Goal: Task Accomplishment & Management: Complete application form

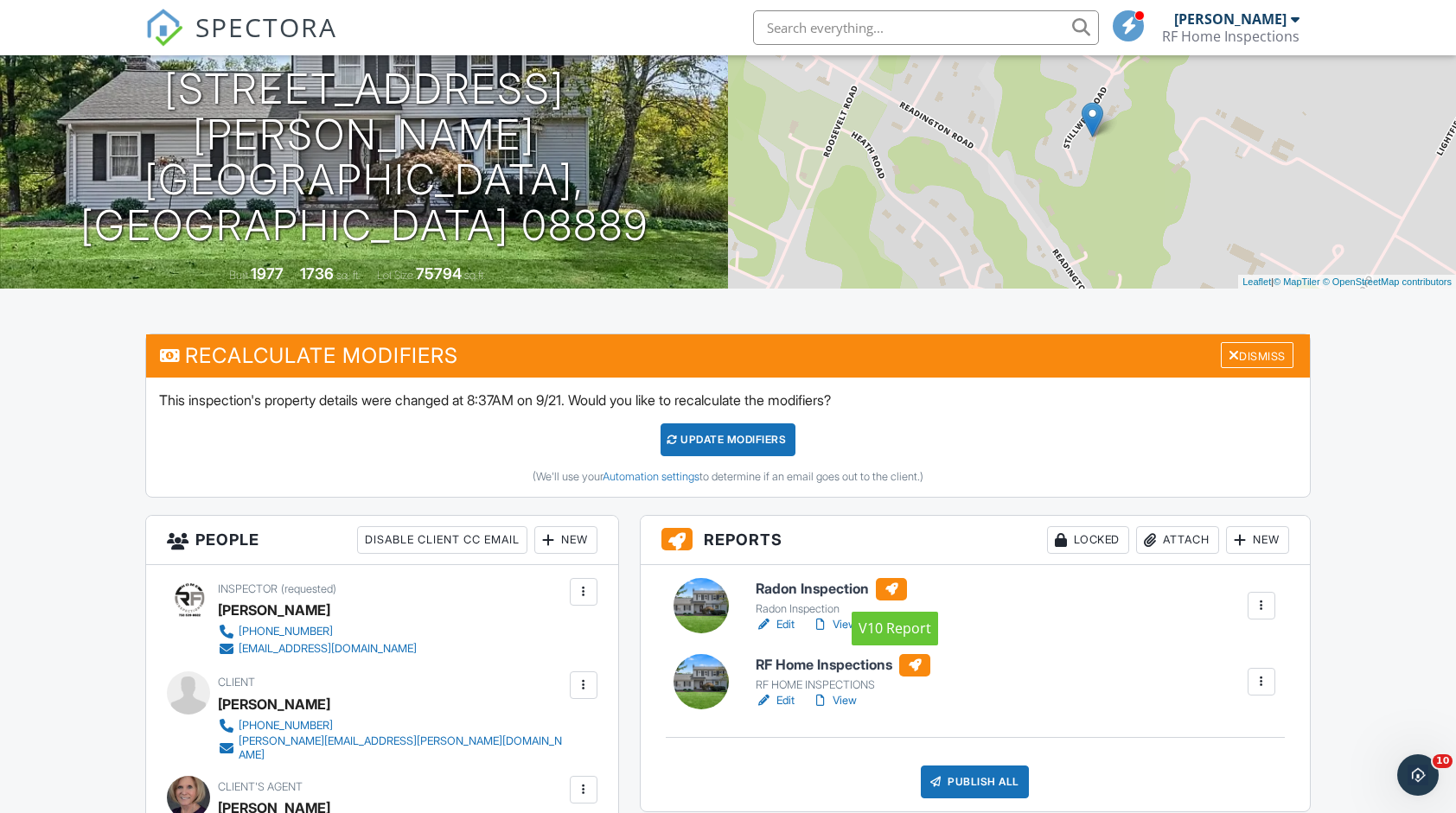
click at [905, 581] on div at bounding box center [891, 590] width 32 height 23
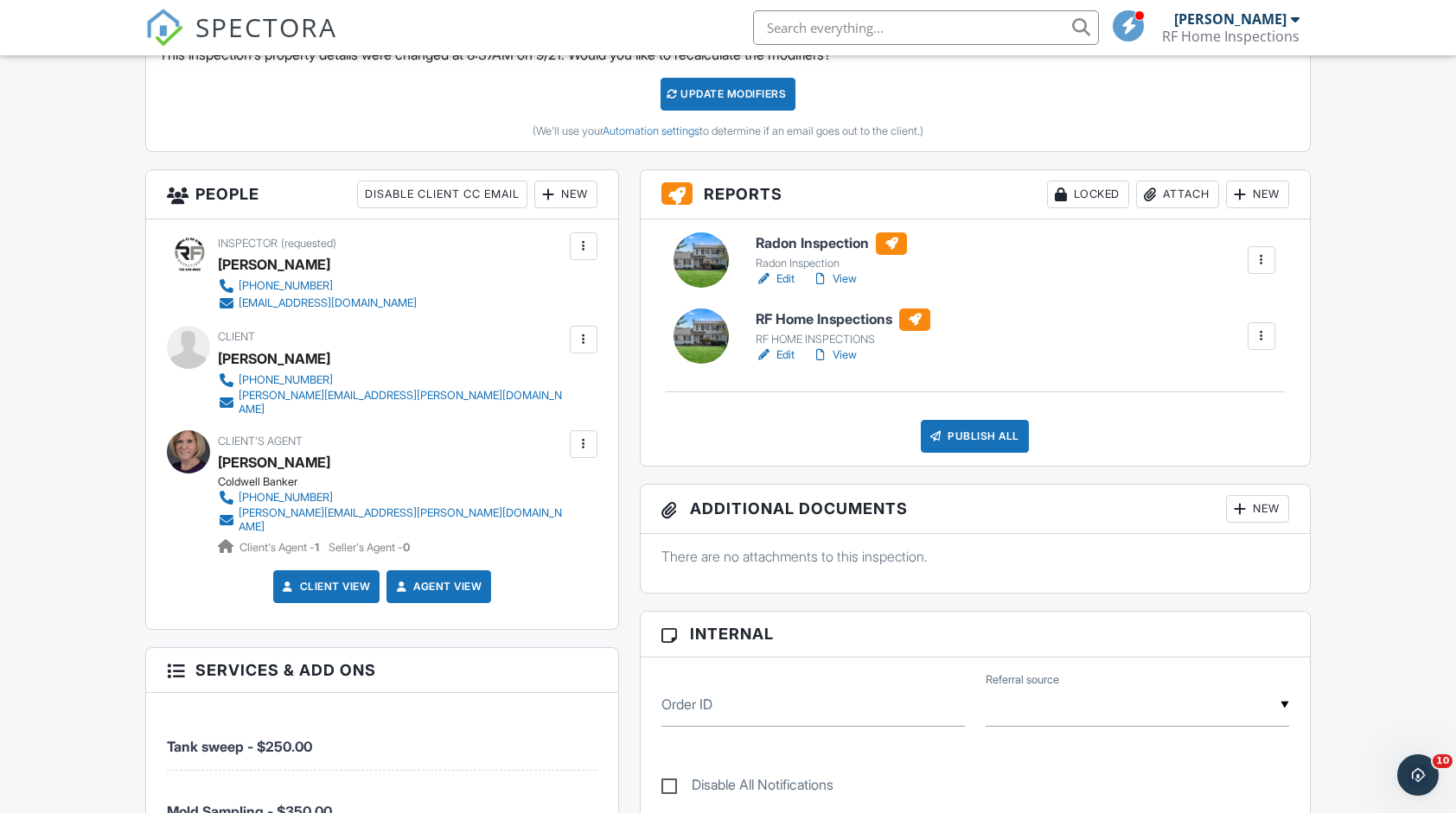
click at [1227, 498] on div "New" at bounding box center [1258, 509] width 63 height 28
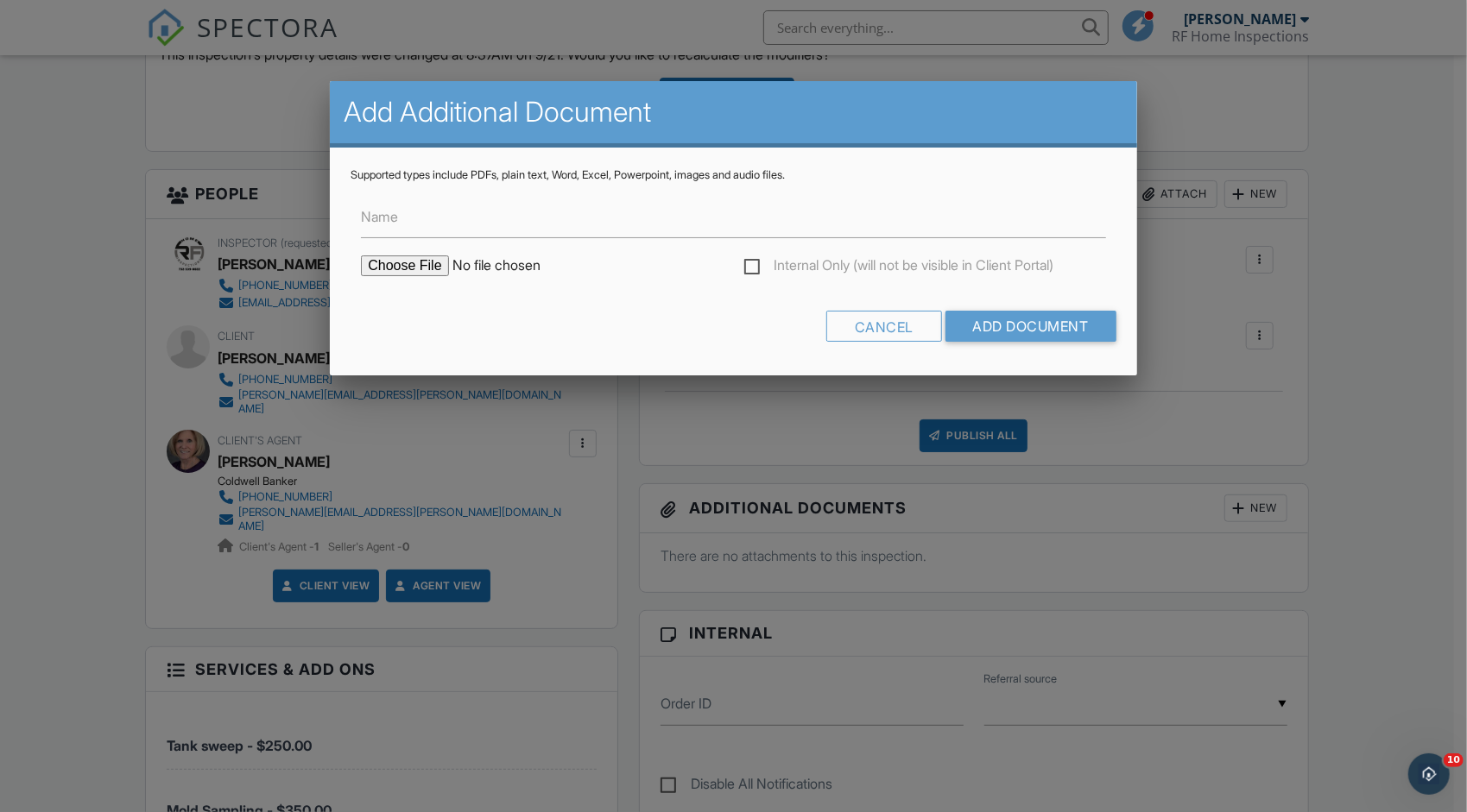
click at [416, 268] on input "file" at bounding box center [507, 266] width 293 height 21
type input "C:\fakepath\3 Stillwell Rd Whitehouse Station NJ.pdf"
click at [481, 212] on input "Name" at bounding box center [733, 217] width 744 height 42
drag, startPoint x: 382, startPoint y: 221, endPoint x: 290, endPoint y: 207, distance: 93.1
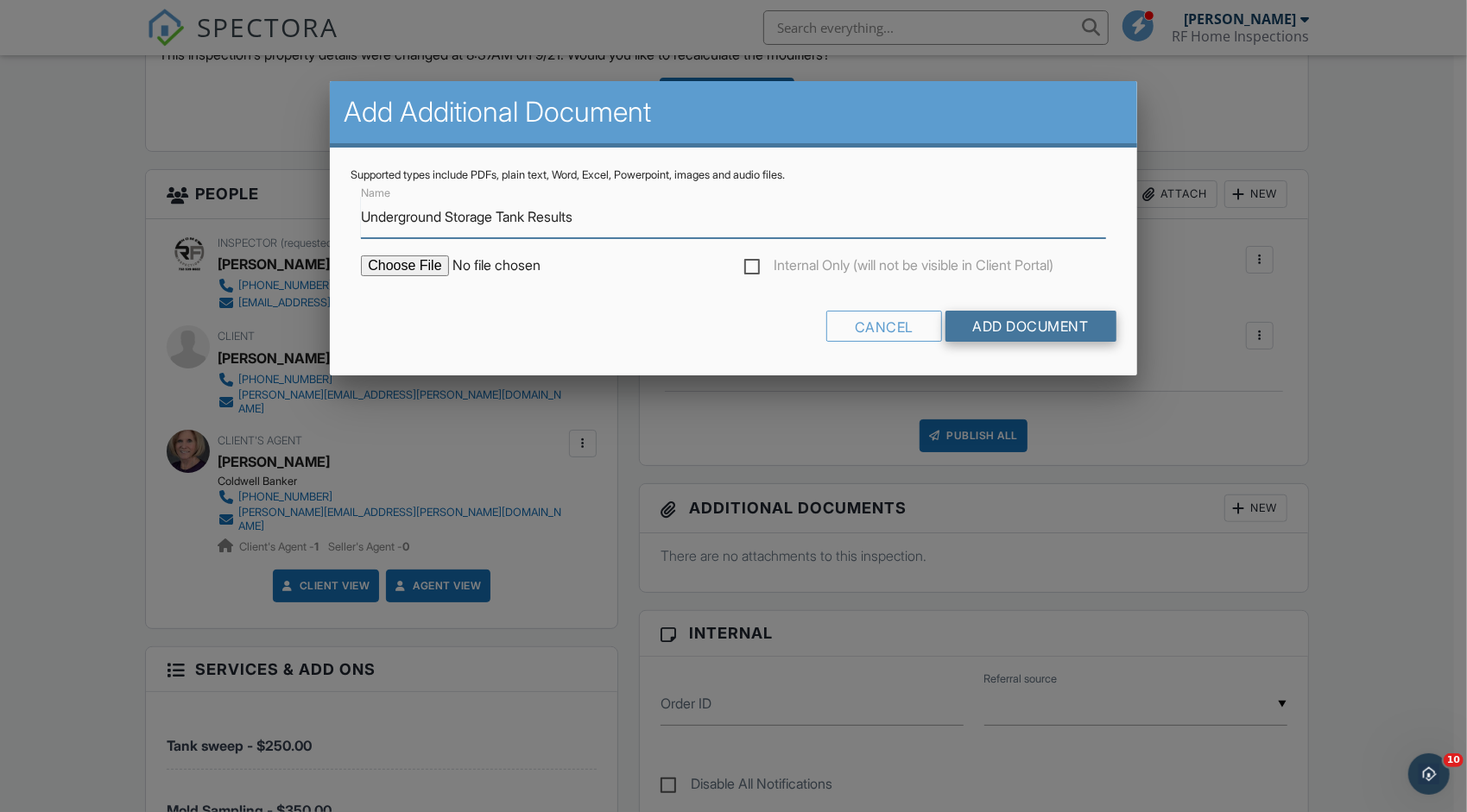
type input "Underground Storage Tank Results"
click at [984, 317] on input "Add Document" at bounding box center [1030, 326] width 171 height 32
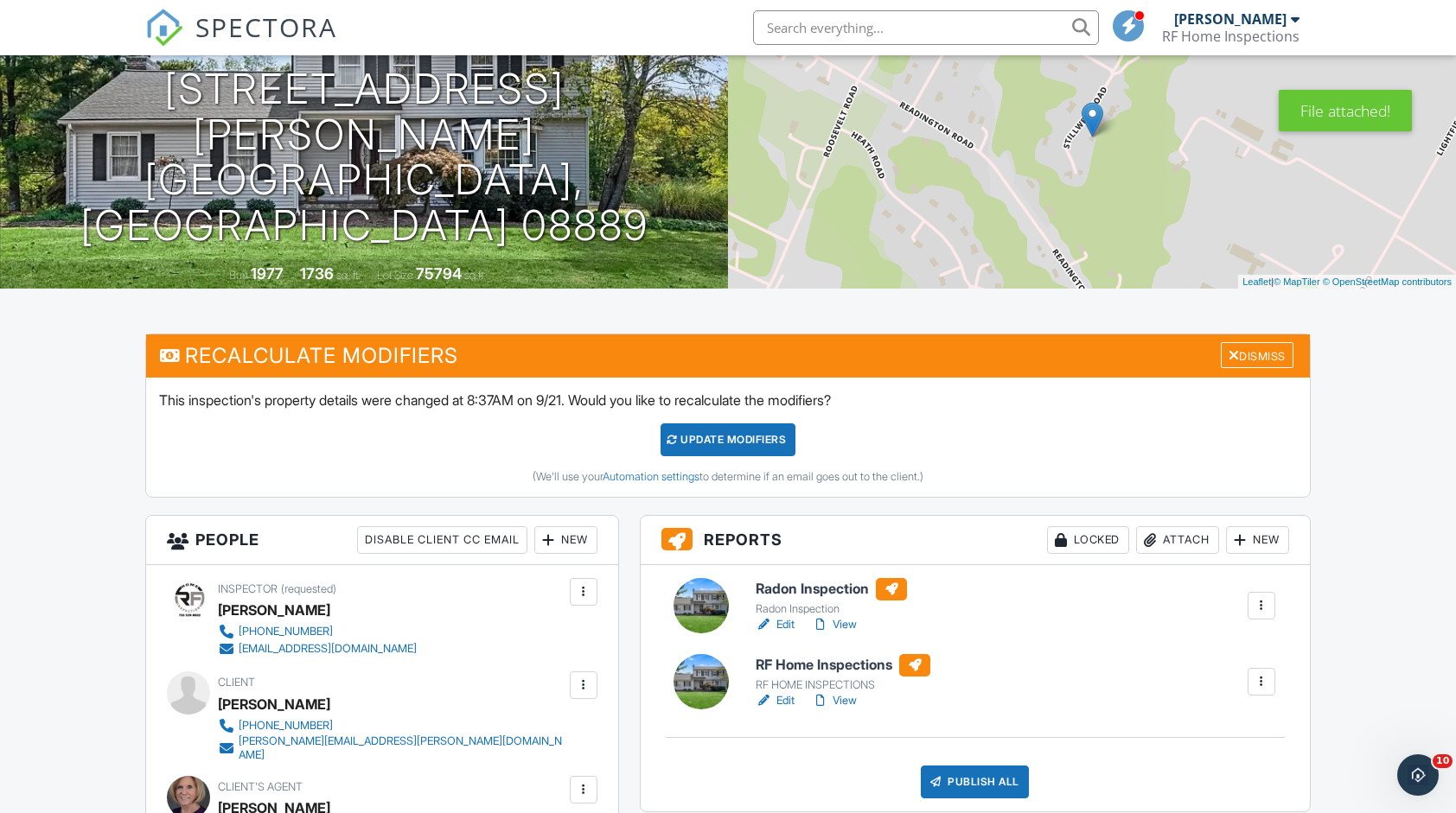
click at [925, 654] on div "RF Home Inspections RF HOME INSPECTIONS Edit View Quick Publish Copy Delete" at bounding box center [976, 682] width 649 height 55
click at [920, 664] on div at bounding box center [915, 666] width 32 height 23
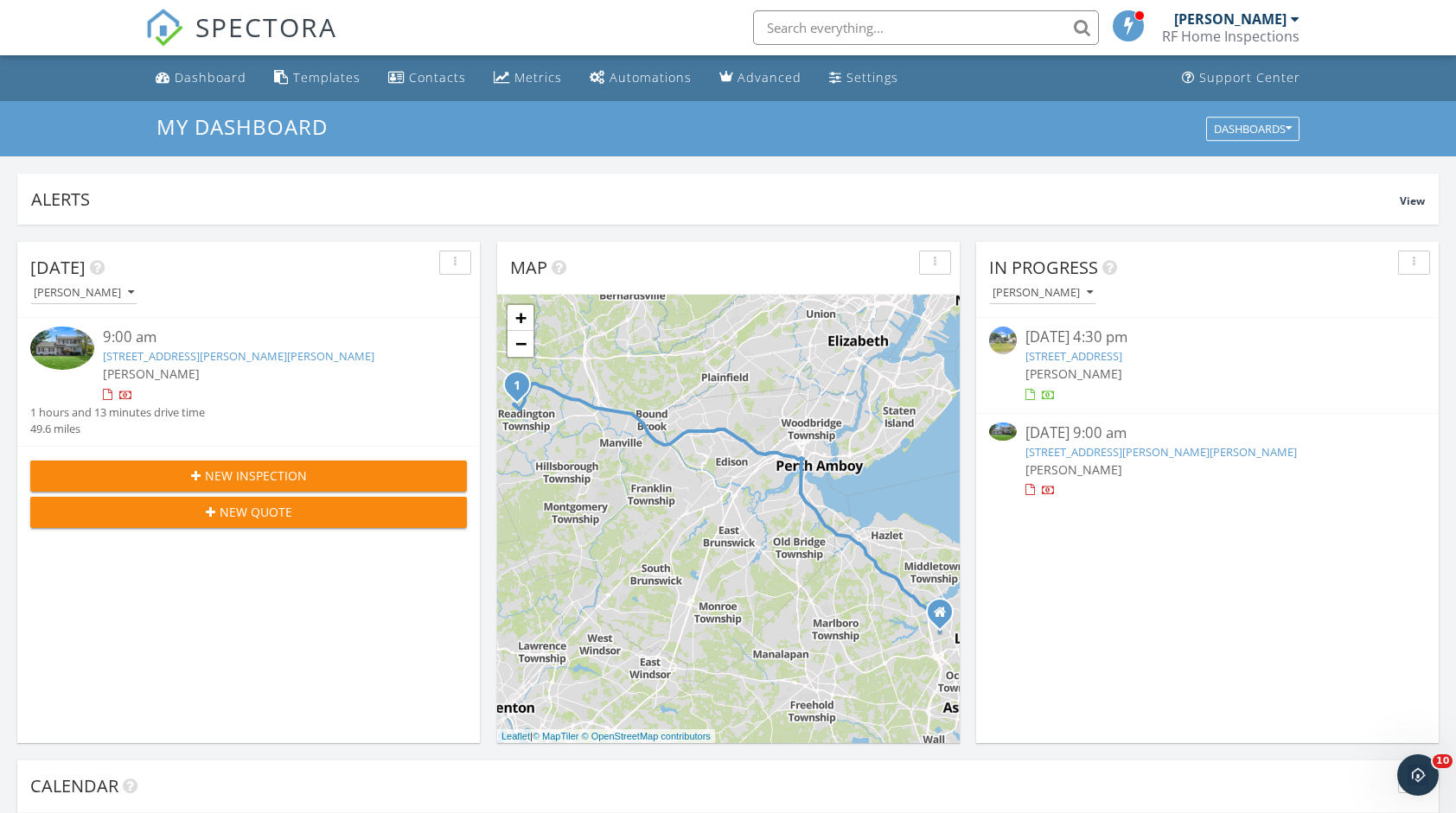
click at [1122, 350] on link "116 Roosevelt Dr , Brick Township, NJ 08724" at bounding box center [1074, 357] width 96 height 16
click at [455, 260] on icon "button" at bounding box center [455, 263] width 3 height 12
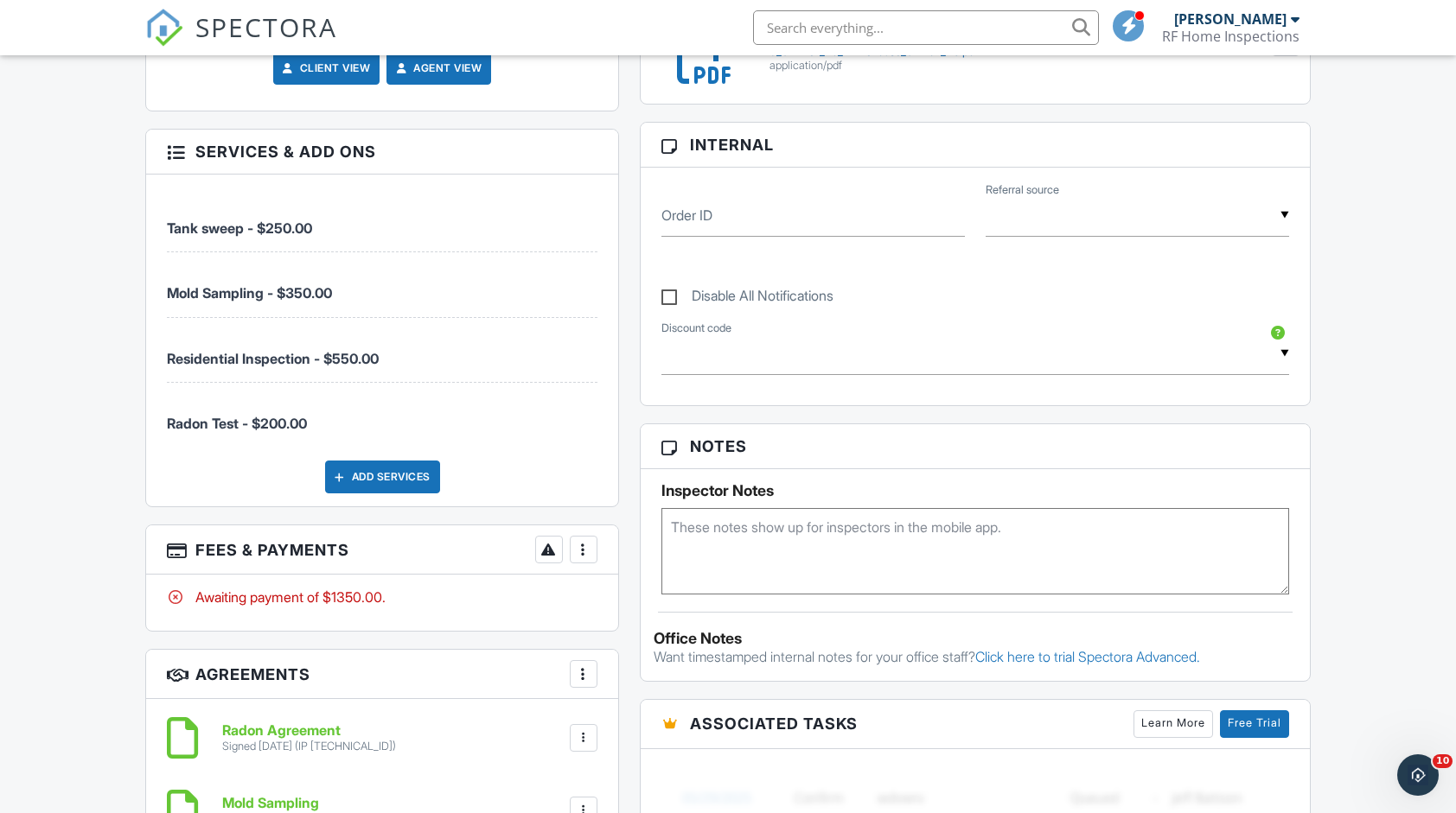
click at [423, 461] on div "Add Services" at bounding box center [382, 477] width 115 height 32
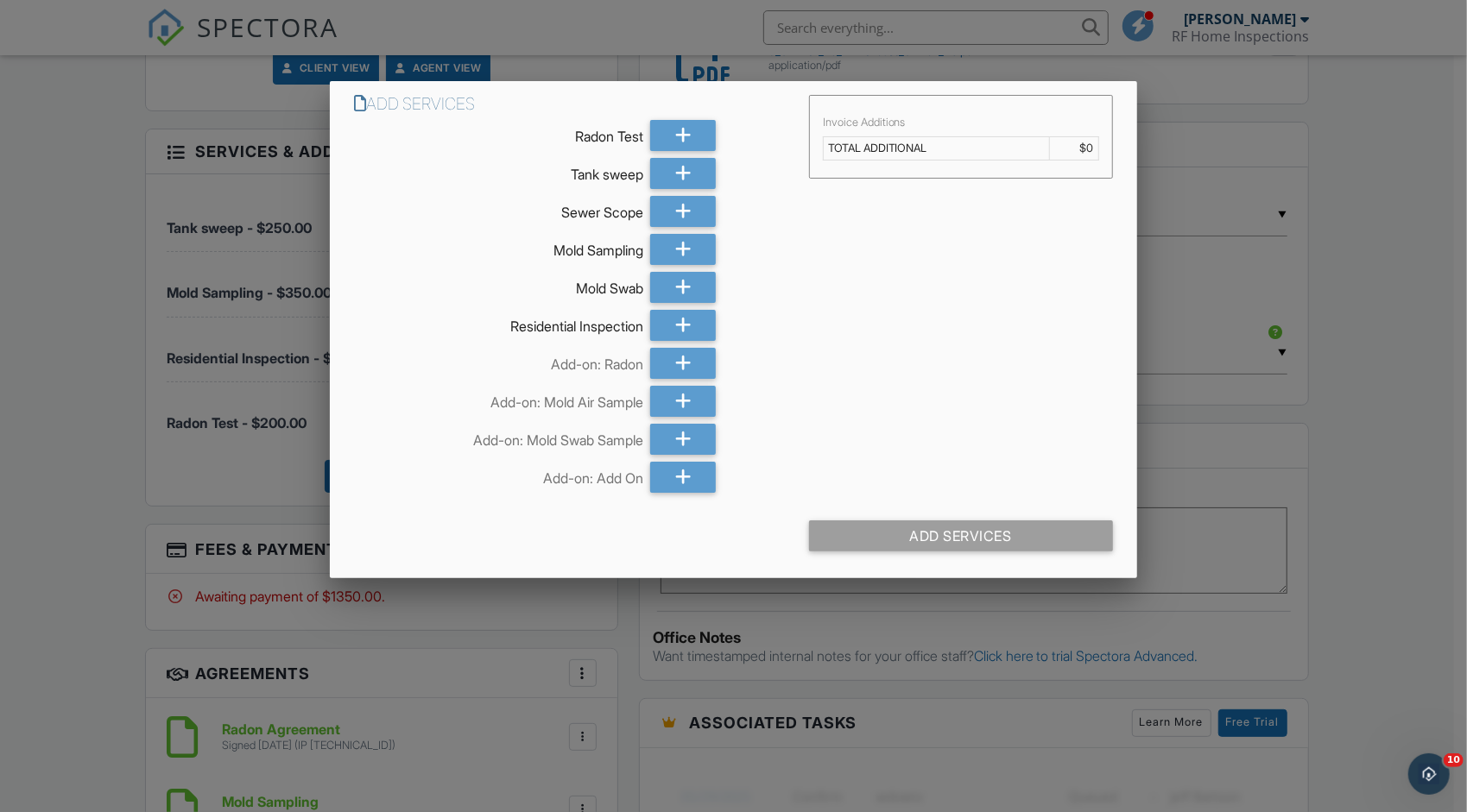
click at [1434, 437] on div at bounding box center [734, 421] width 1467 height 1015
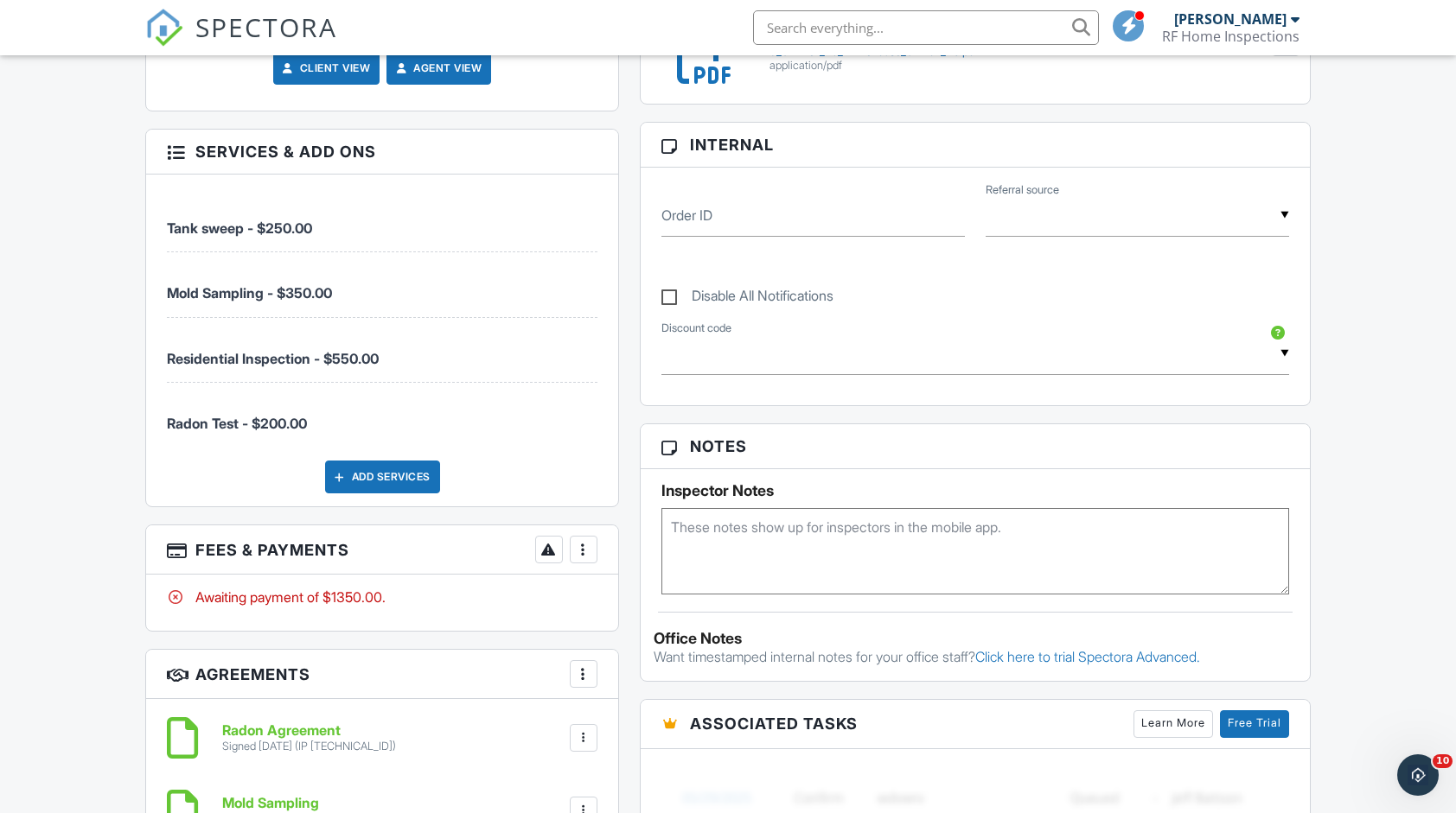
click at [381, 461] on div "Add Services" at bounding box center [382, 477] width 115 height 32
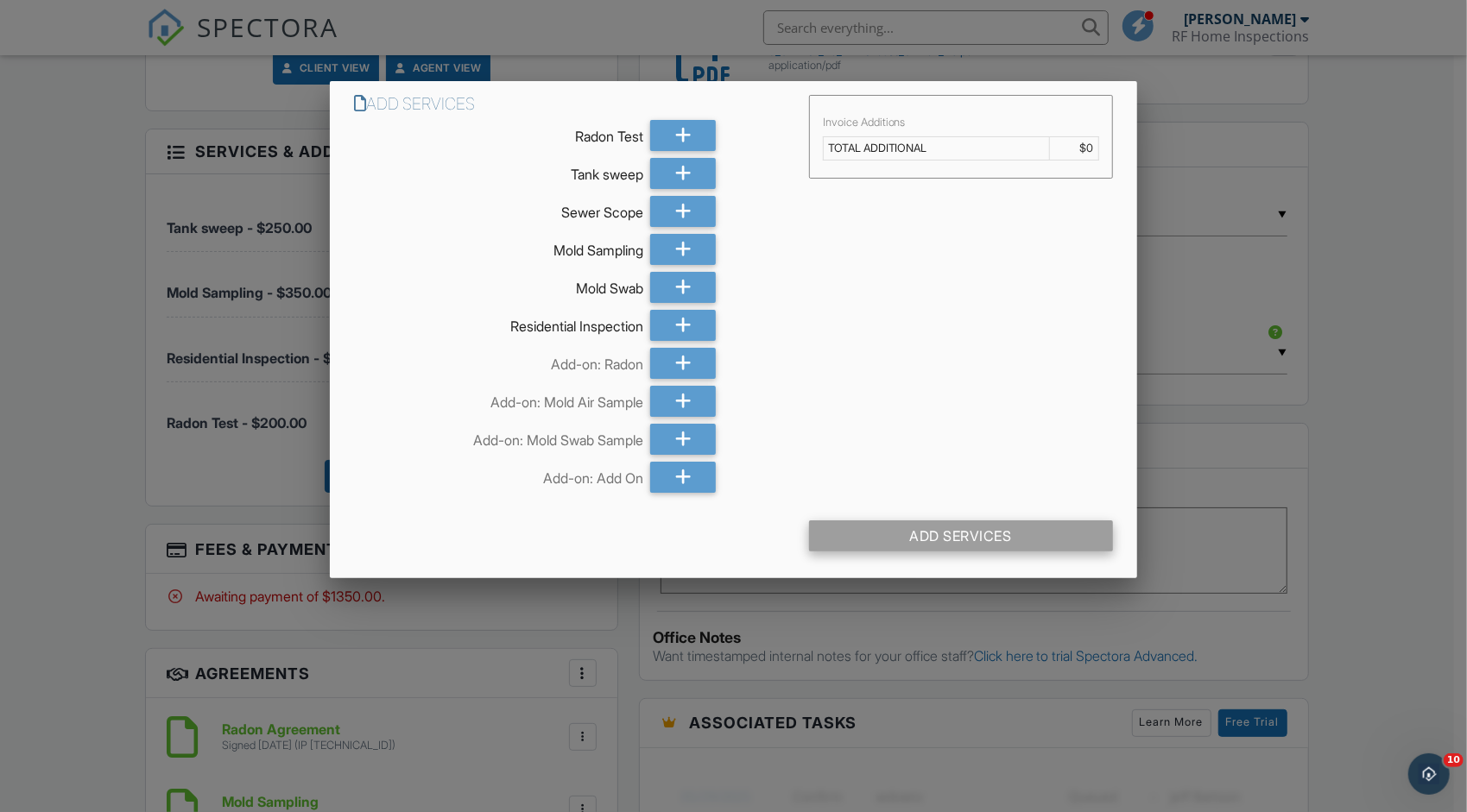
click at [870, 530] on div "Add Services" at bounding box center [960, 536] width 304 height 32
click at [870, 515] on div "Add Services" at bounding box center [733, 542] width 806 height 72
click at [884, 147] on td "TOTAL ADDITIONAL" at bounding box center [936, 149] width 227 height 24
click at [673, 351] on div at bounding box center [683, 364] width 66 height 32
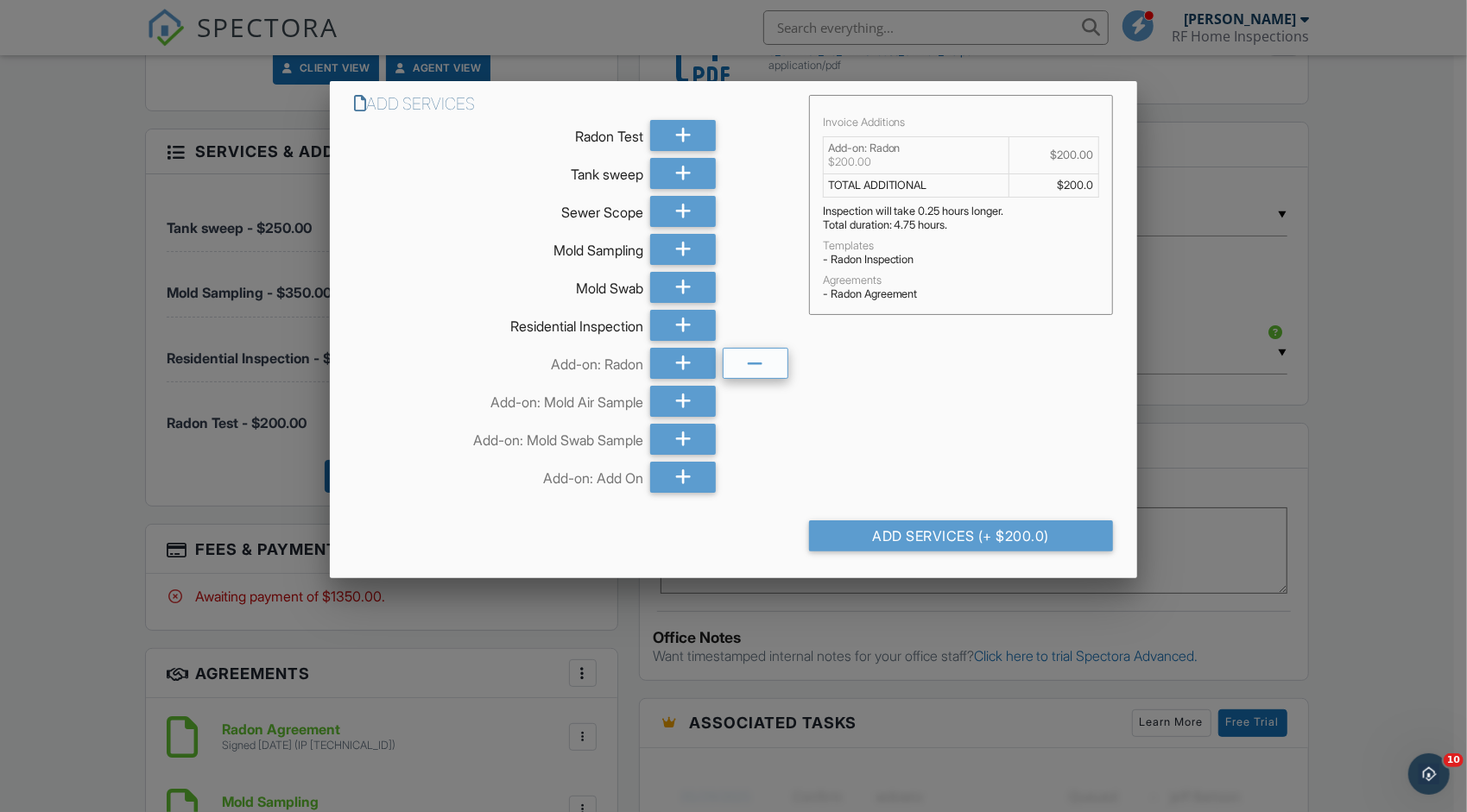
click at [762, 373] on icon at bounding box center [755, 365] width 17 height 32
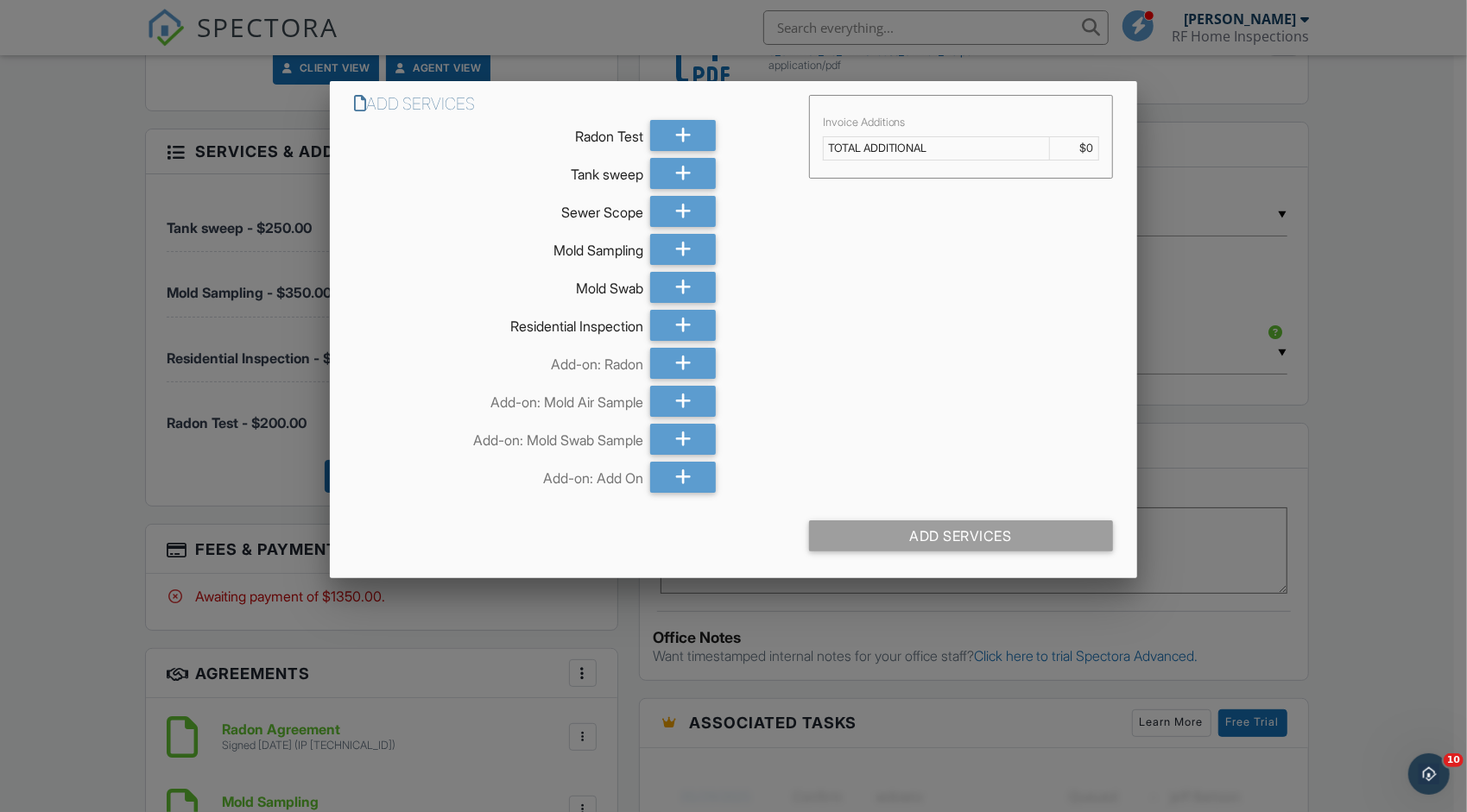
click at [533, 696] on div at bounding box center [734, 421] width 1467 height 1015
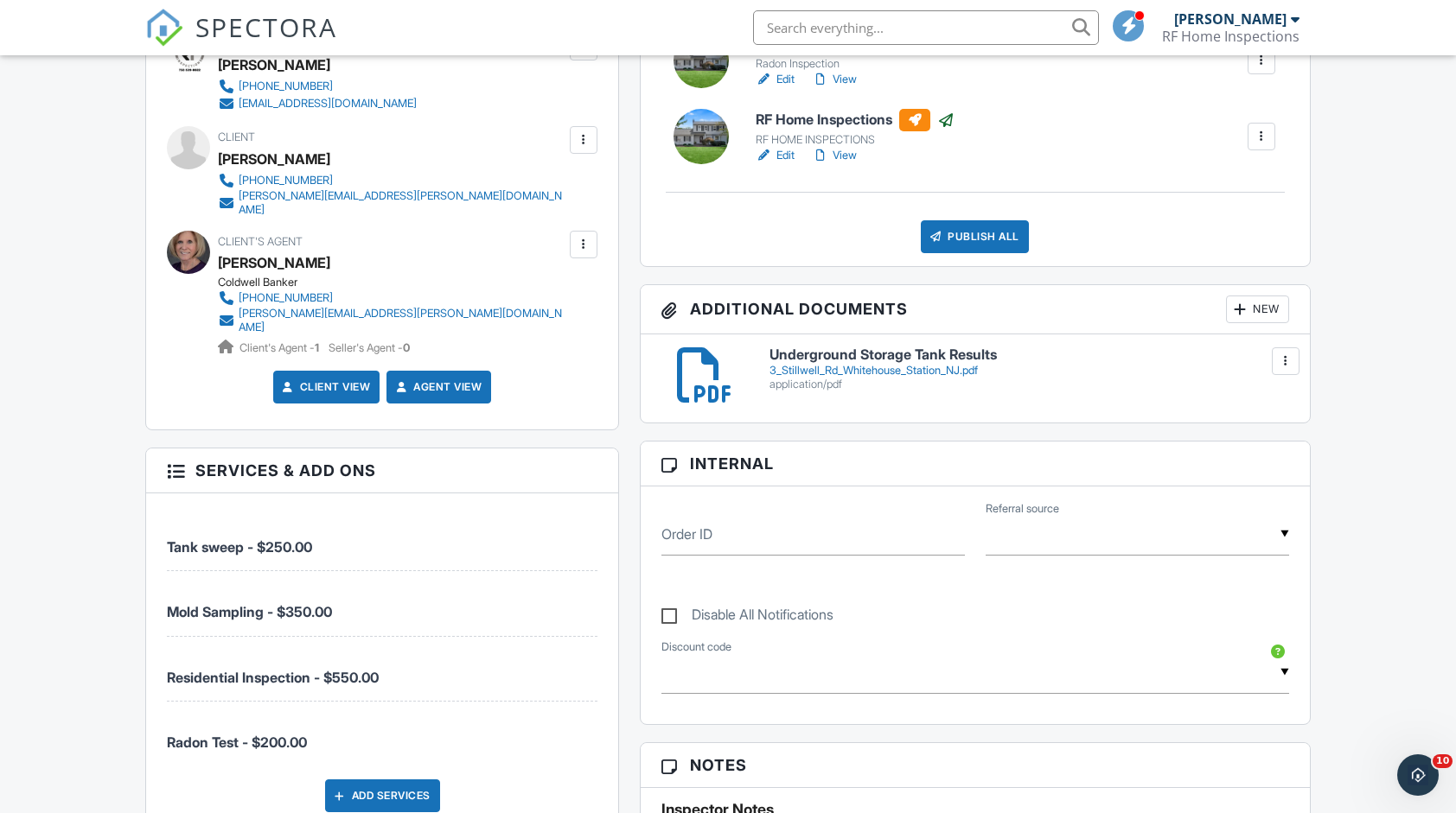
scroll to position [864, 0]
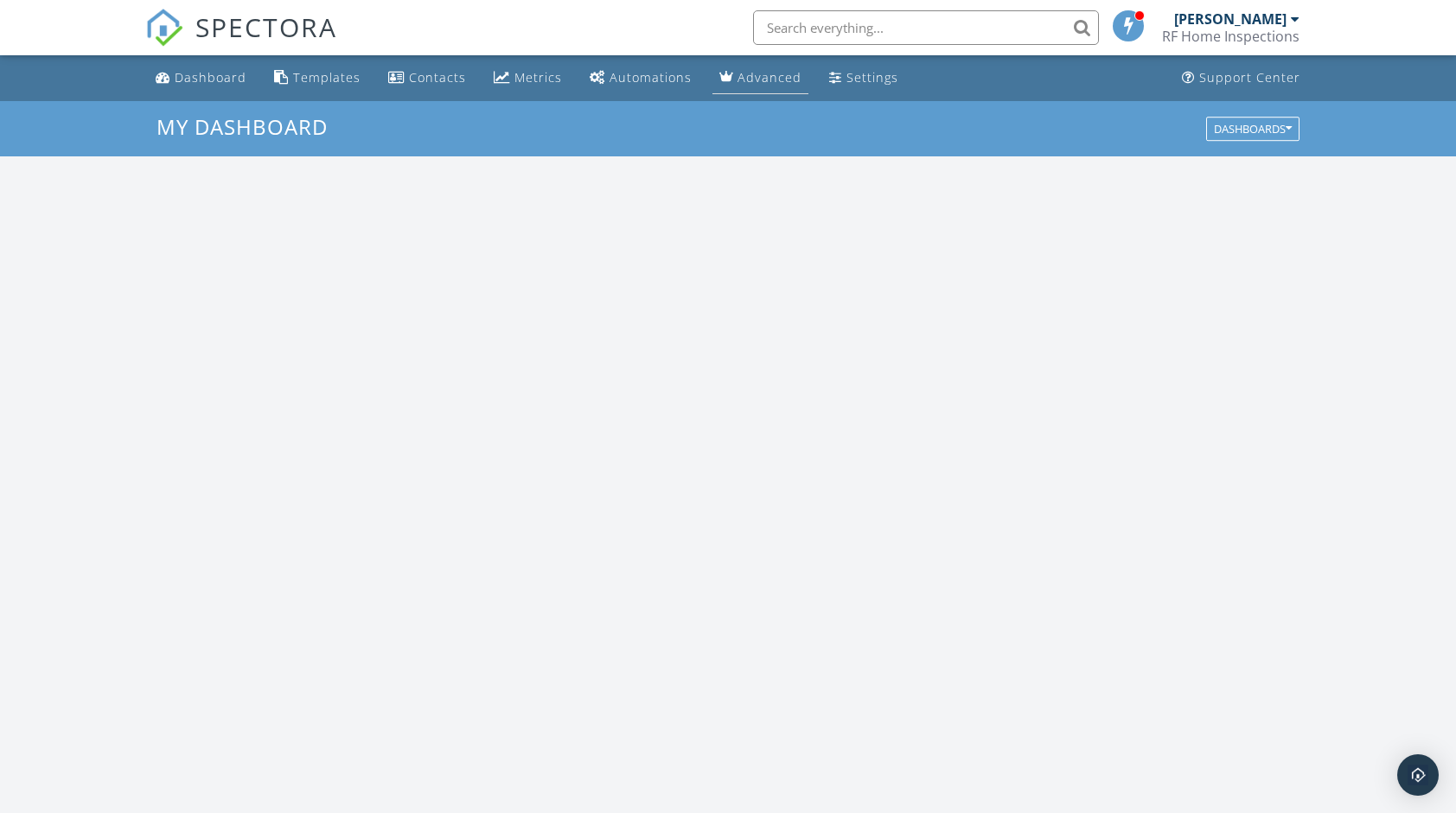
scroll to position [1599, 1482]
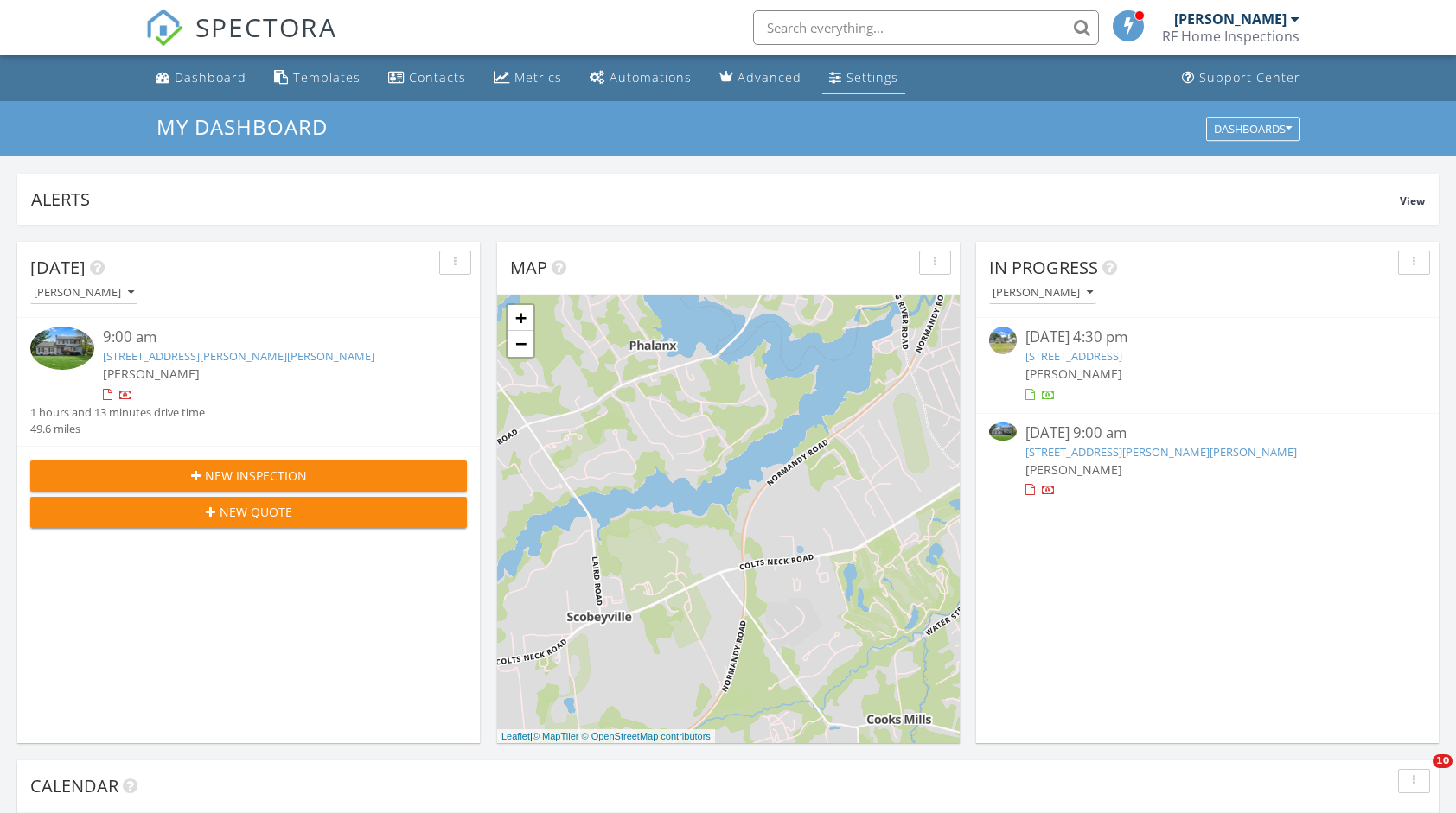
click at [824, 69] on link "Settings" at bounding box center [863, 78] width 83 height 32
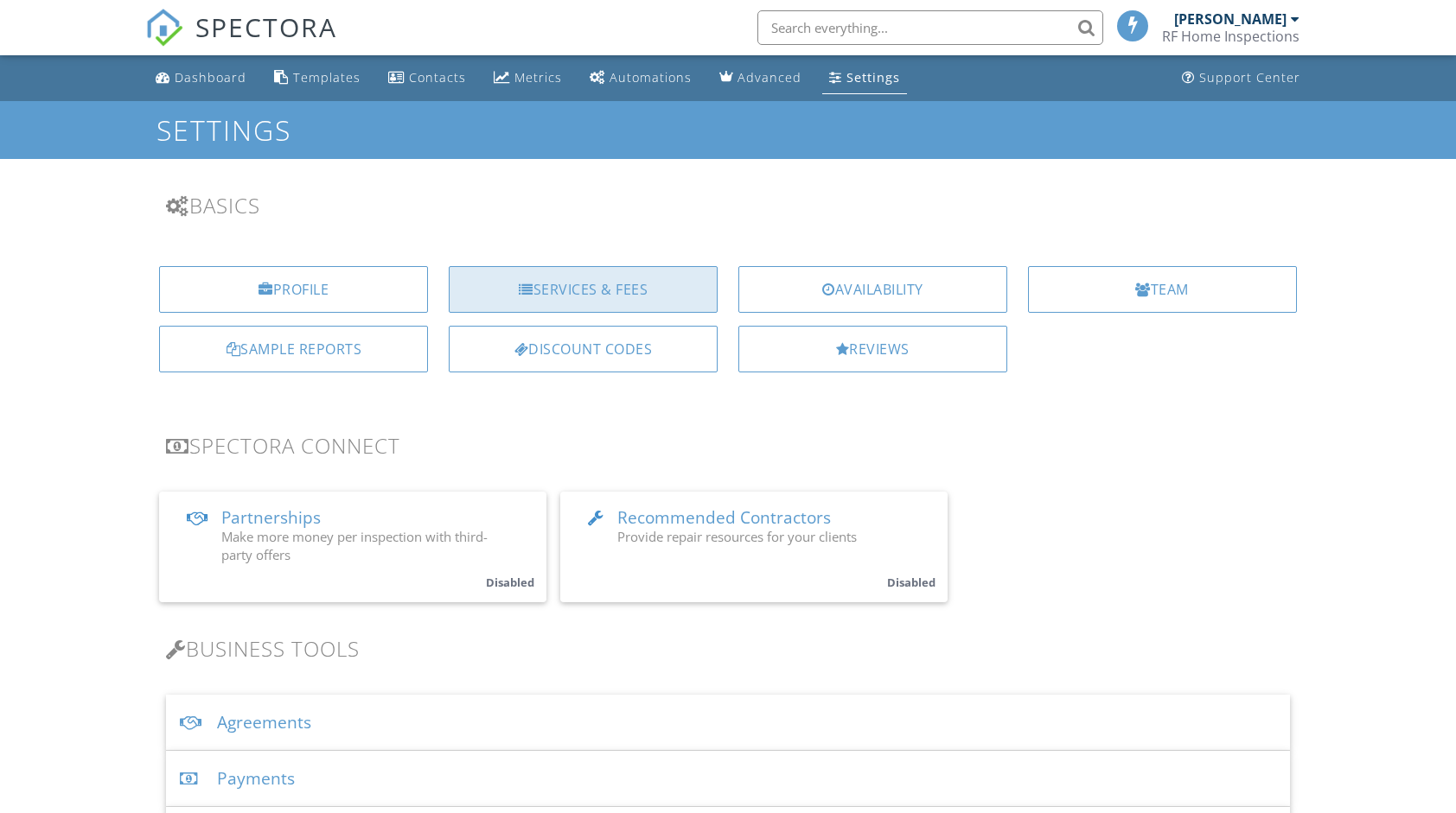
click at [607, 298] on div "Services & Fees" at bounding box center [583, 289] width 269 height 46
click at [659, 297] on div "Services & Fees" at bounding box center [583, 289] width 269 height 46
click at [1221, 35] on div "RF Home Inspections" at bounding box center [1231, 37] width 138 height 18
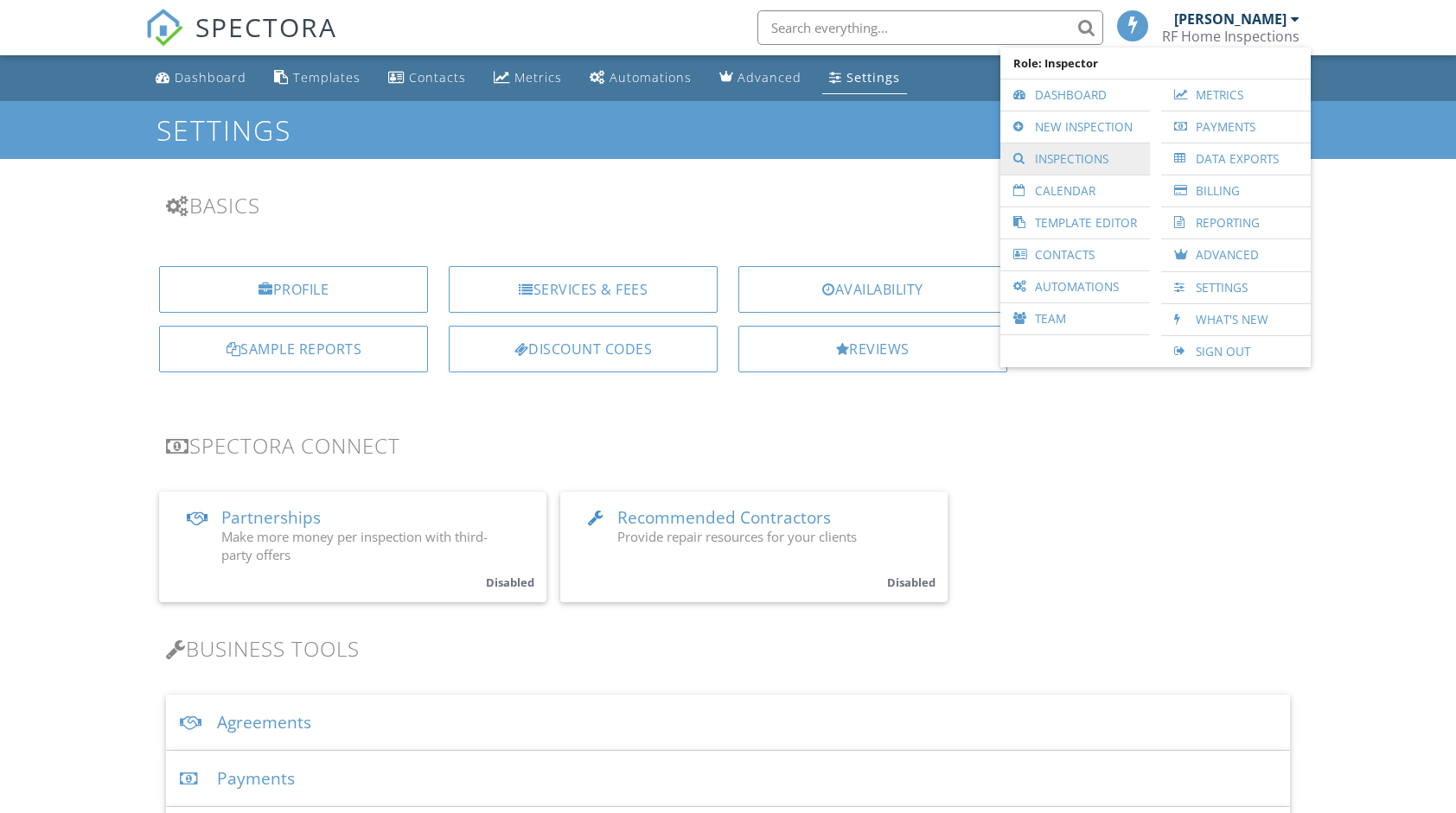
click at [1120, 160] on link "Inspections" at bounding box center [1075, 159] width 132 height 32
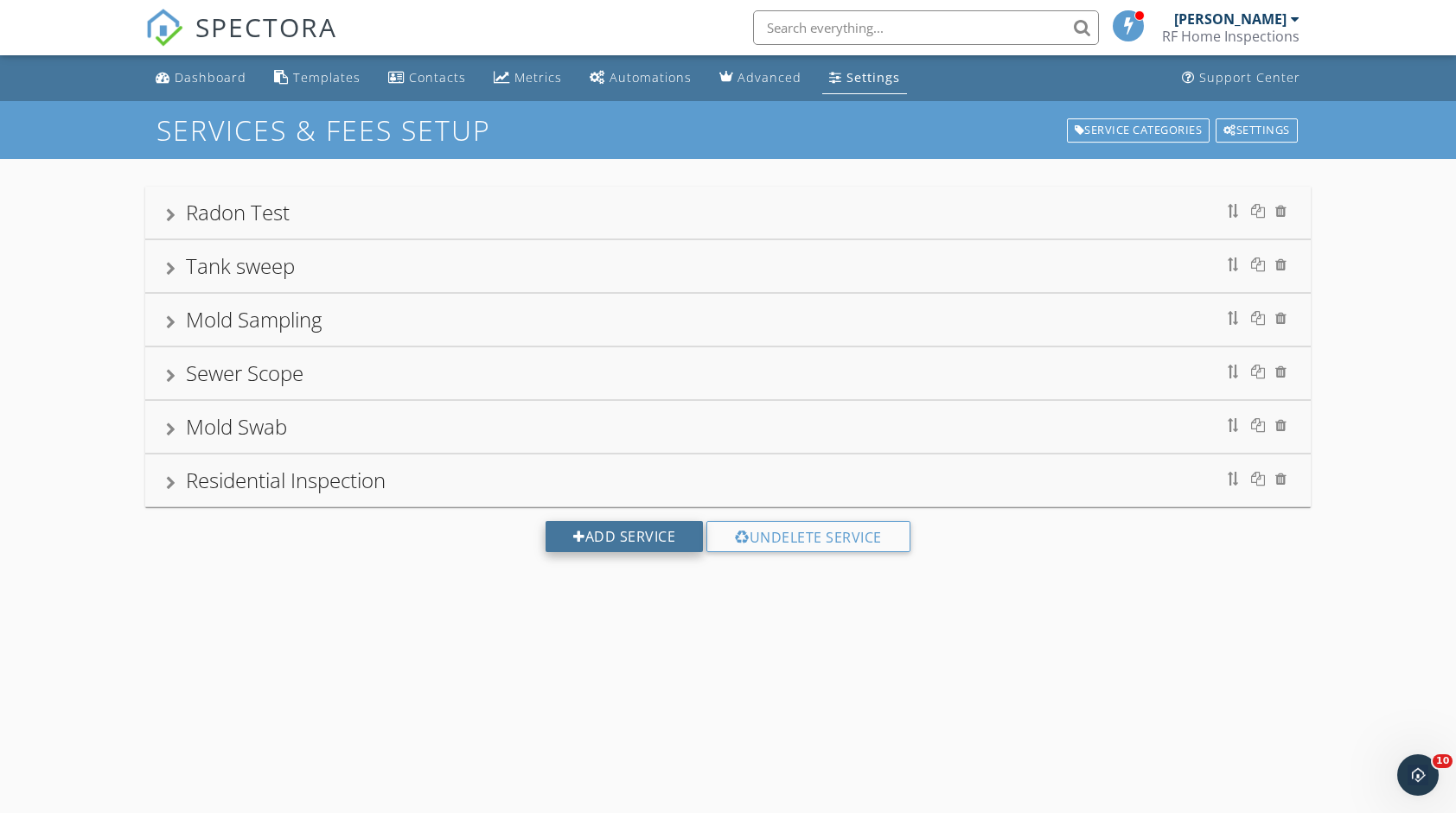
click at [576, 521] on div "Add Service" at bounding box center [624, 537] width 158 height 32
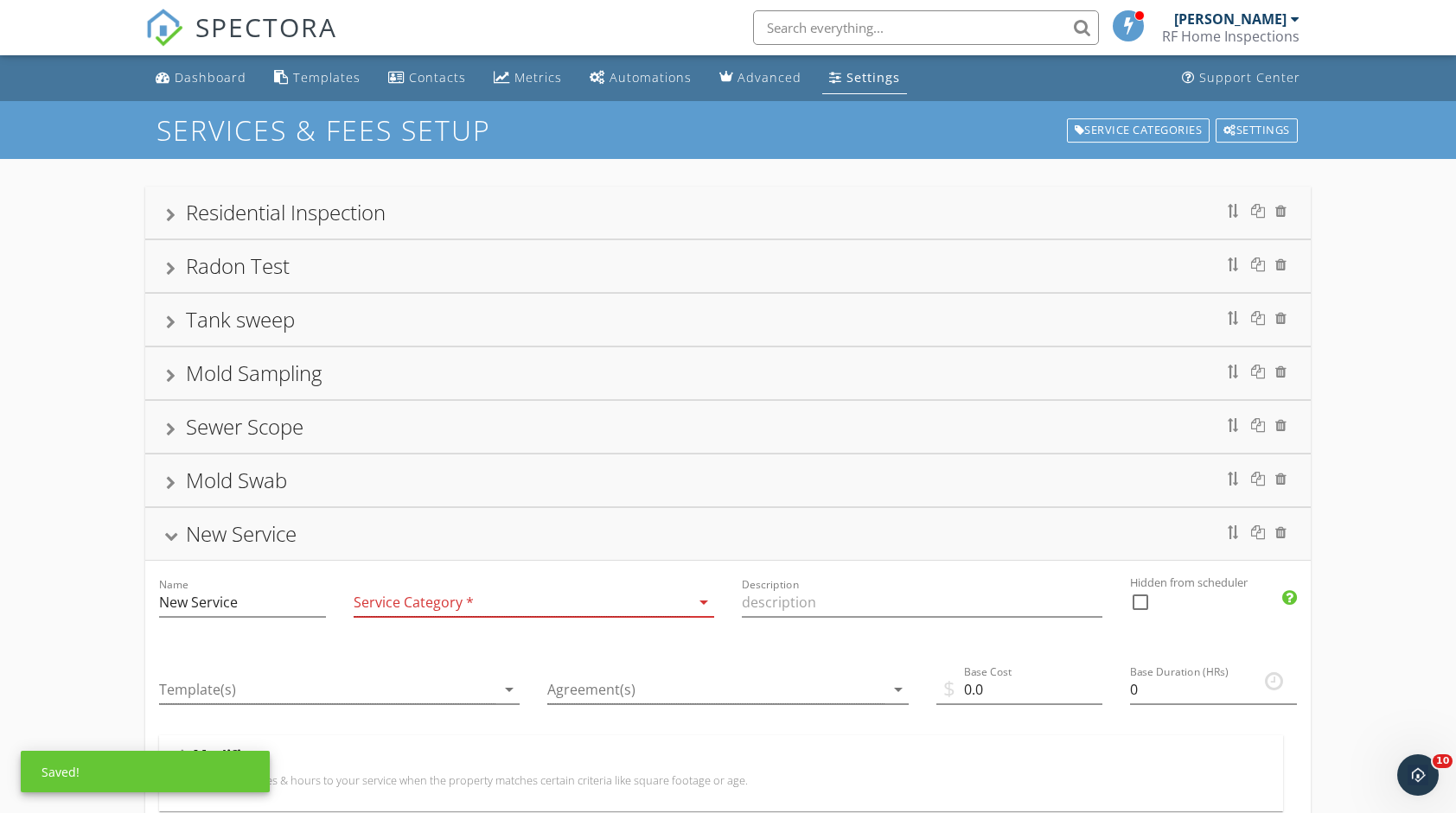
click at [555, 602] on div at bounding box center [522, 603] width 337 height 29
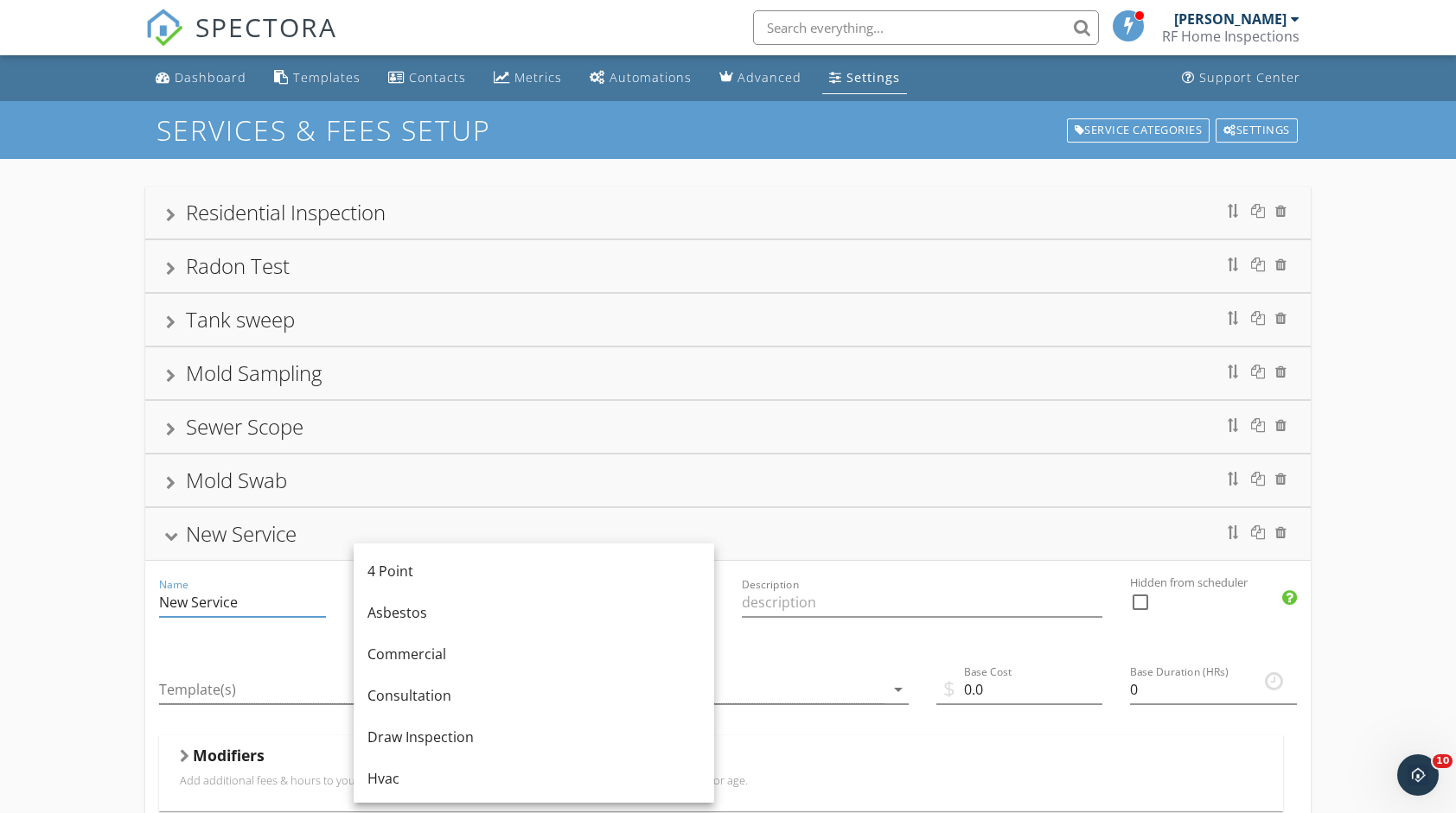
click at [311, 604] on input "New Service" at bounding box center [243, 603] width 167 height 29
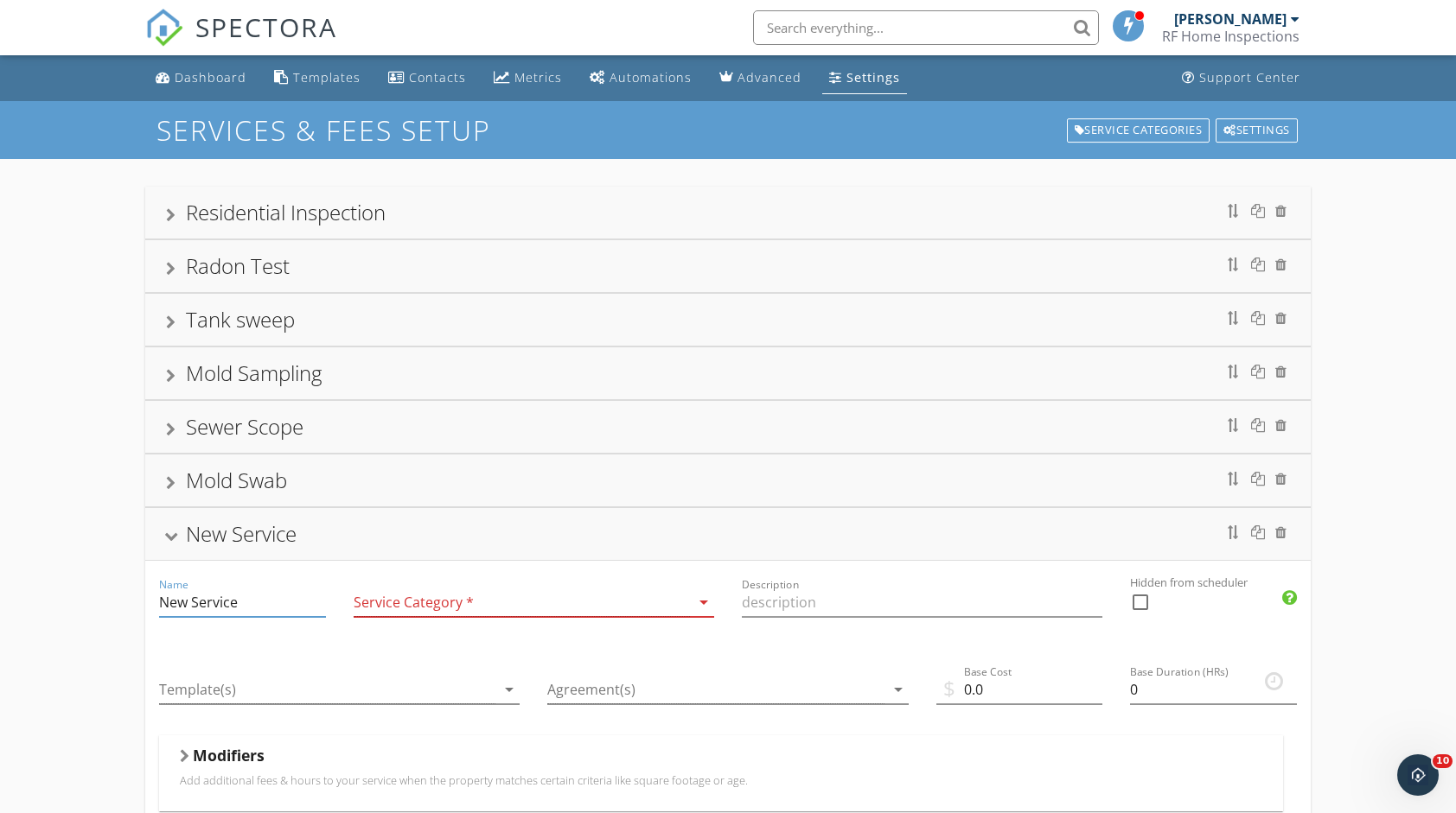
drag, startPoint x: 258, startPoint y: 593, endPoint x: 88, endPoint y: 610, distance: 170.8
click at [89, 610] on div "Residential Inspection Radon Test Tank sweep Mold Sampling Sewer Scope Mold Swa…" at bounding box center [728, 730] width 1456 height 1141
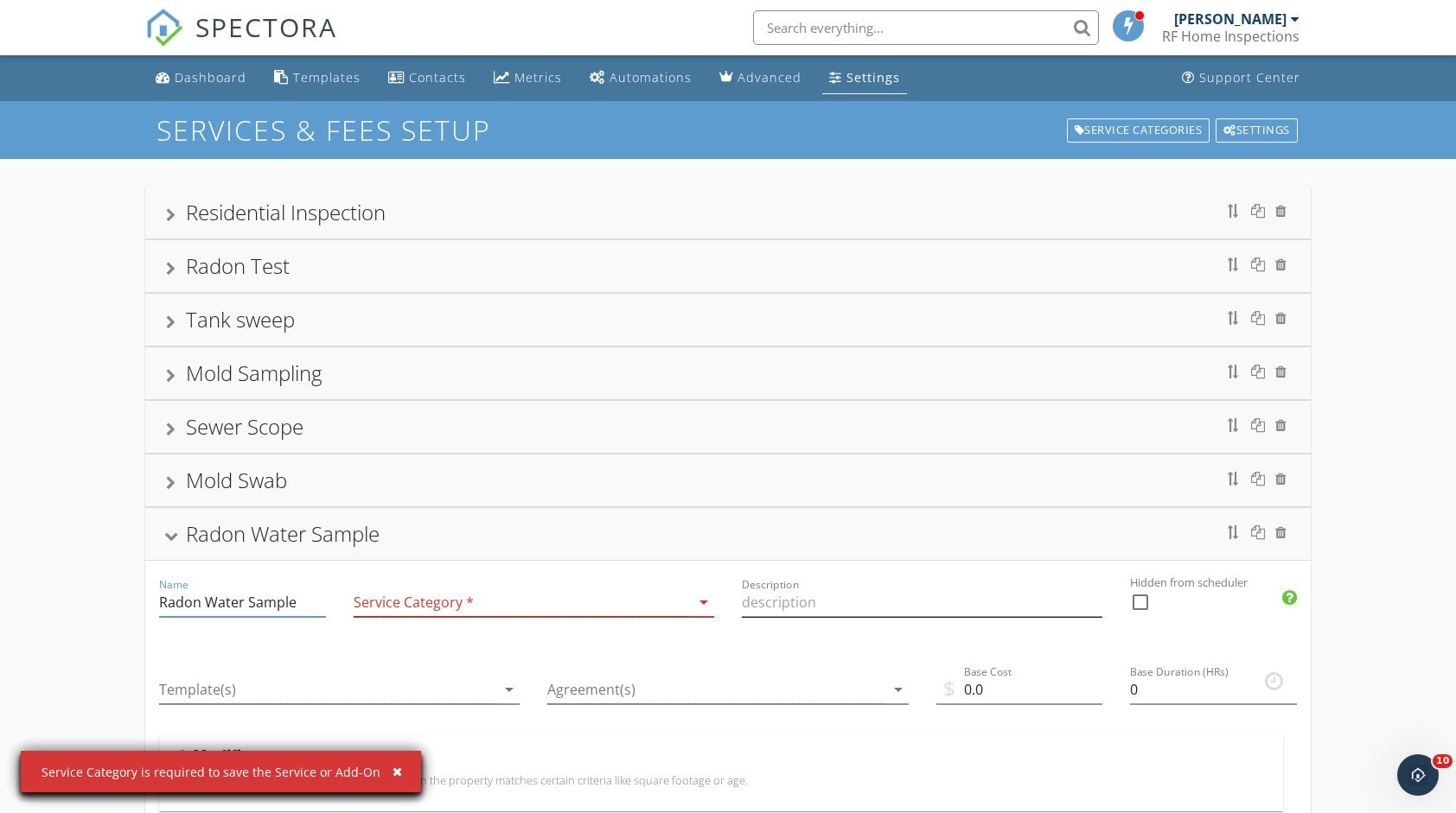
type input "Radon Water Sample"
click at [957, 605] on input "Description" at bounding box center [921, 603] width 360 height 29
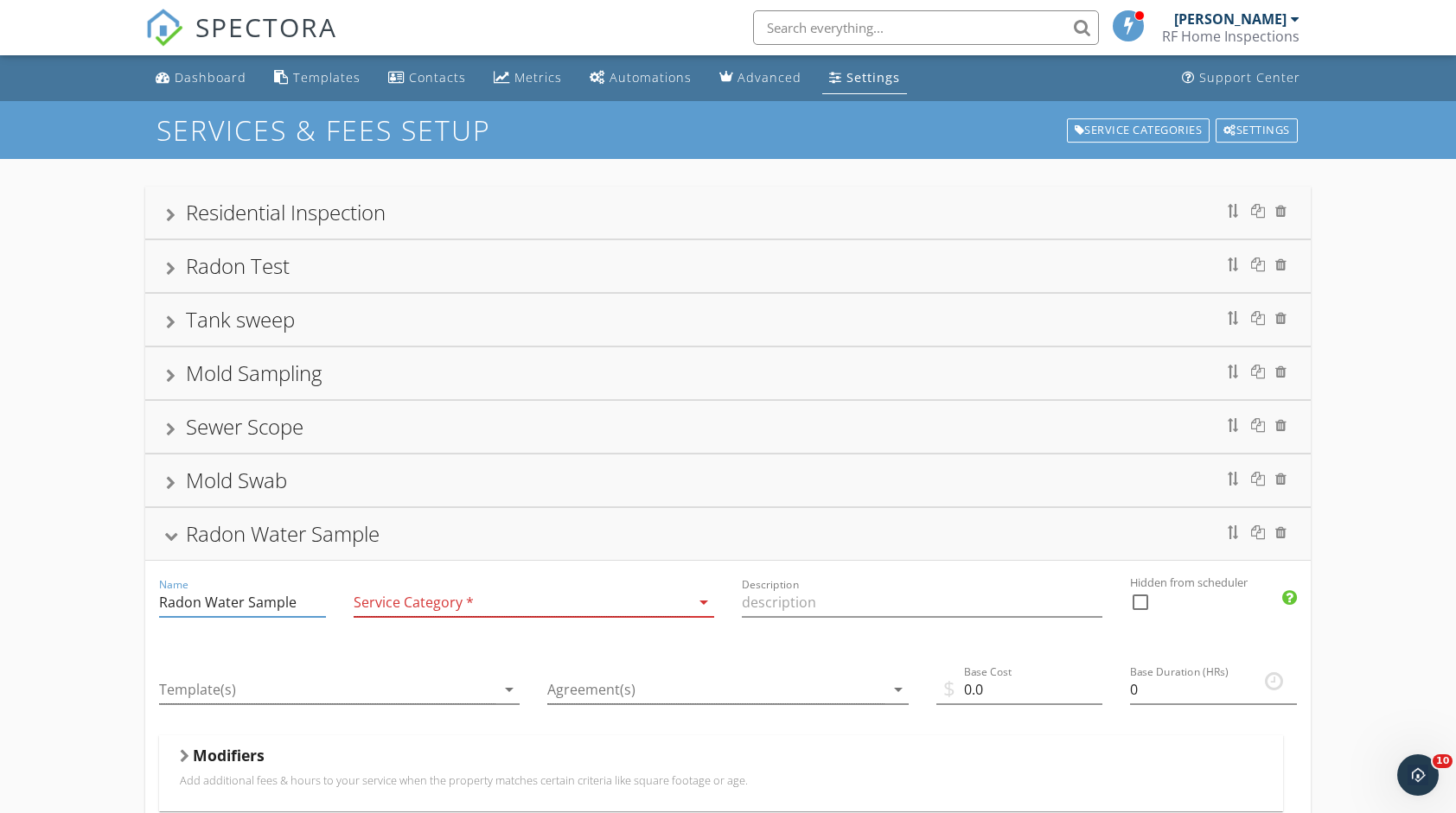
drag, startPoint x: 295, startPoint y: 595, endPoint x: 109, endPoint y: 611, distance: 186.7
click at [109, 611] on div "Residential Inspection Radon Test Tank sweep Mold Sampling Sewer Scope Mold Swa…" at bounding box center [728, 730] width 1456 height 1141
click at [813, 601] on input "Description" at bounding box center [921, 603] width 360 height 29
paste input "Radon Water Sample"
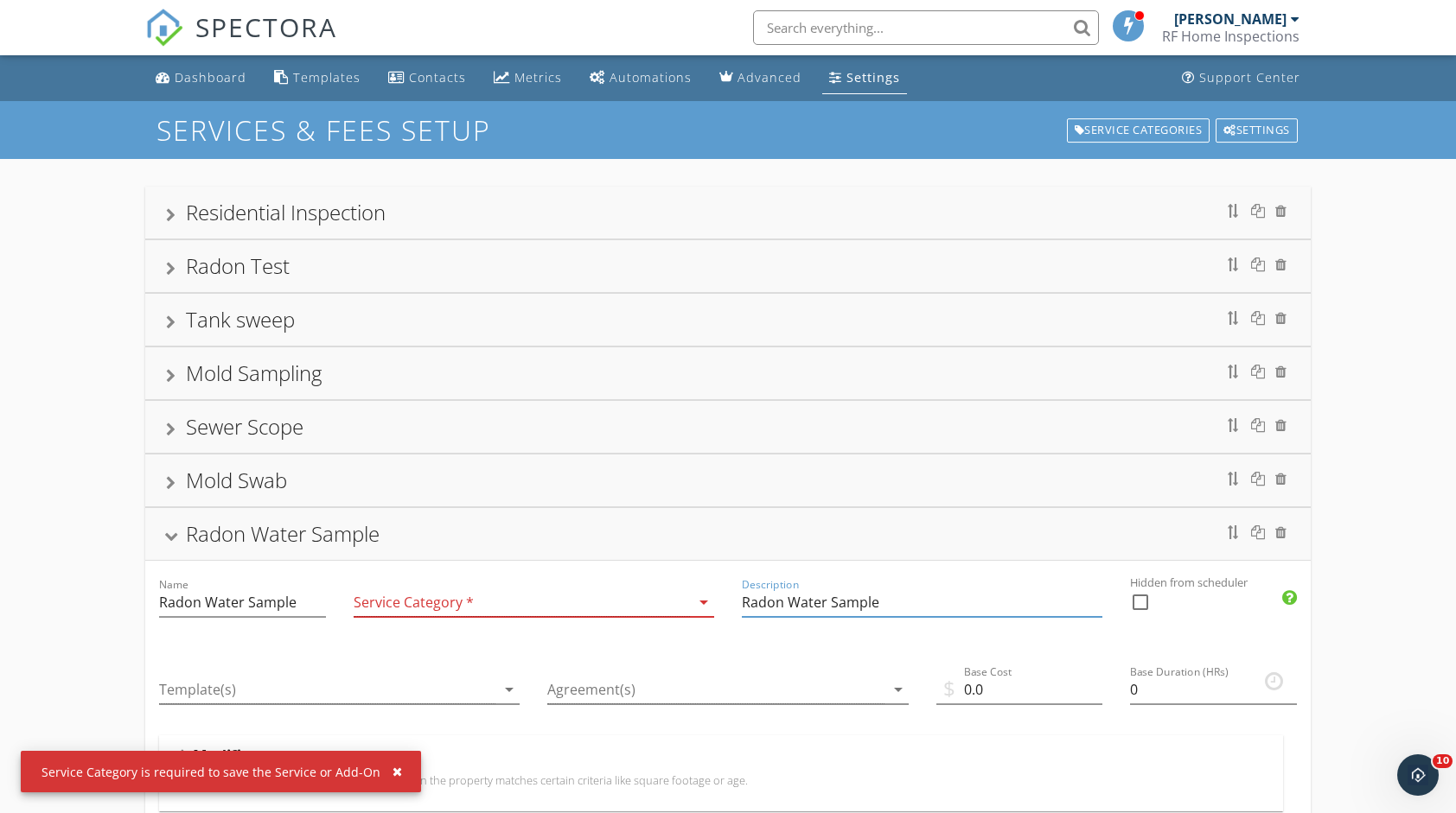
type input "Radon Water Sample"
click at [702, 596] on icon "arrow_drop_down" at bounding box center [704, 603] width 21 height 21
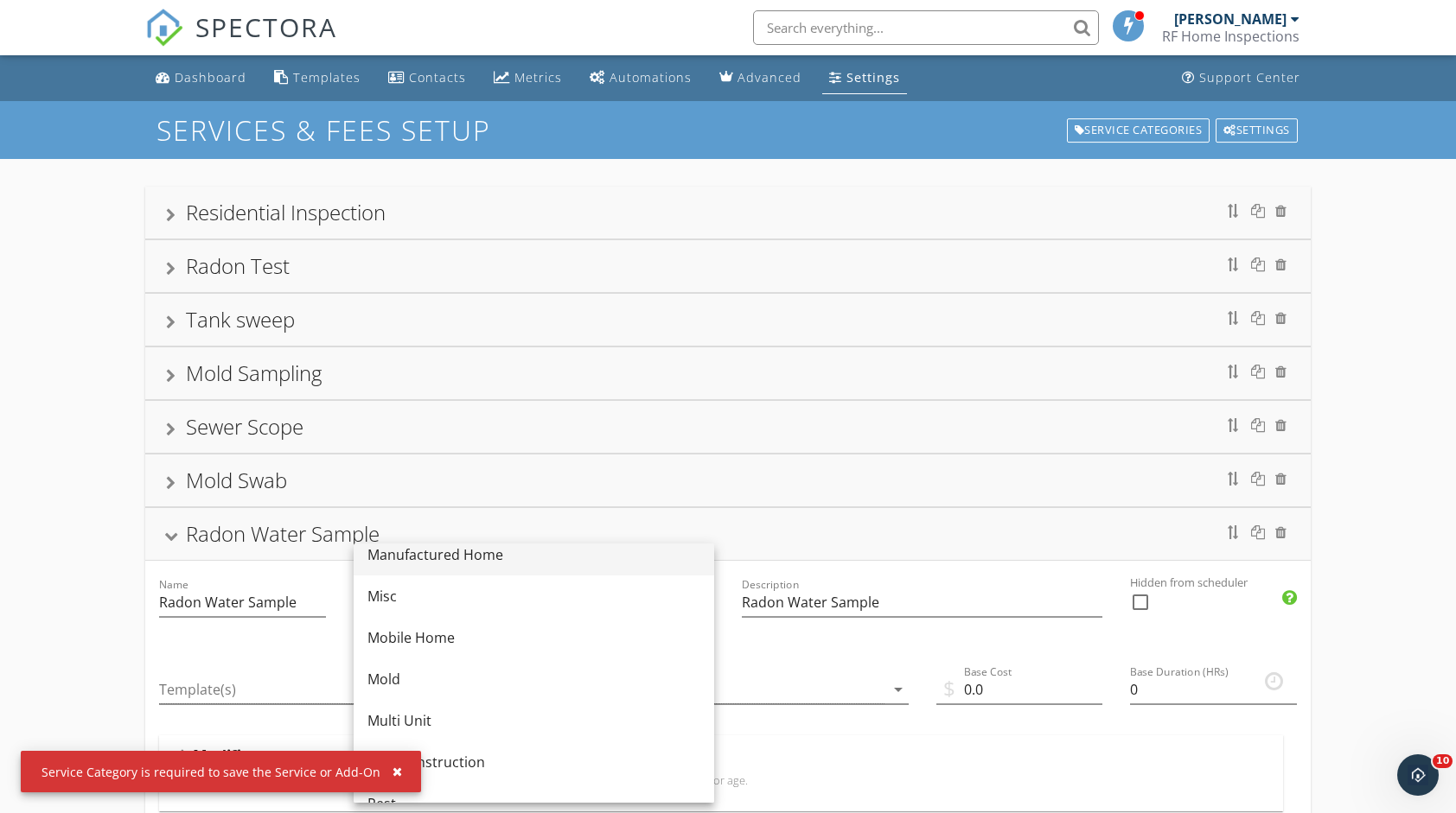
scroll to position [346, 0]
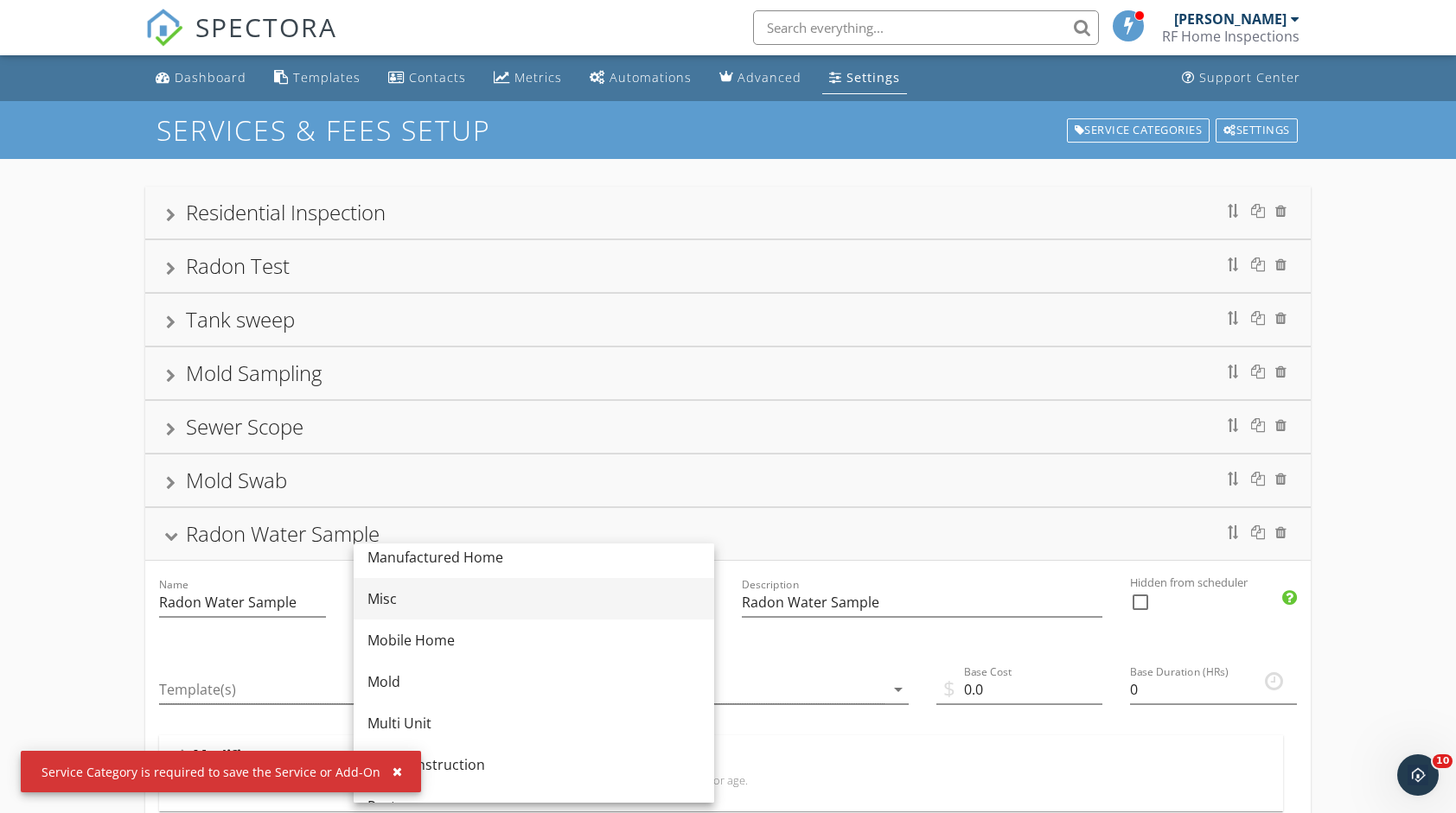
click at [626, 584] on div "Misc" at bounding box center [534, 598] width 333 height 41
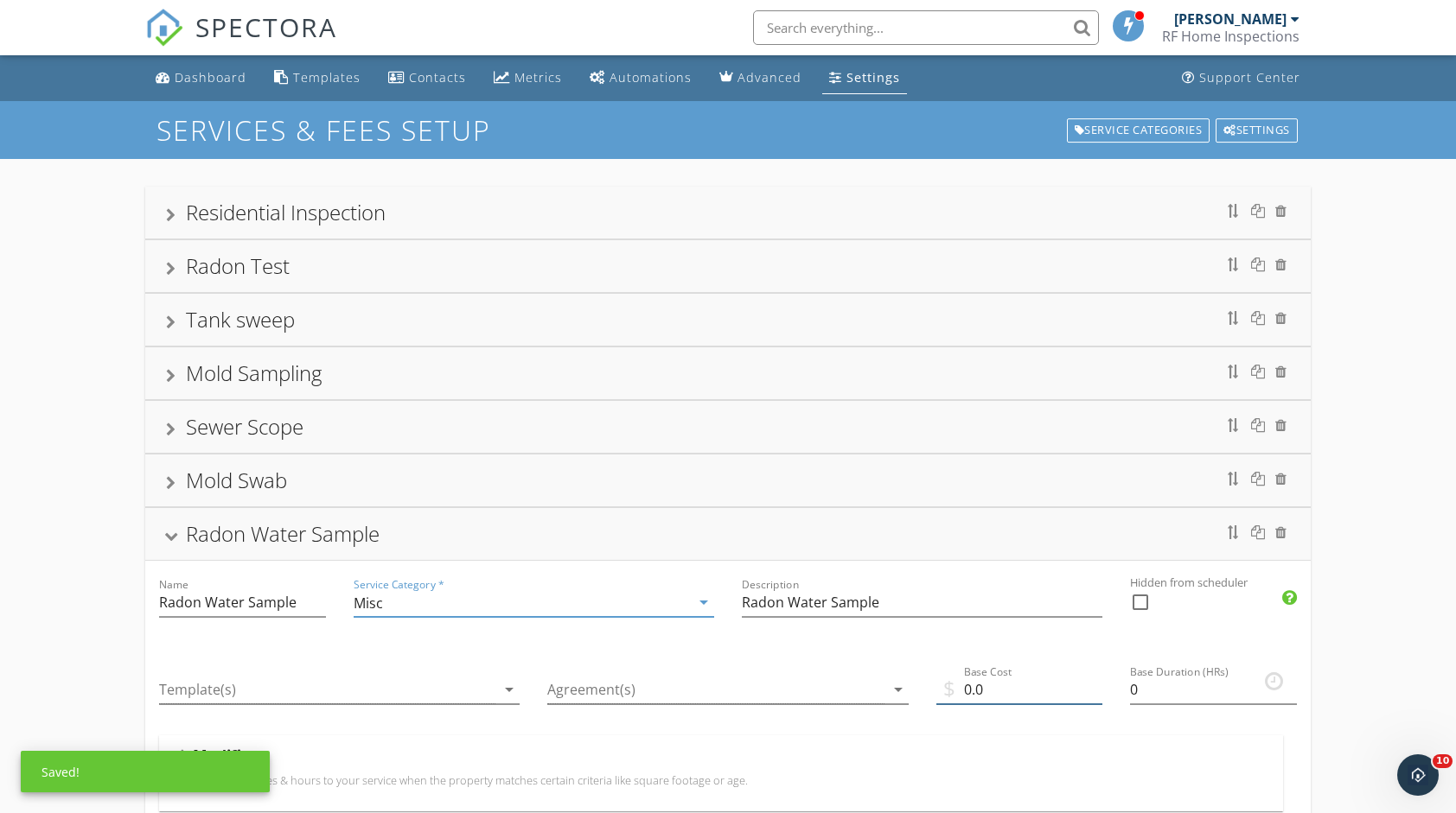
click at [1005, 677] on input "0.0" at bounding box center [1019, 689] width 167 height 29
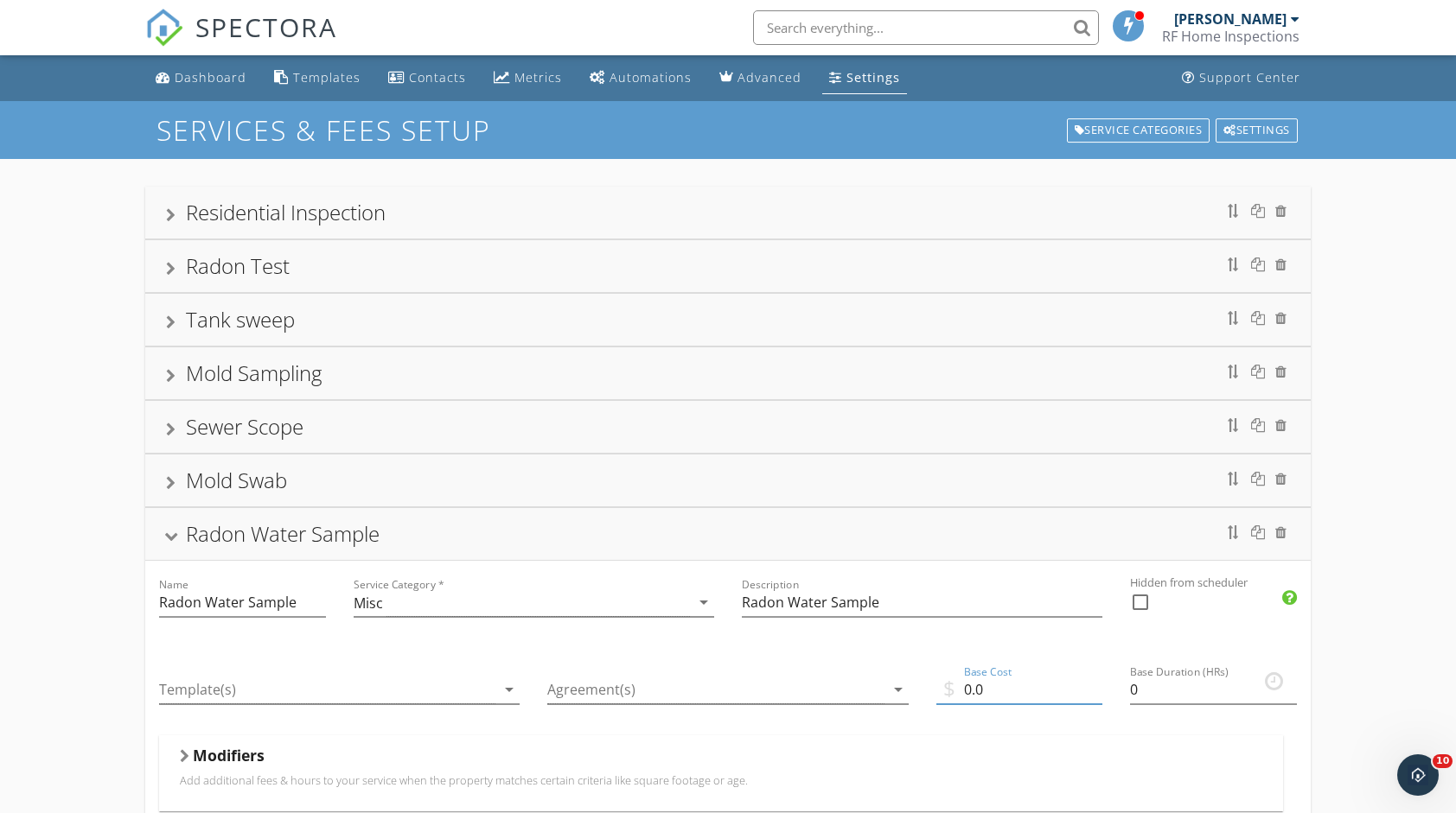
type input "0"
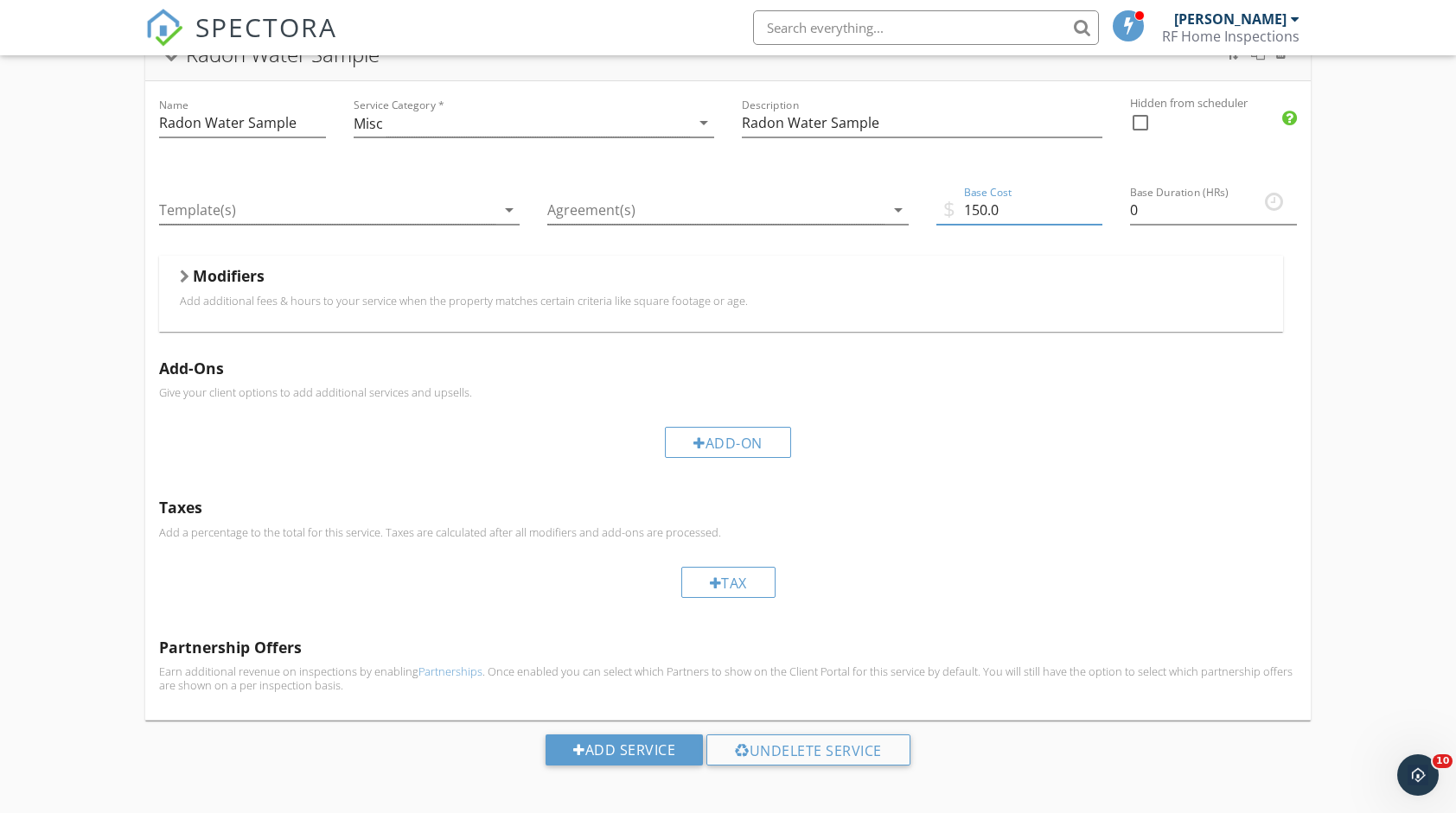
scroll to position [481, 0]
type input "150.0"
click at [677, 752] on div "Add Service" at bounding box center [624, 749] width 158 height 32
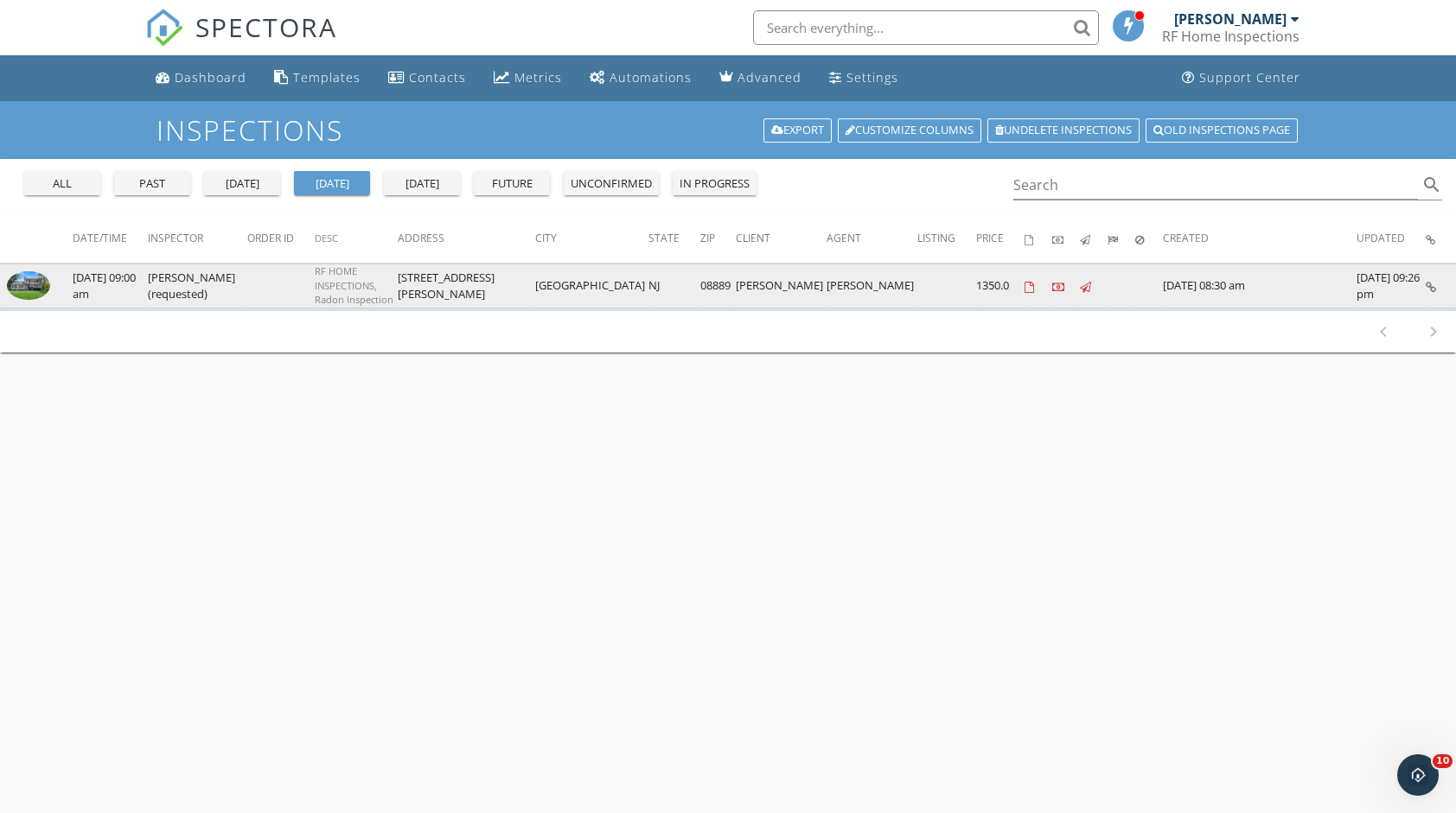
click at [39, 285] on img at bounding box center [28, 286] width 43 height 29
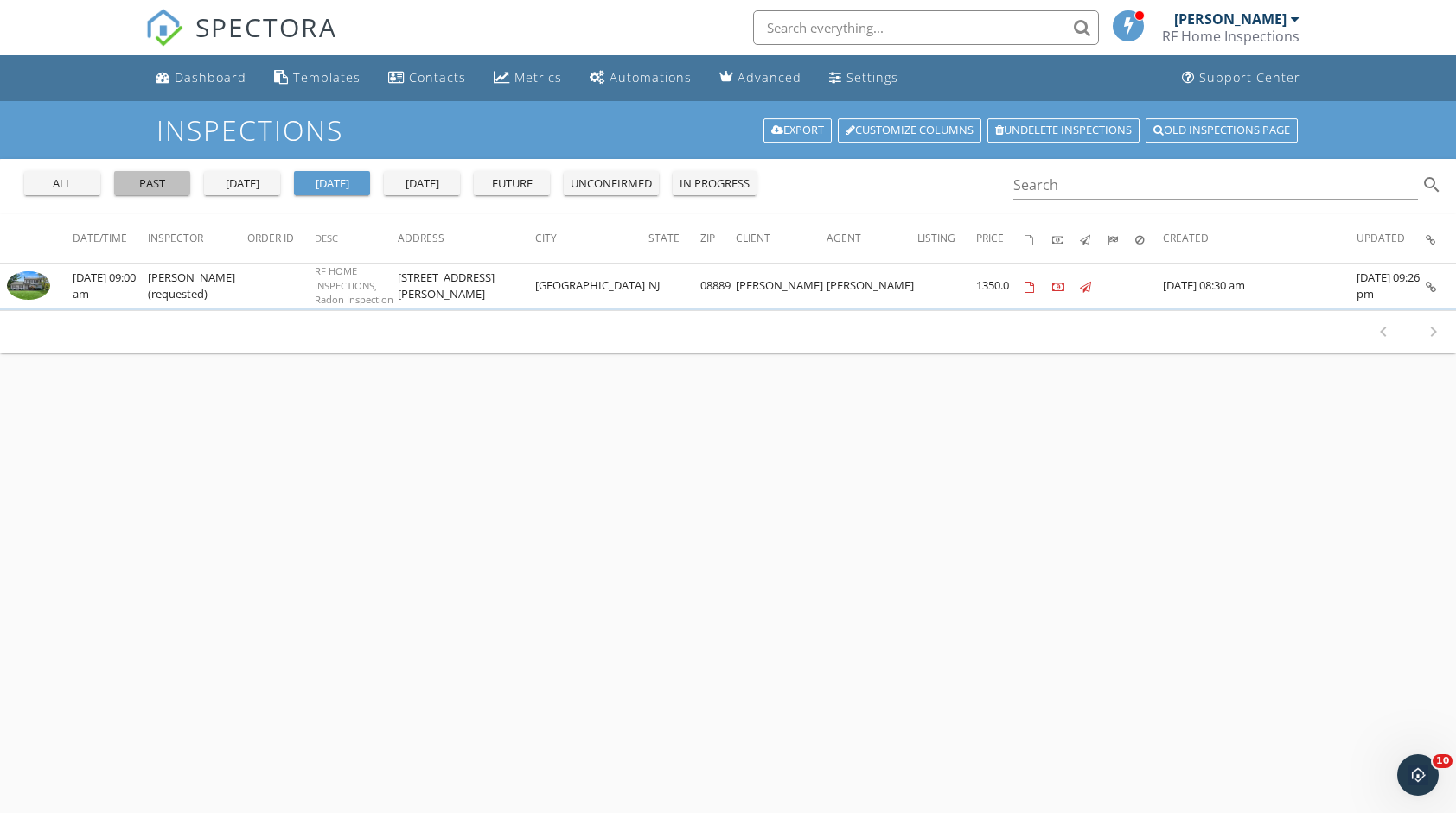
click at [164, 180] on div "past" at bounding box center [152, 184] width 62 height 18
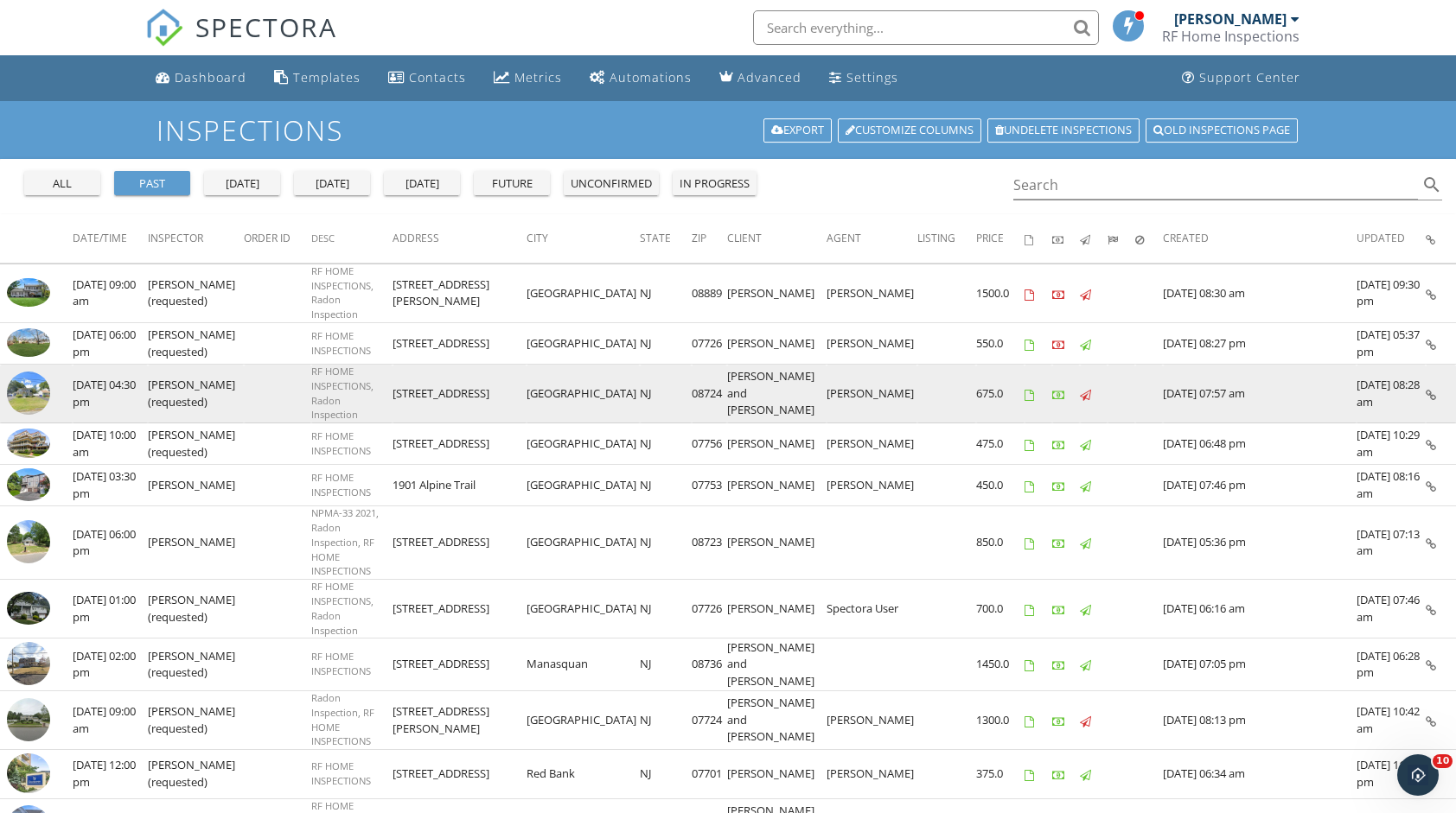
click at [295, 364] on td at bounding box center [277, 393] width 67 height 59
click at [38, 371] on img at bounding box center [28, 392] width 43 height 43
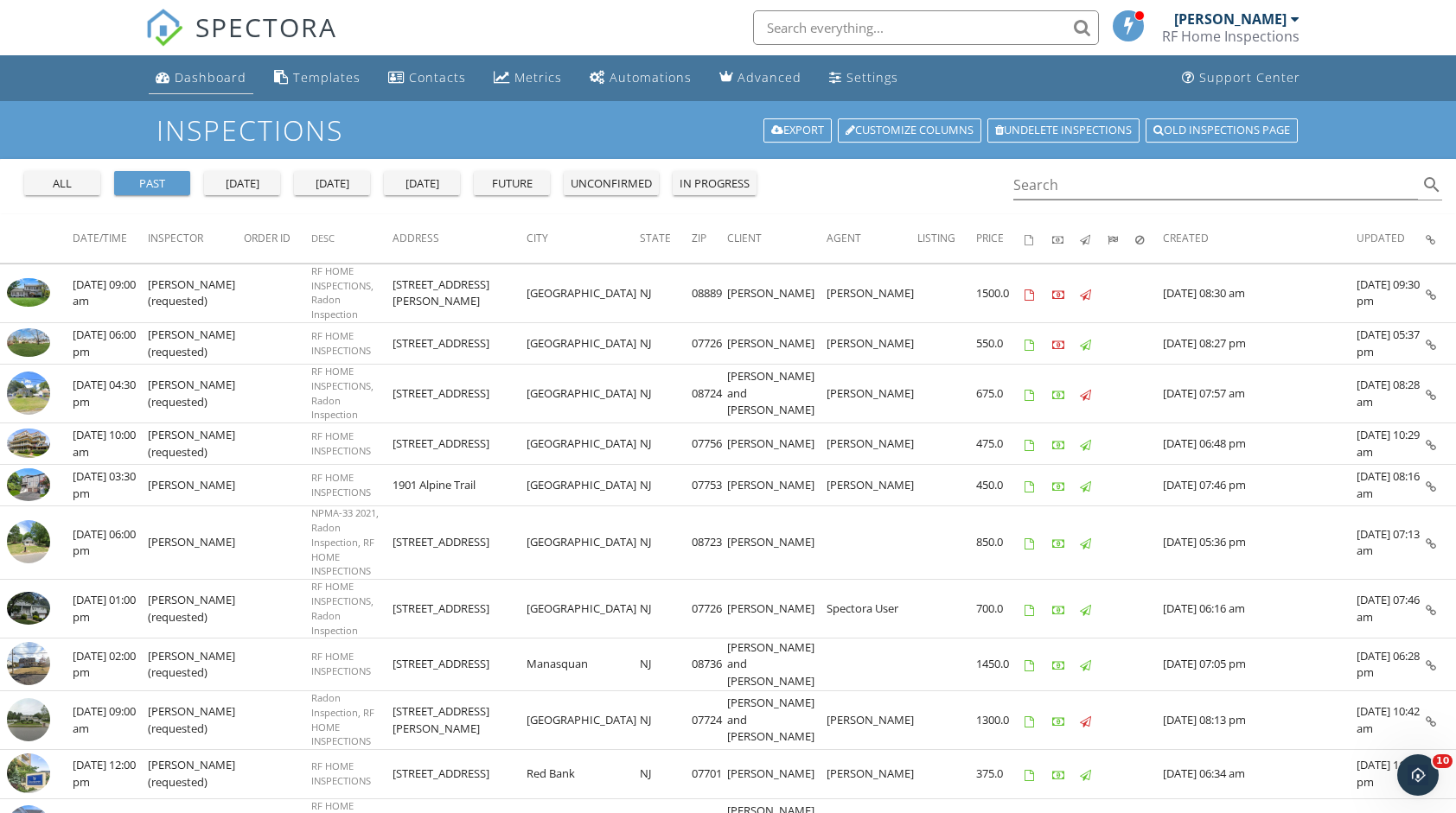
click at [208, 74] on div "Dashboard" at bounding box center [210, 77] width 72 height 17
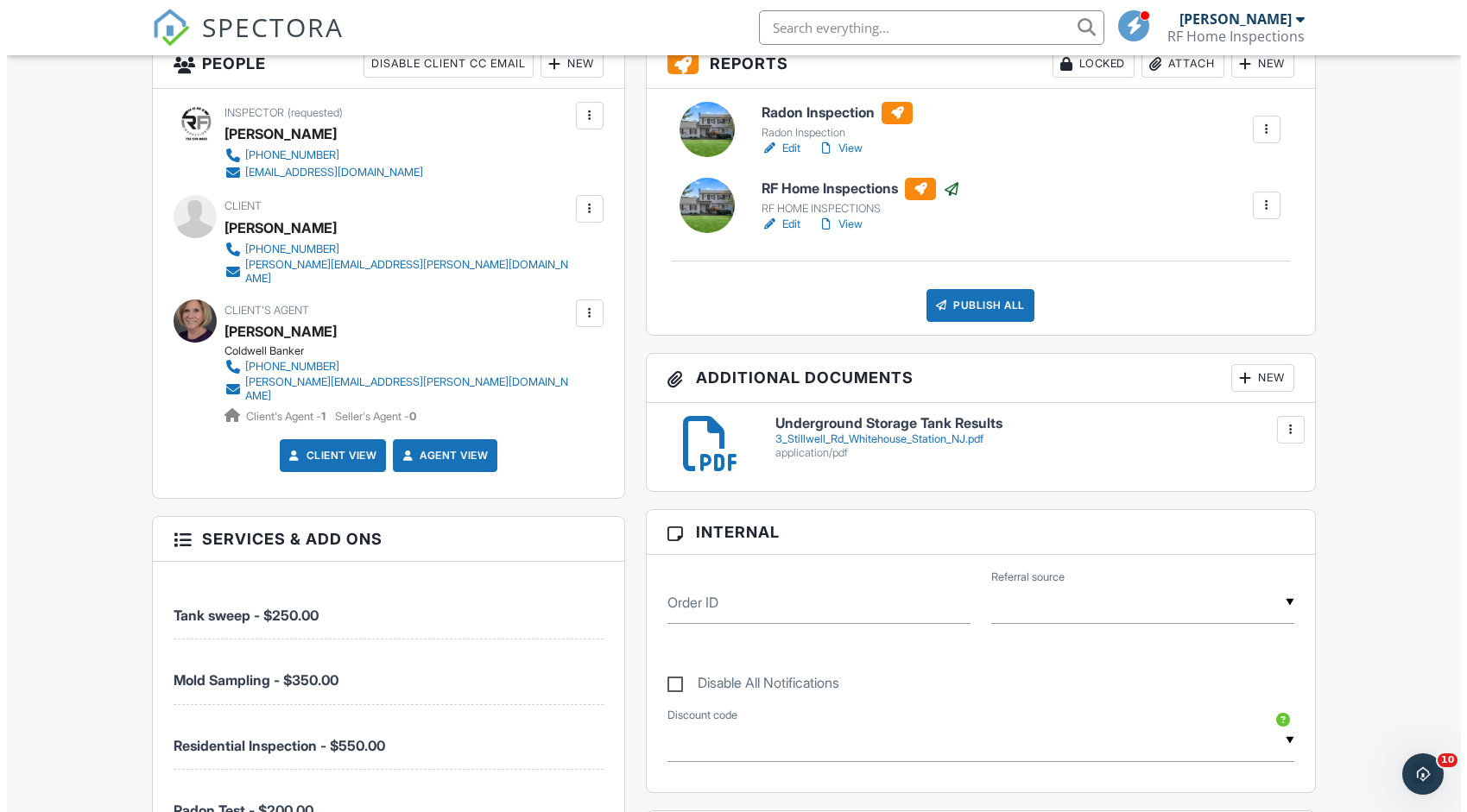
scroll to position [777, 0]
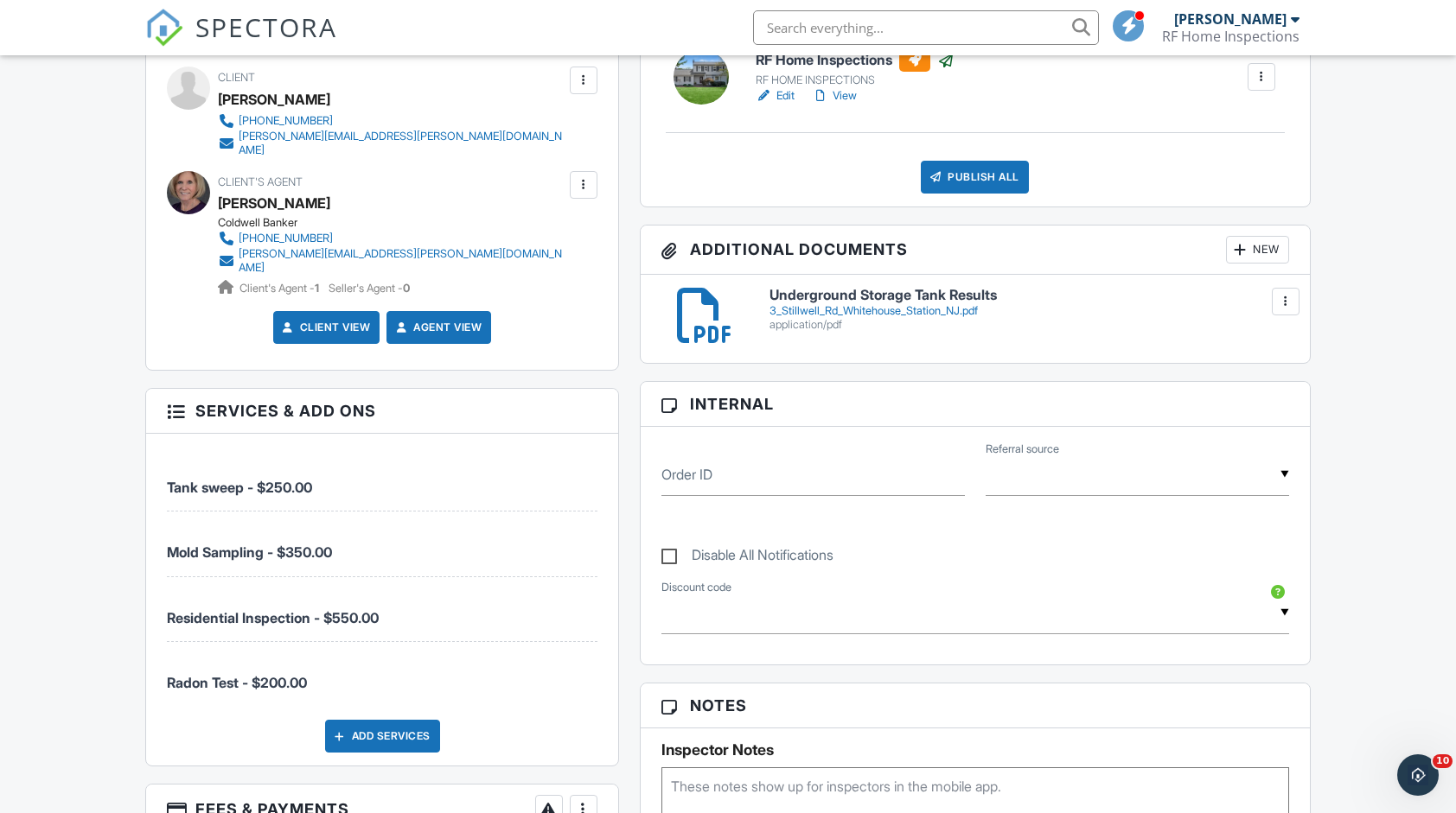
click at [411, 720] on div "Add Services" at bounding box center [382, 736] width 115 height 32
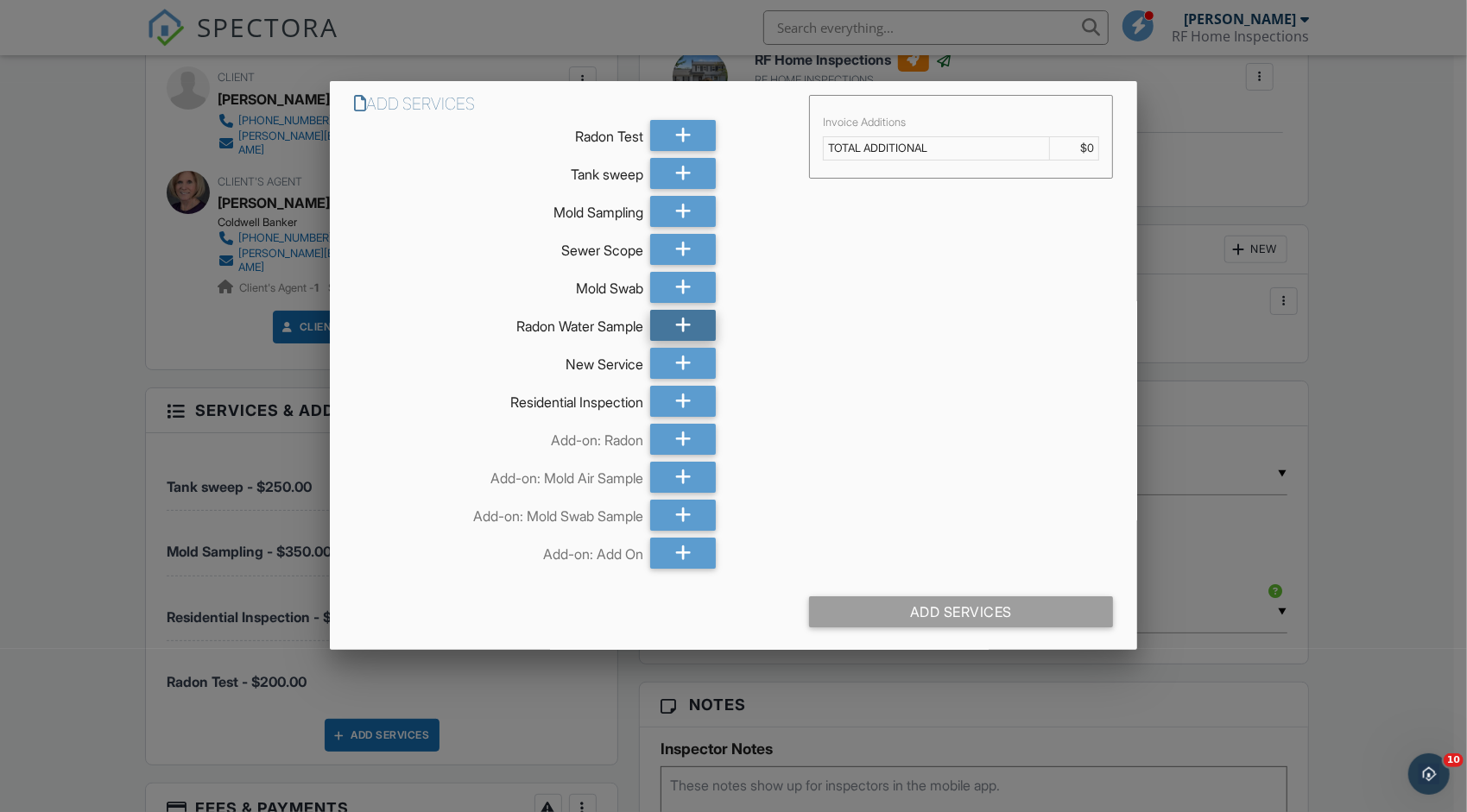
click at [678, 330] on icon at bounding box center [683, 326] width 17 height 32
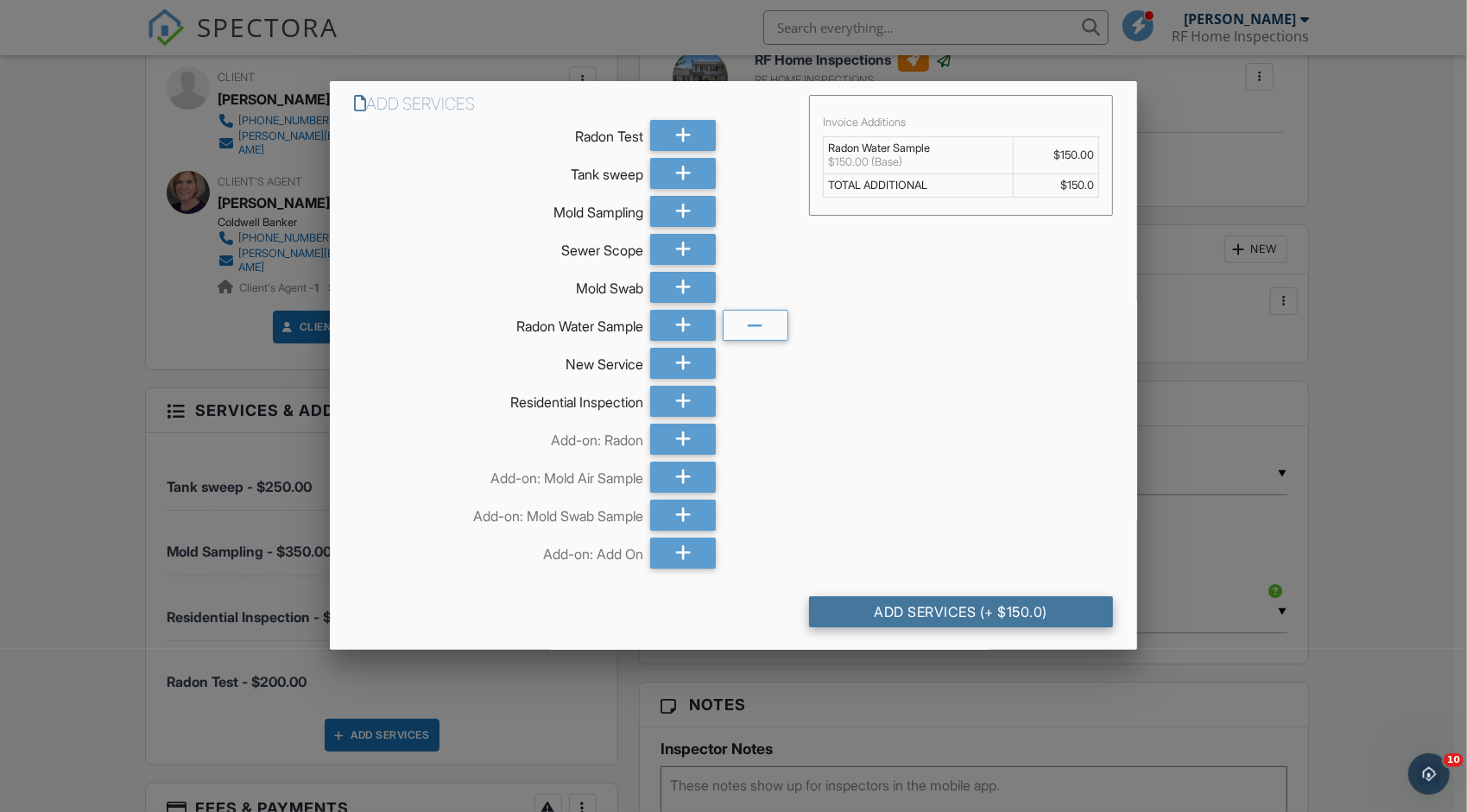
click at [967, 598] on div "Add Services (+ $150.0)" at bounding box center [960, 612] width 304 height 32
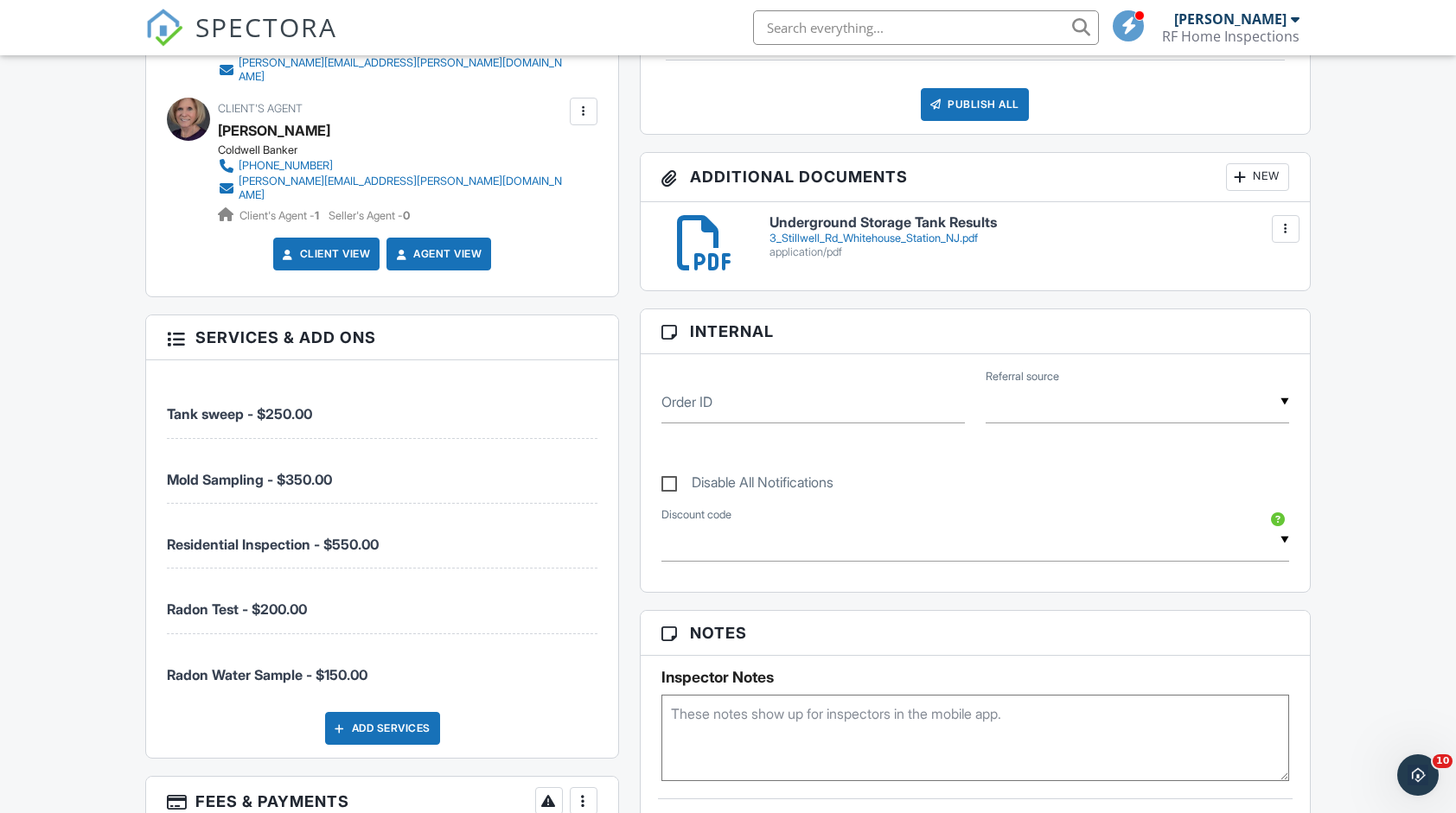
scroll to position [1297, 0]
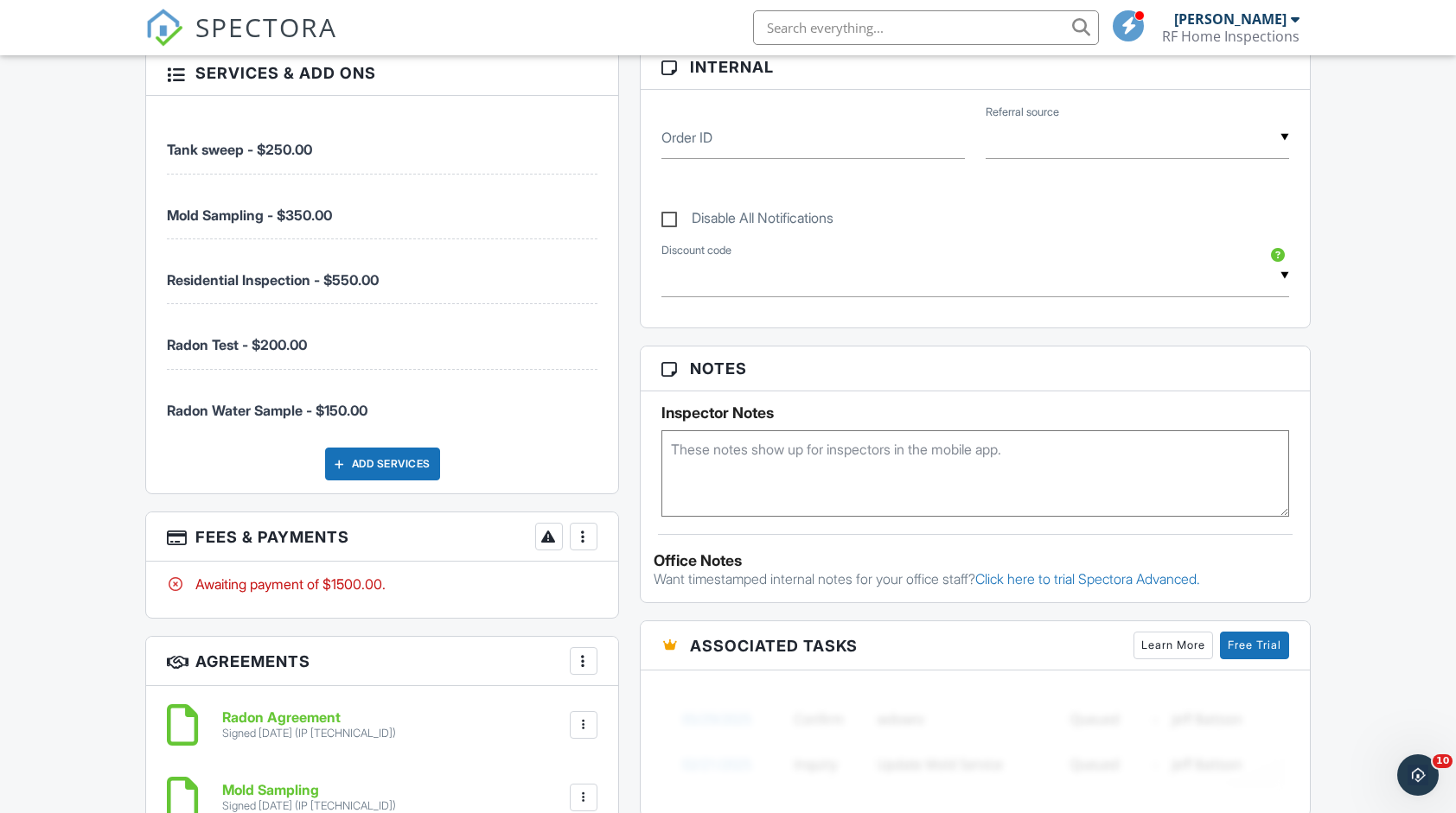
click at [585, 528] on div at bounding box center [584, 537] width 18 height 18
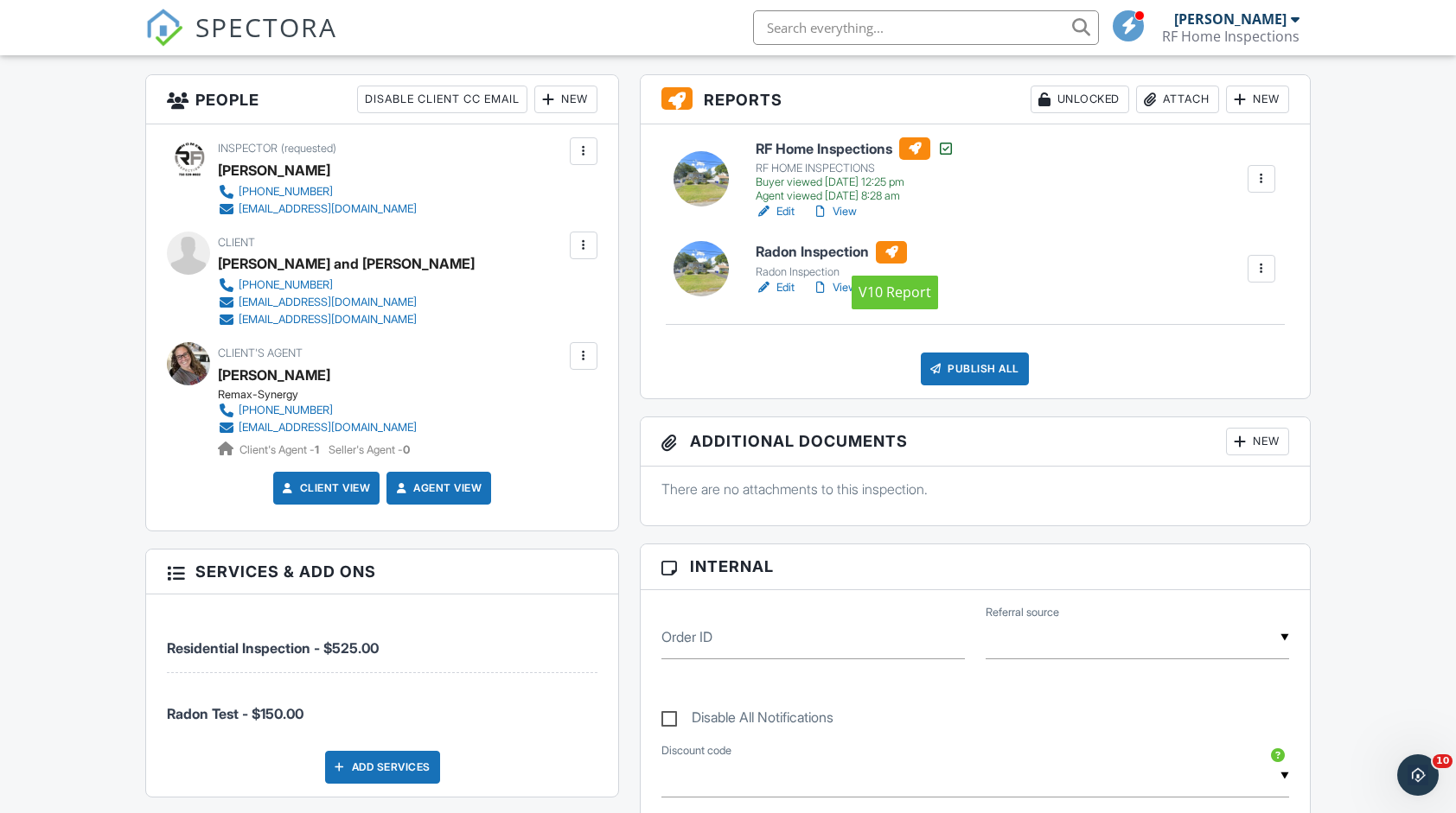
click at [905, 251] on div at bounding box center [891, 252] width 32 height 23
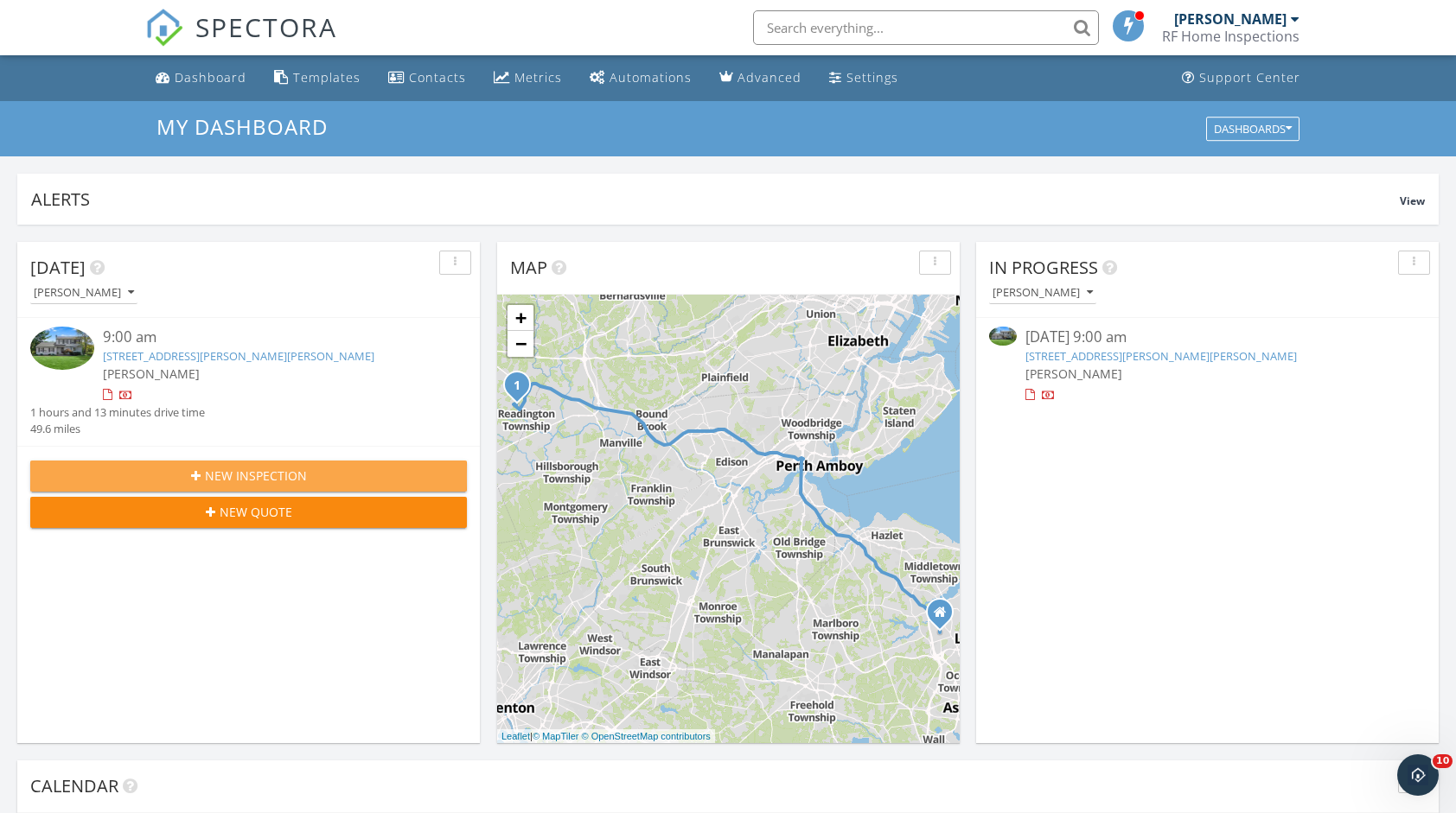
click at [316, 473] on div "New Inspection" at bounding box center [248, 476] width 409 height 18
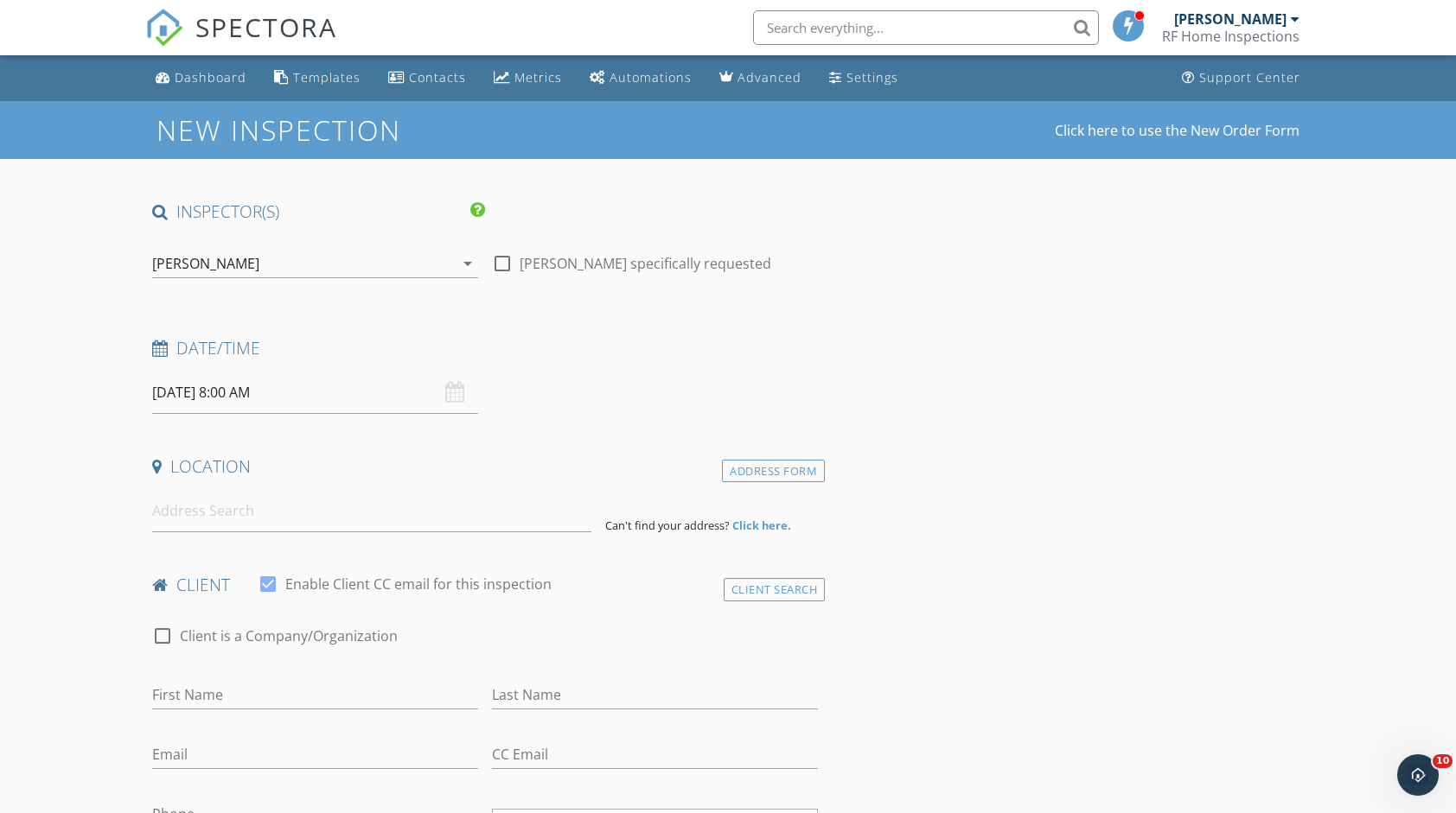
click at [507, 266] on div at bounding box center [502, 264] width 30 height 30
checkbox input "true"
click at [240, 392] on input "09/28/2025 8:00 AM" at bounding box center [316, 392] width 326 height 42
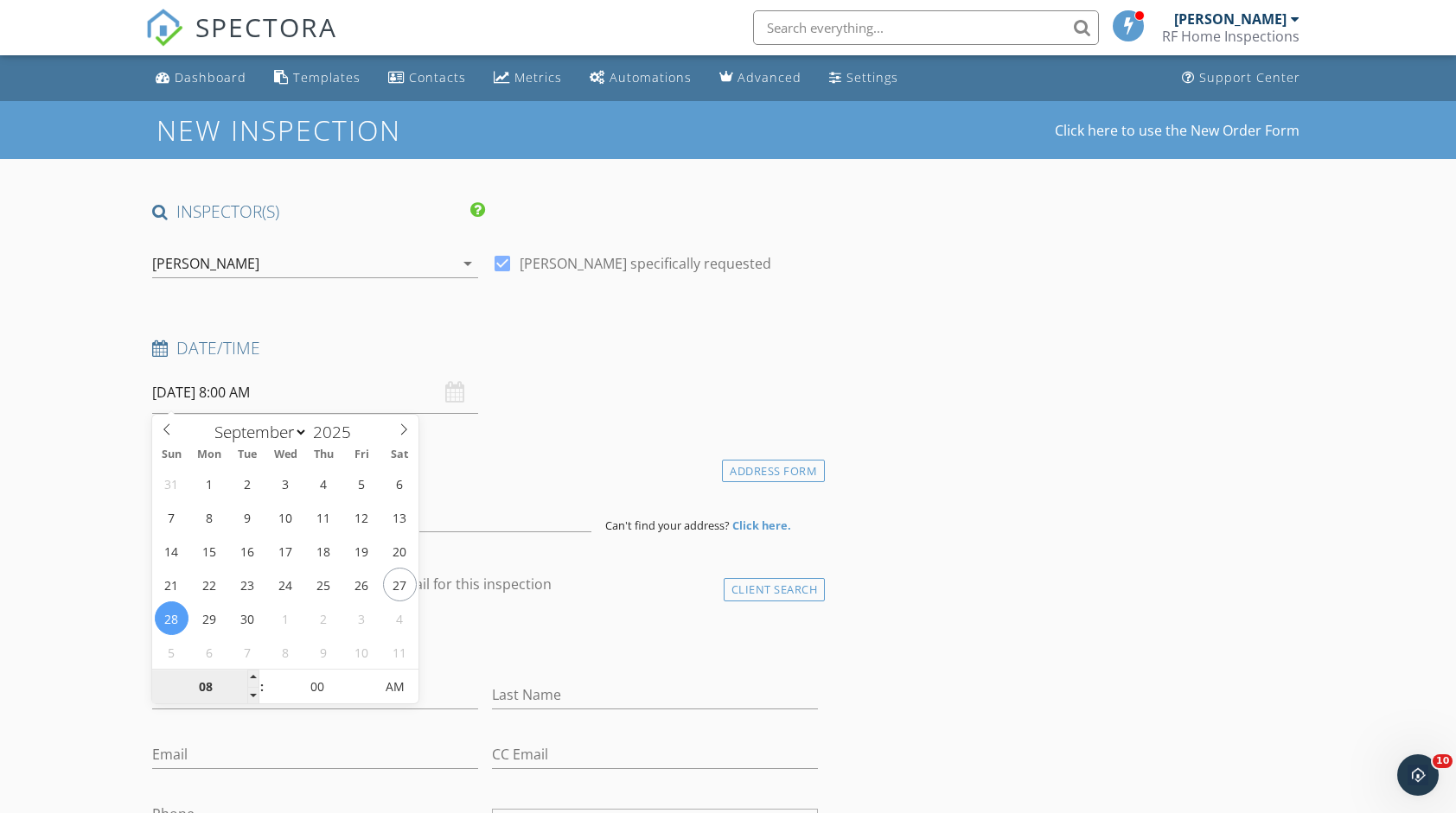
click at [238, 687] on input "08" at bounding box center [205, 688] width 106 height 34
type input "07"
type input "09/28/2025 7:00 AM"
click at [253, 691] on span at bounding box center [253, 696] width 12 height 18
type input "06"
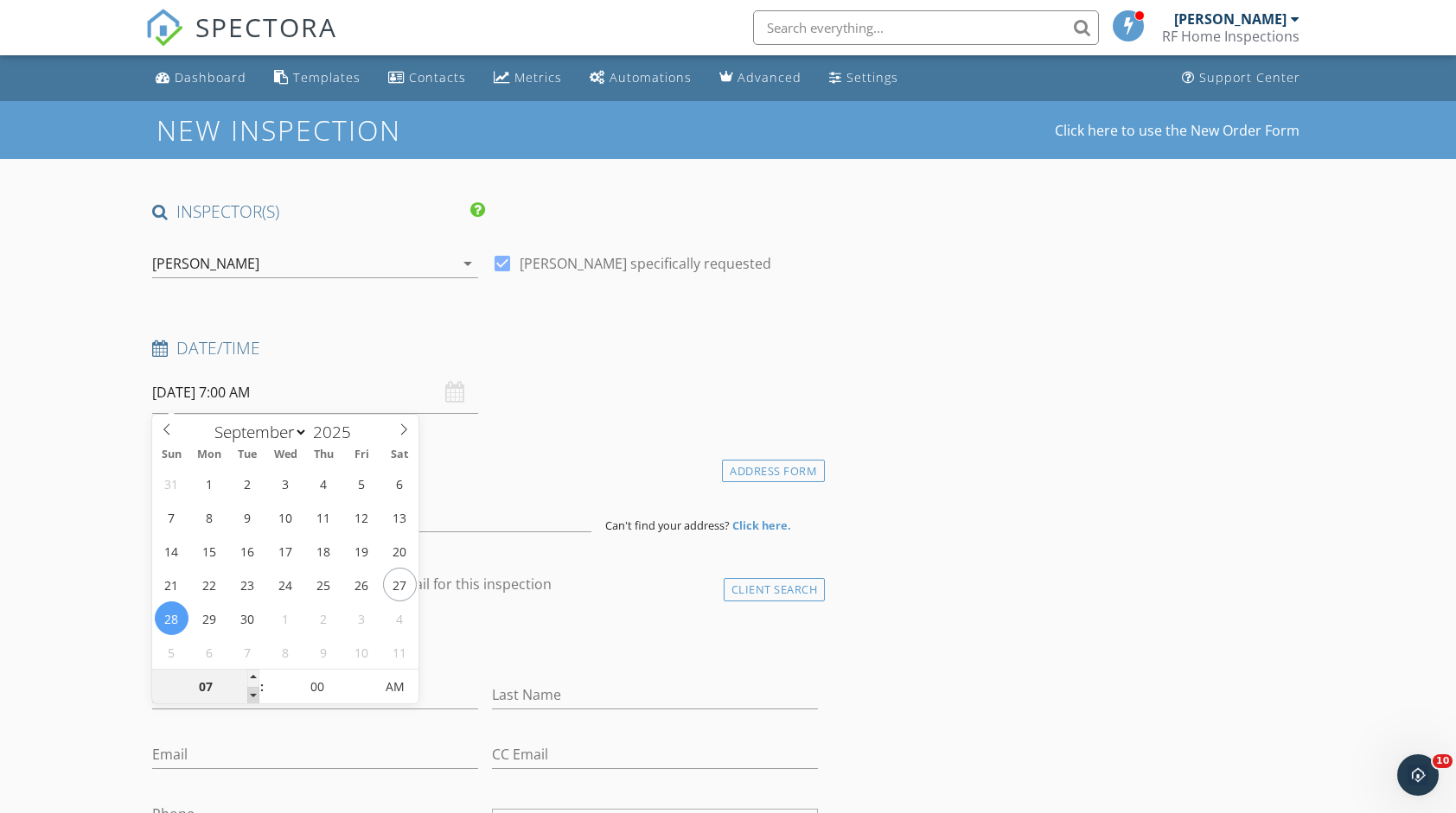
type input "09/28/2025 6:00 AM"
click at [253, 691] on span at bounding box center [253, 696] width 12 height 18
type input "05"
type input "09/28/2025 5:00 AM"
click at [253, 691] on span at bounding box center [253, 696] width 12 height 18
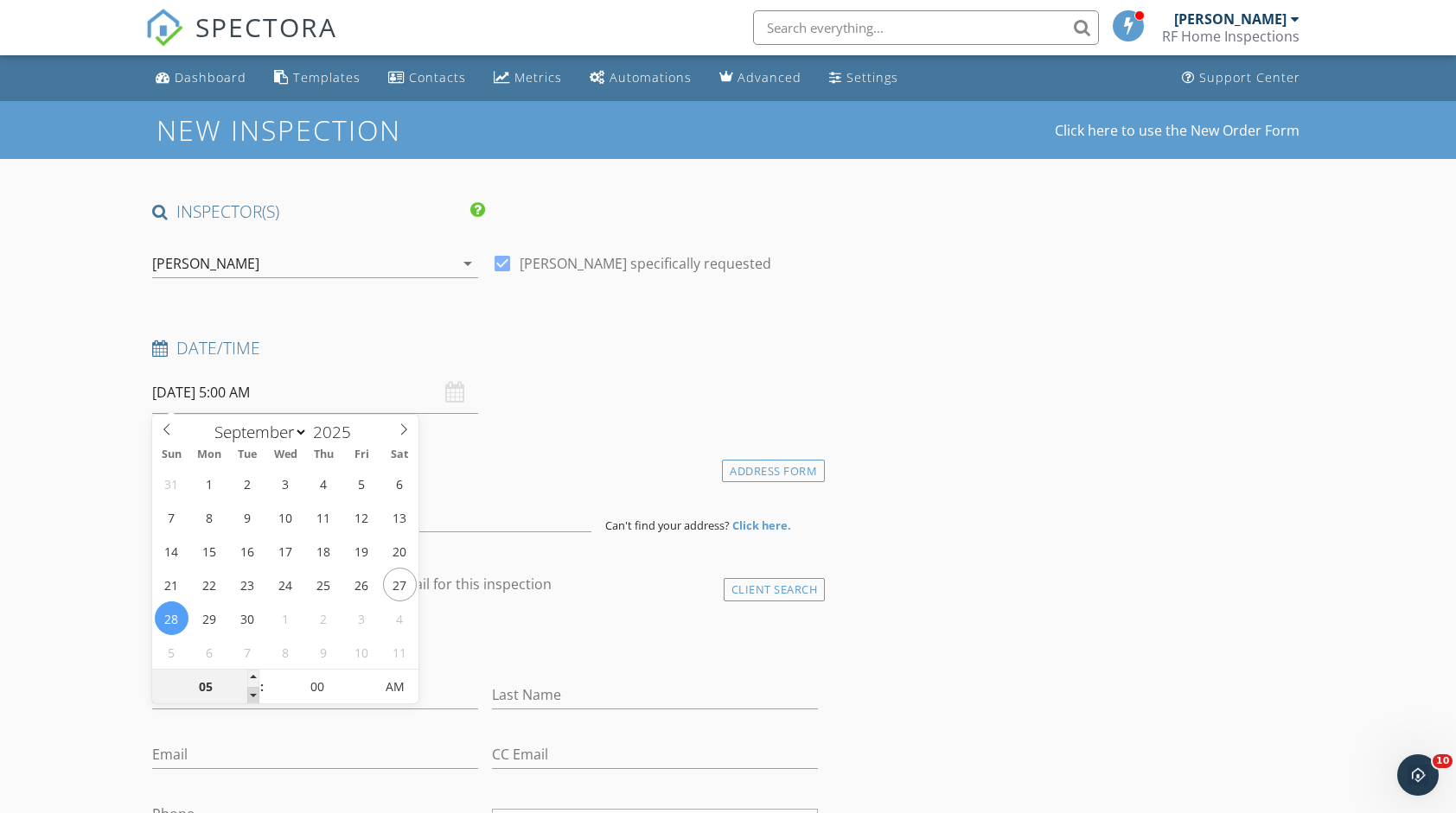
type input "04"
type input "09/28/2025 4:00 AM"
click at [253, 691] on span at bounding box center [253, 696] width 12 height 18
type input "03"
type input "09/28/2025 3:00 AM"
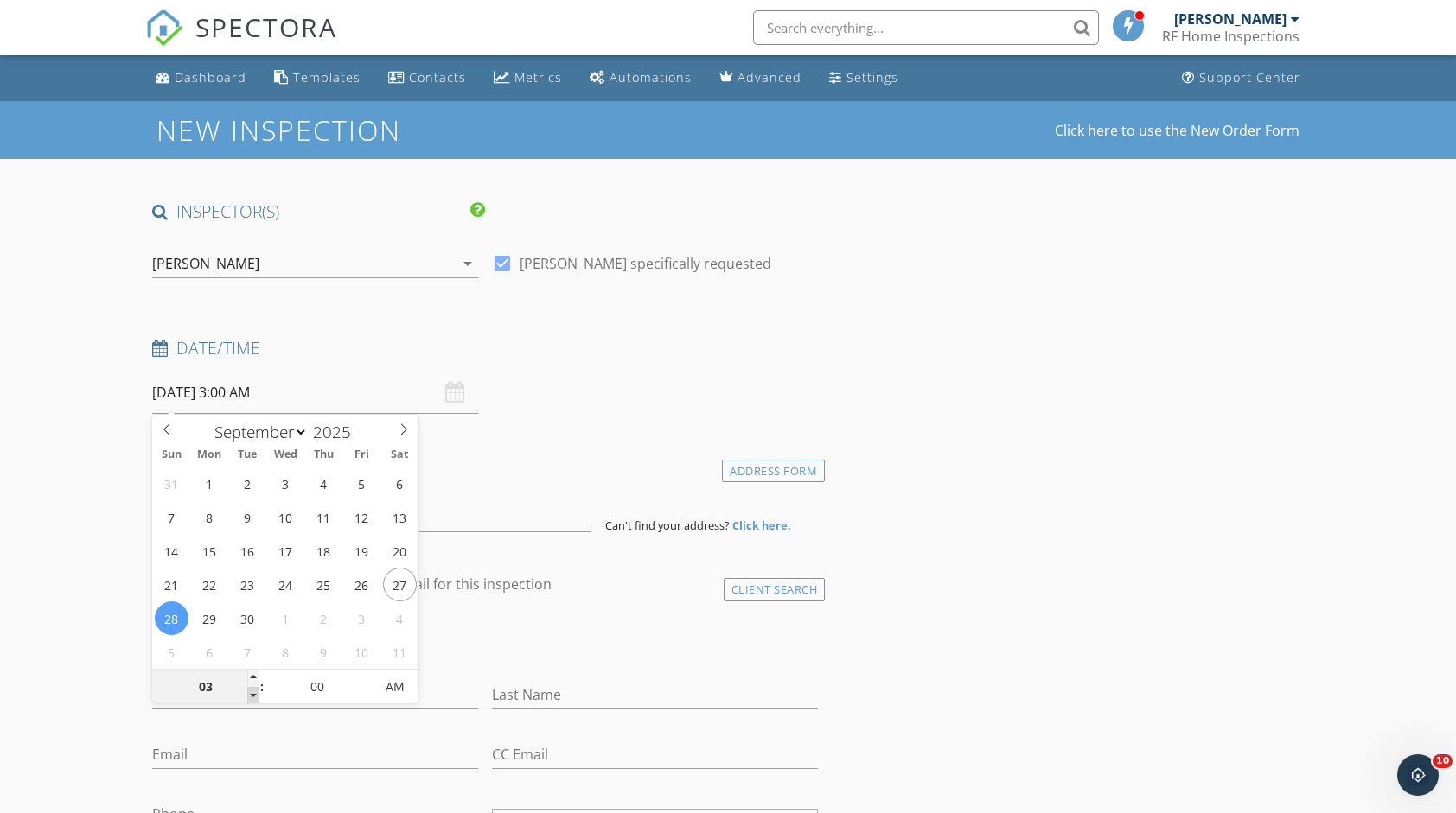
click at [253, 691] on span at bounding box center [253, 696] width 12 height 18
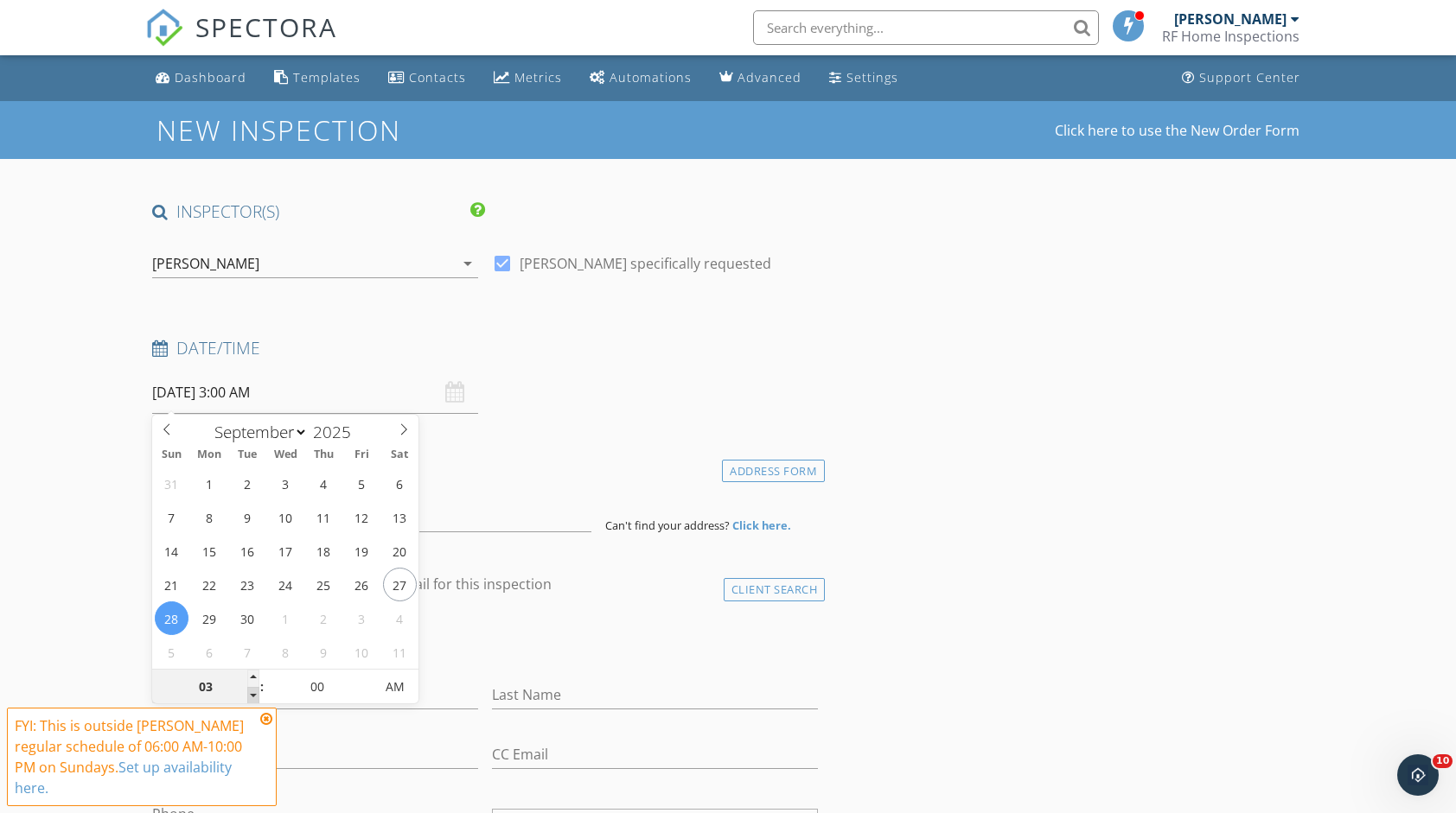
type input "02"
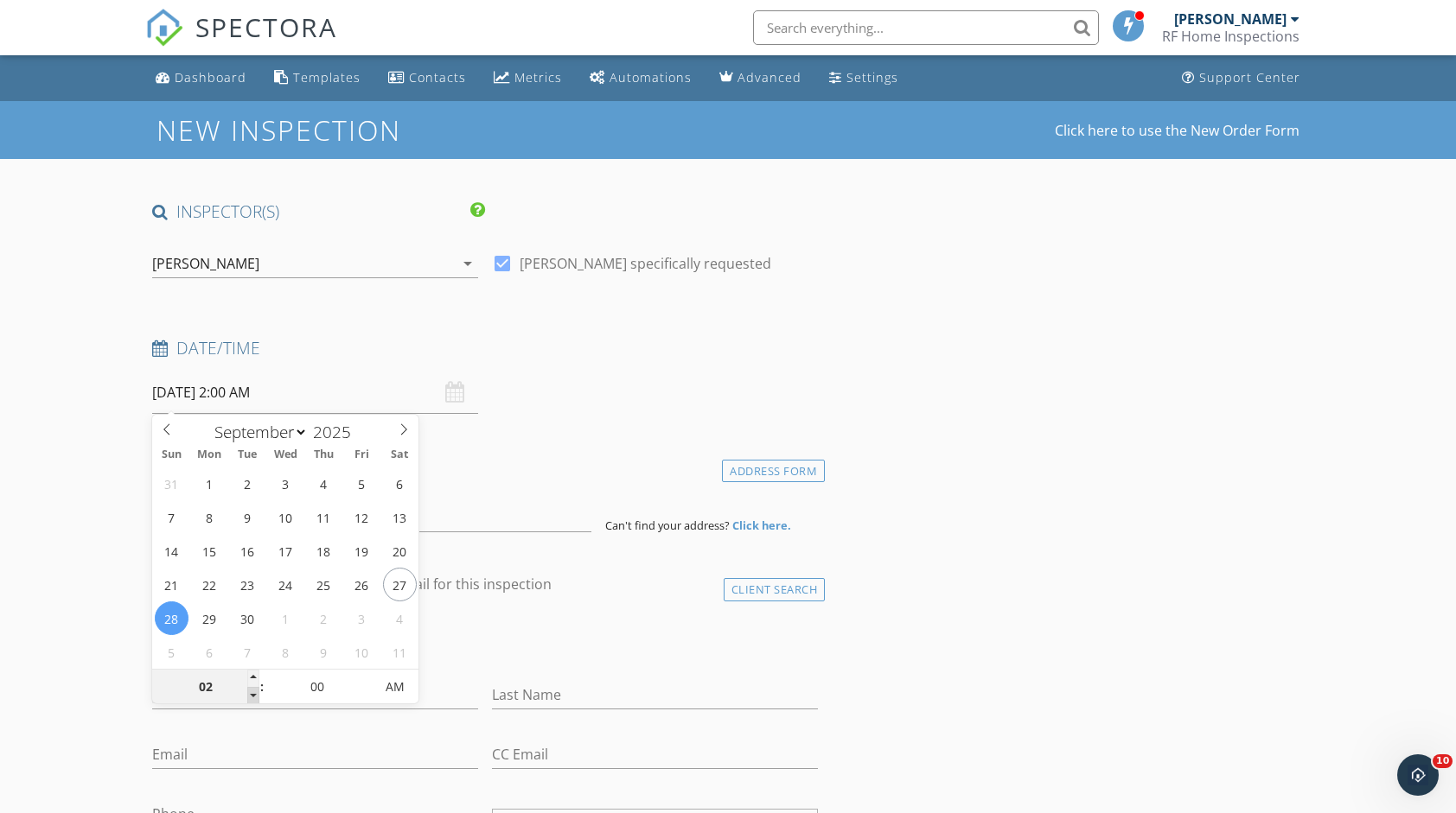
click at [253, 691] on span at bounding box center [253, 696] width 12 height 18
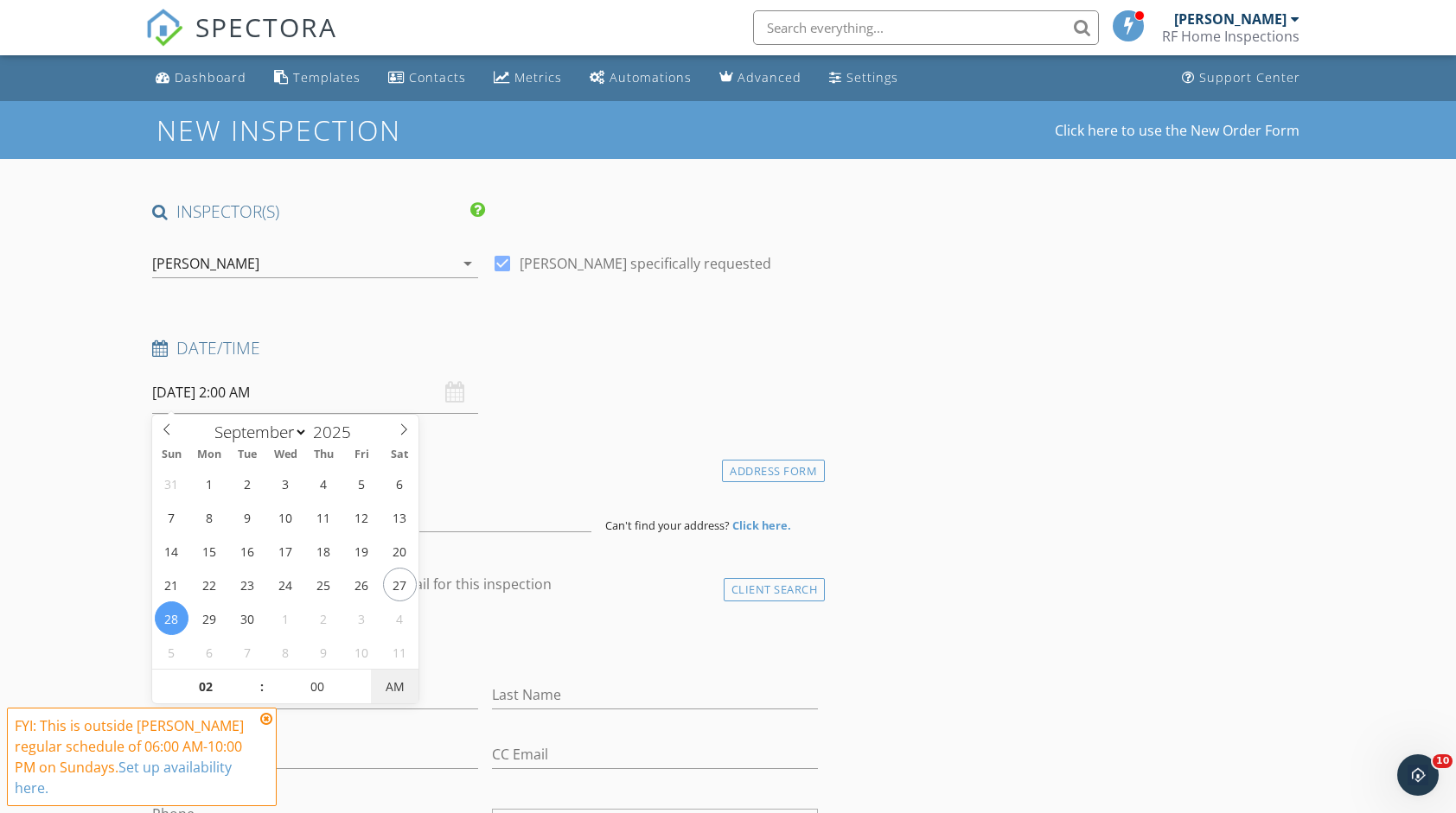
type input "09/28/2025 2:00 PM"
drag, startPoint x: 253, startPoint y: 691, endPoint x: 394, endPoint y: 682, distance: 141.3
click at [394, 682] on span "AM" at bounding box center [394, 687] width 47 height 34
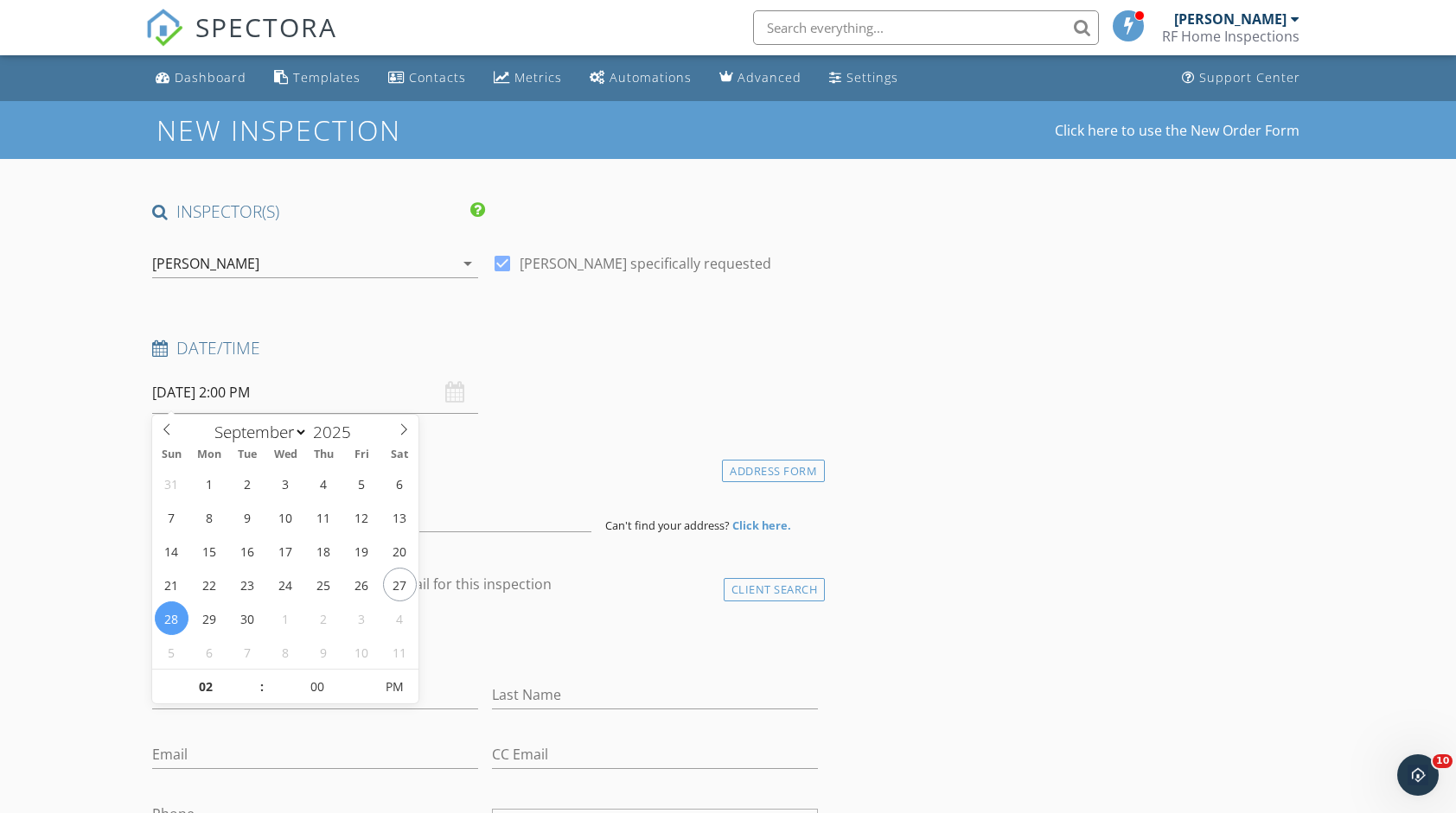
click at [676, 640] on div "check_box_outline_blank Client is a Company/Organization" at bounding box center [486, 644] width 666 height 45
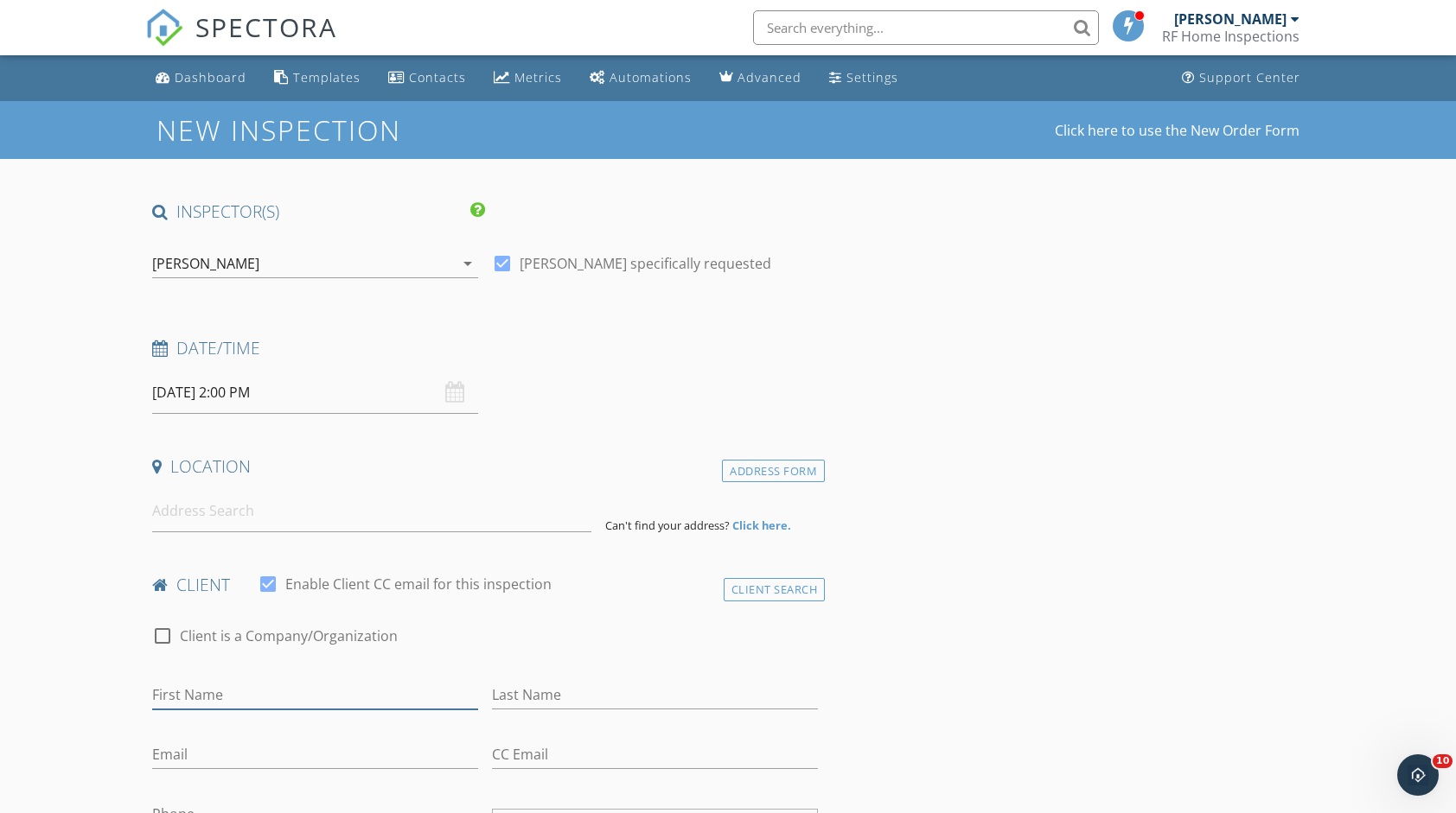
click at [353, 697] on input "First Name" at bounding box center [316, 695] width 326 height 29
type input "O"
click at [320, 514] on input at bounding box center [372, 511] width 439 height 42
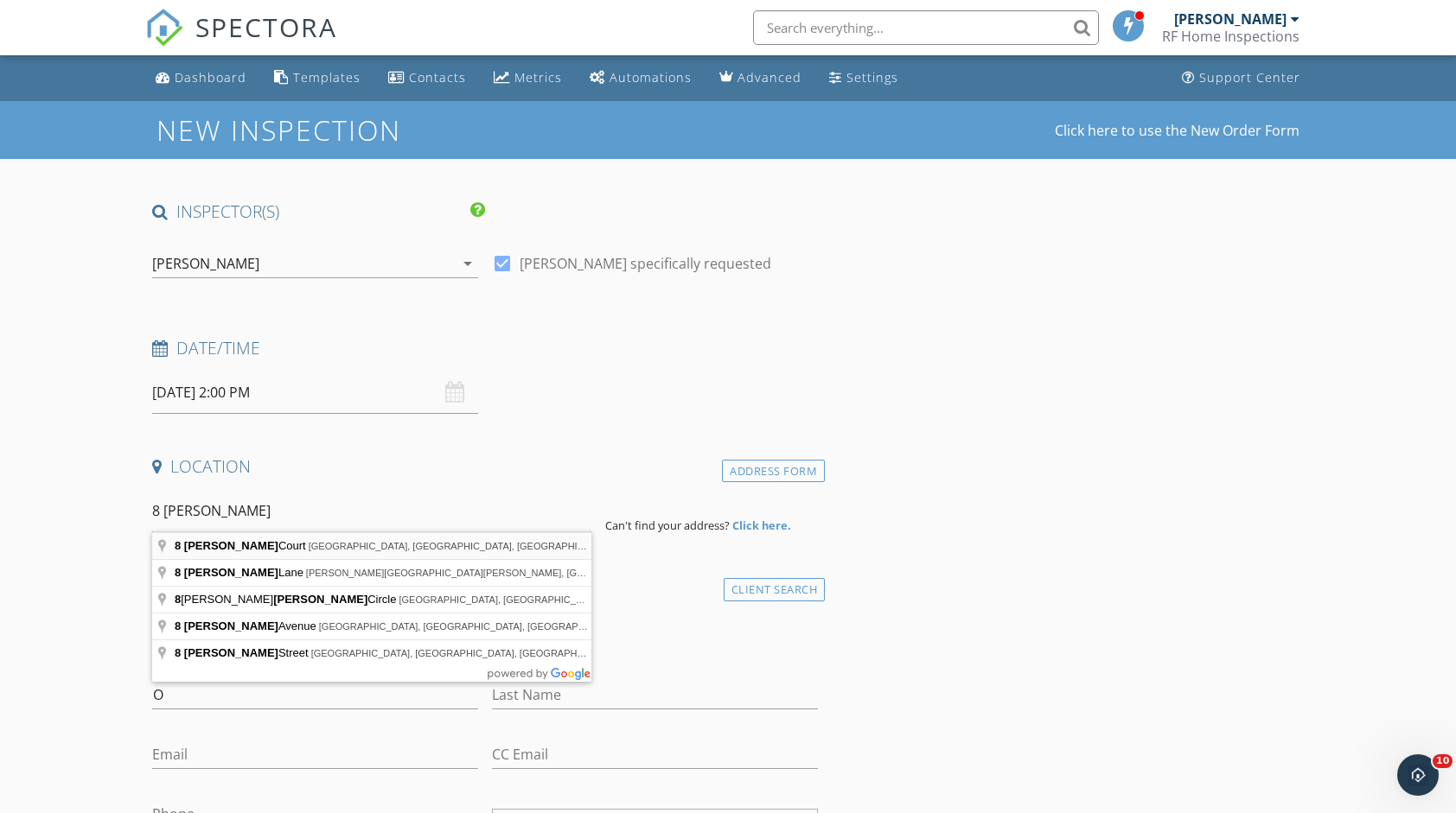
type input "8 Mann Court, Monmouth Beach, NJ, USA"
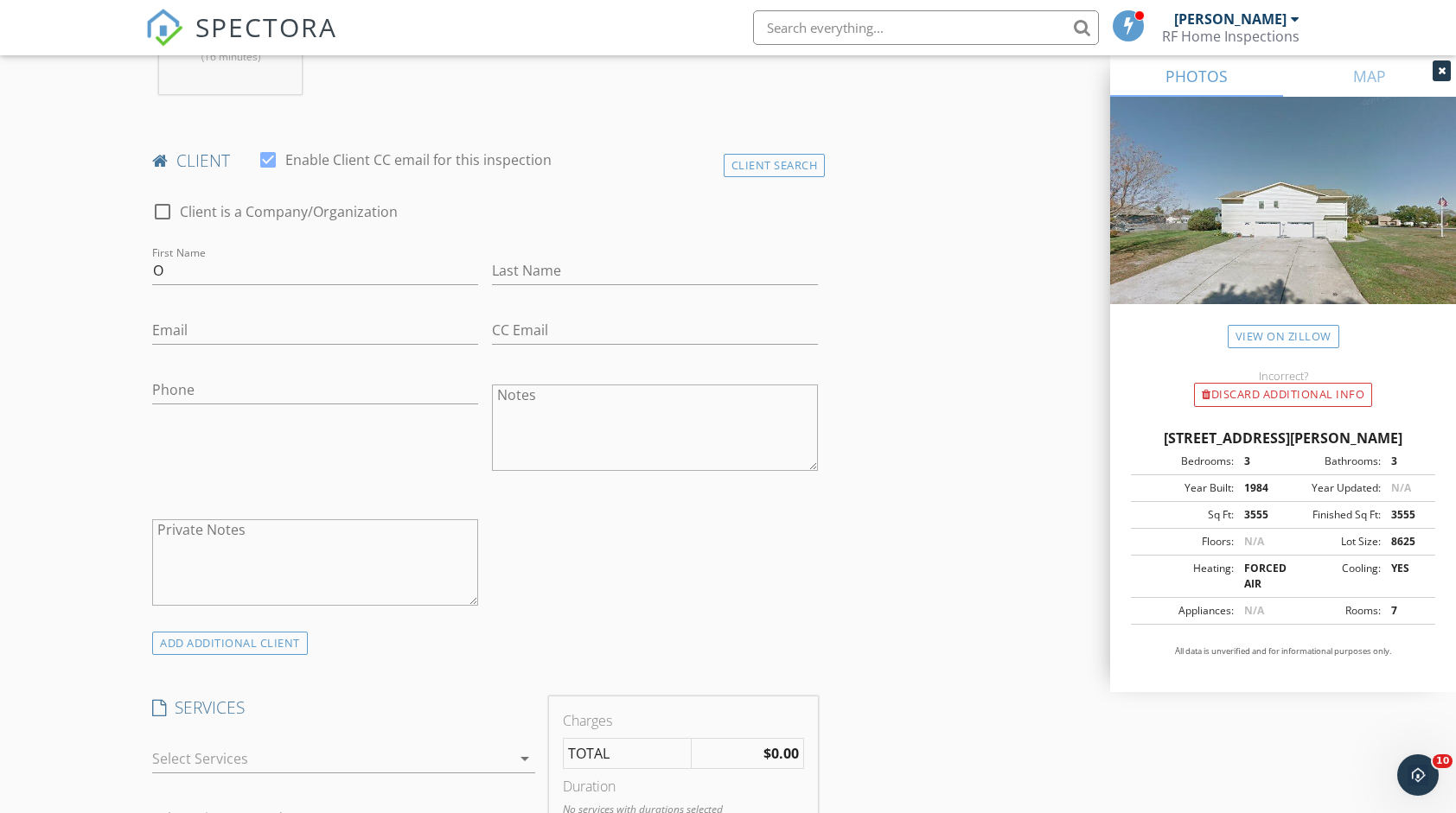
scroll to position [1210, 0]
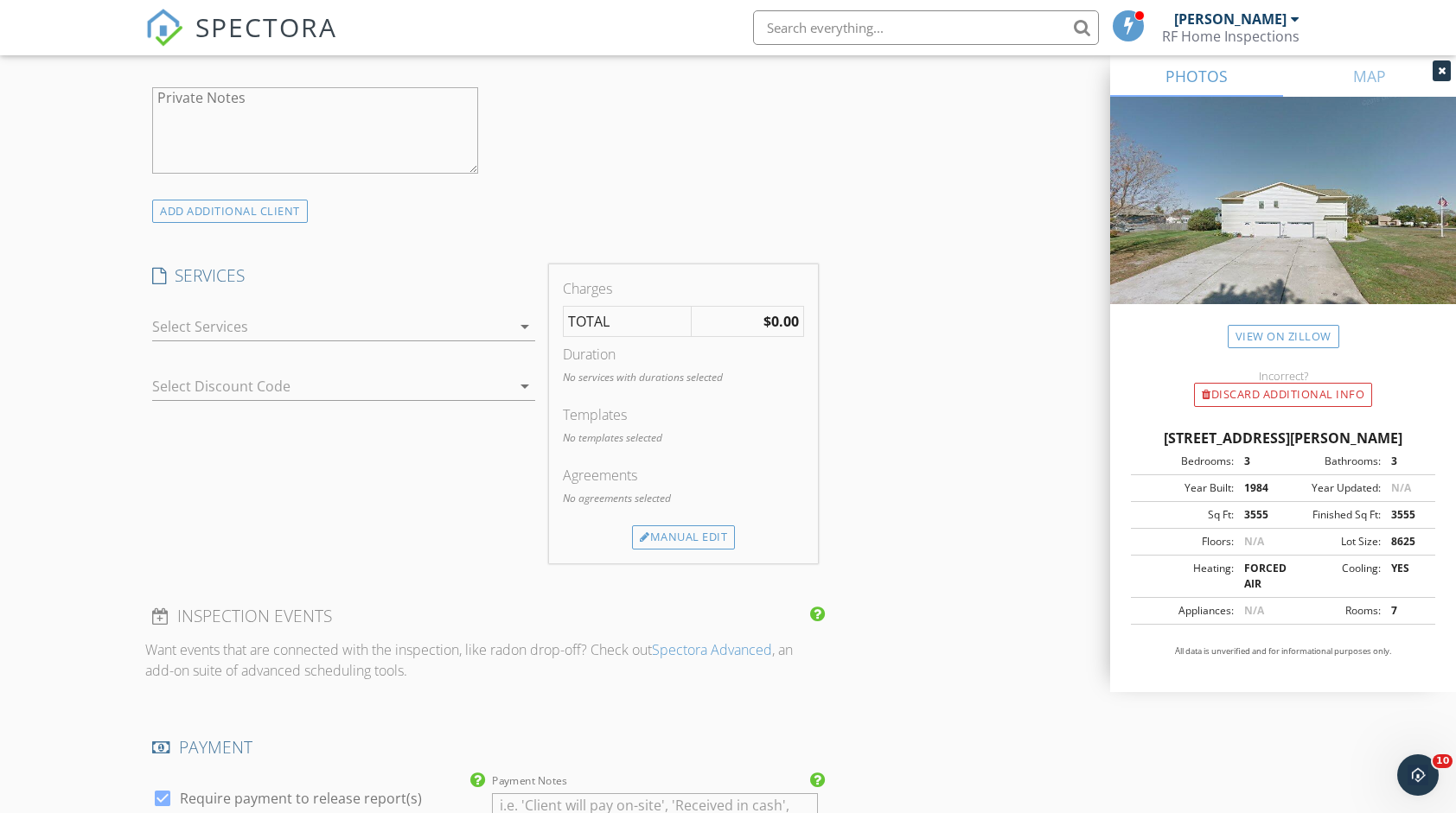
click at [512, 328] on div "arrow_drop_down" at bounding box center [523, 327] width 25 height 21
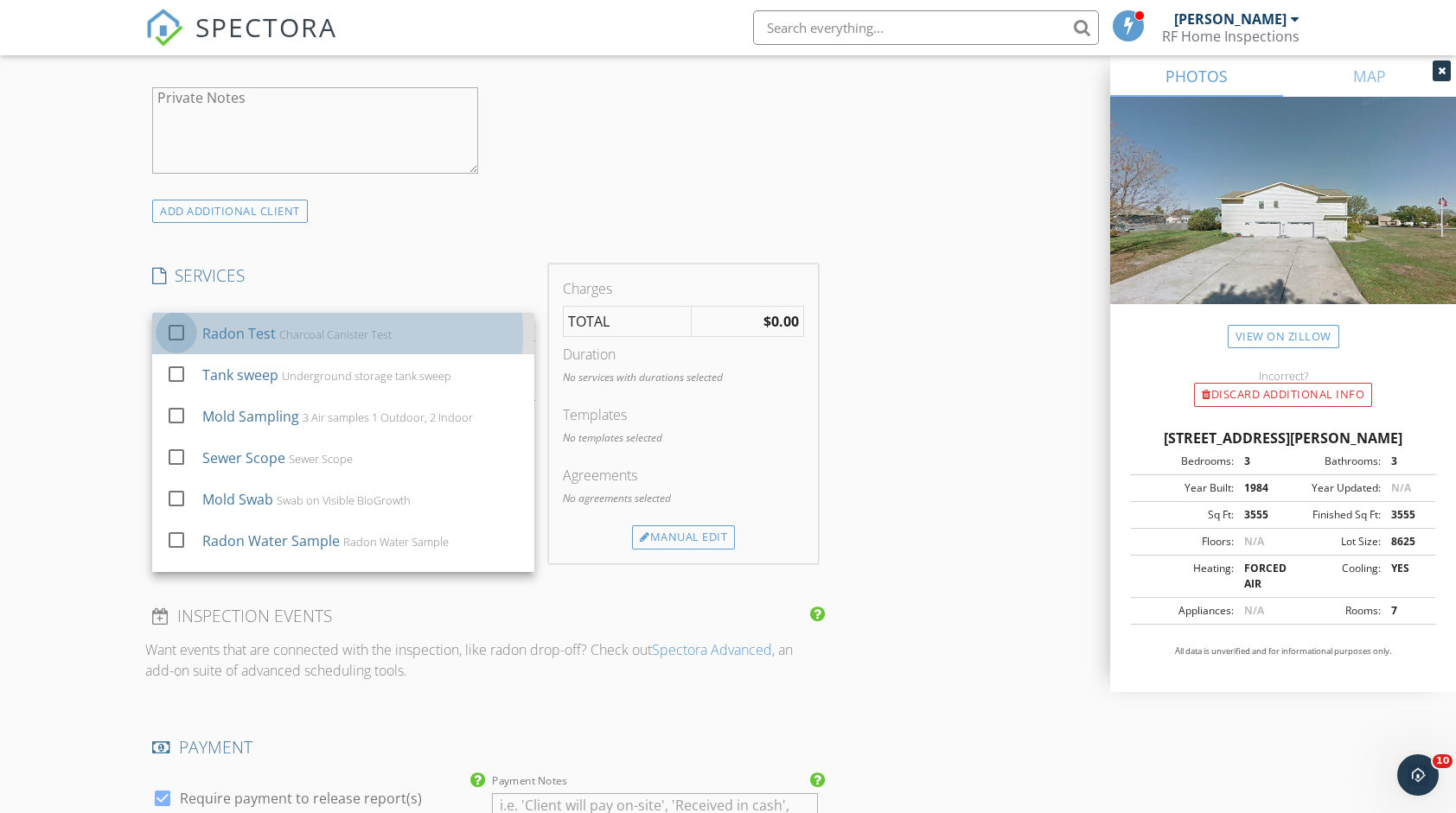
click at [171, 335] on div at bounding box center [176, 333] width 30 height 30
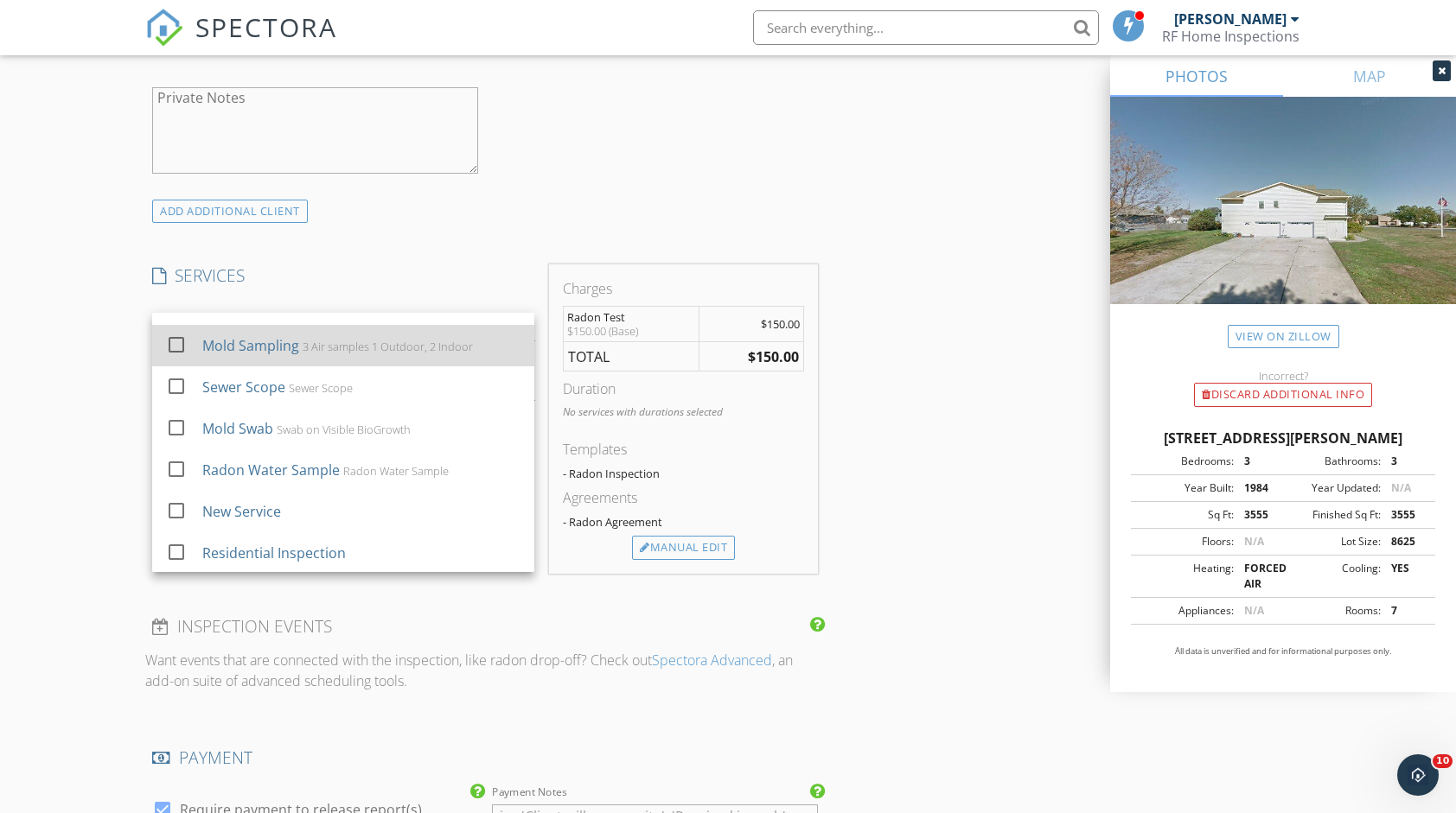
scroll to position [73, 0]
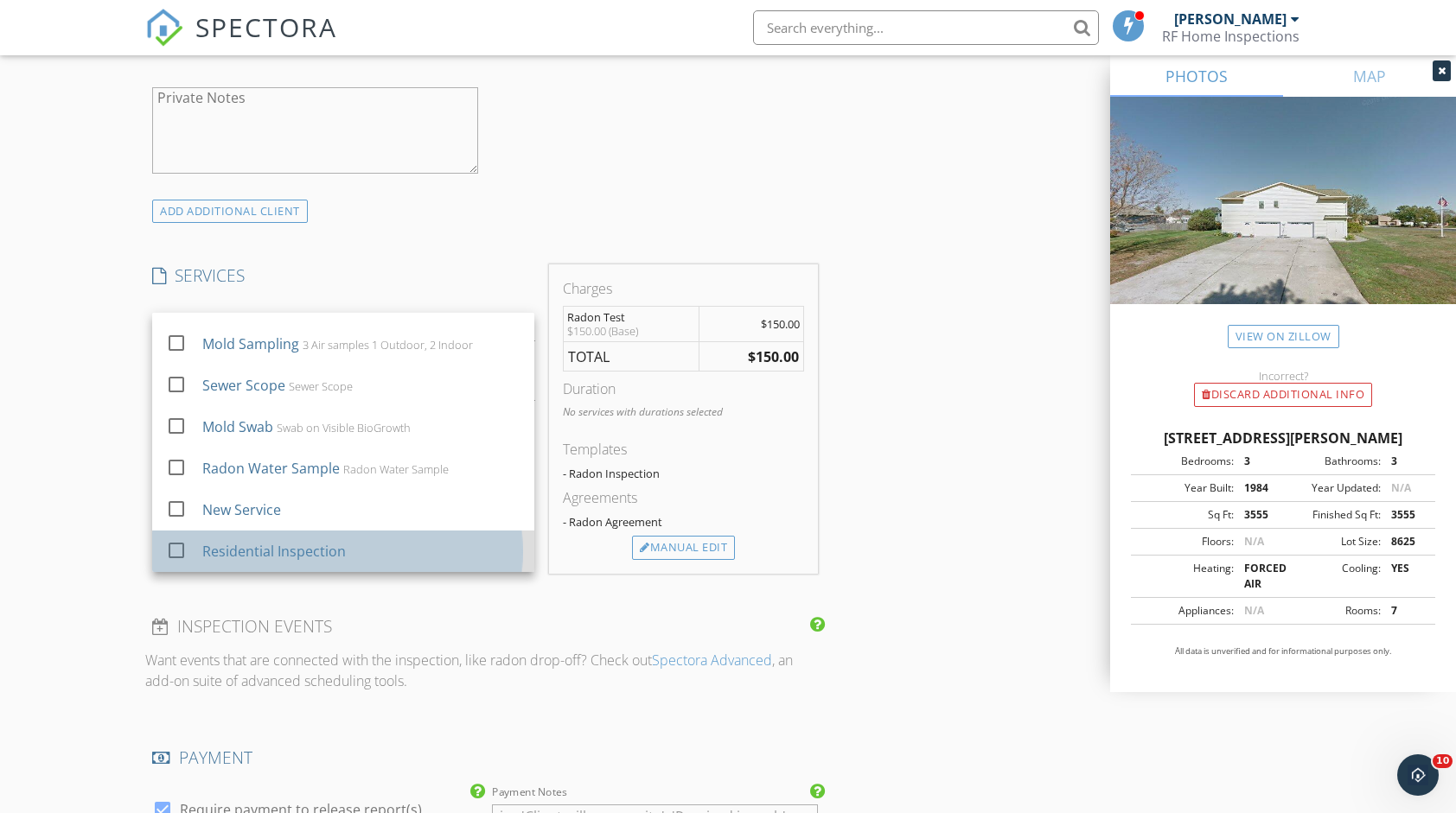
click at [180, 561] on div at bounding box center [180, 566] width 28 height 11
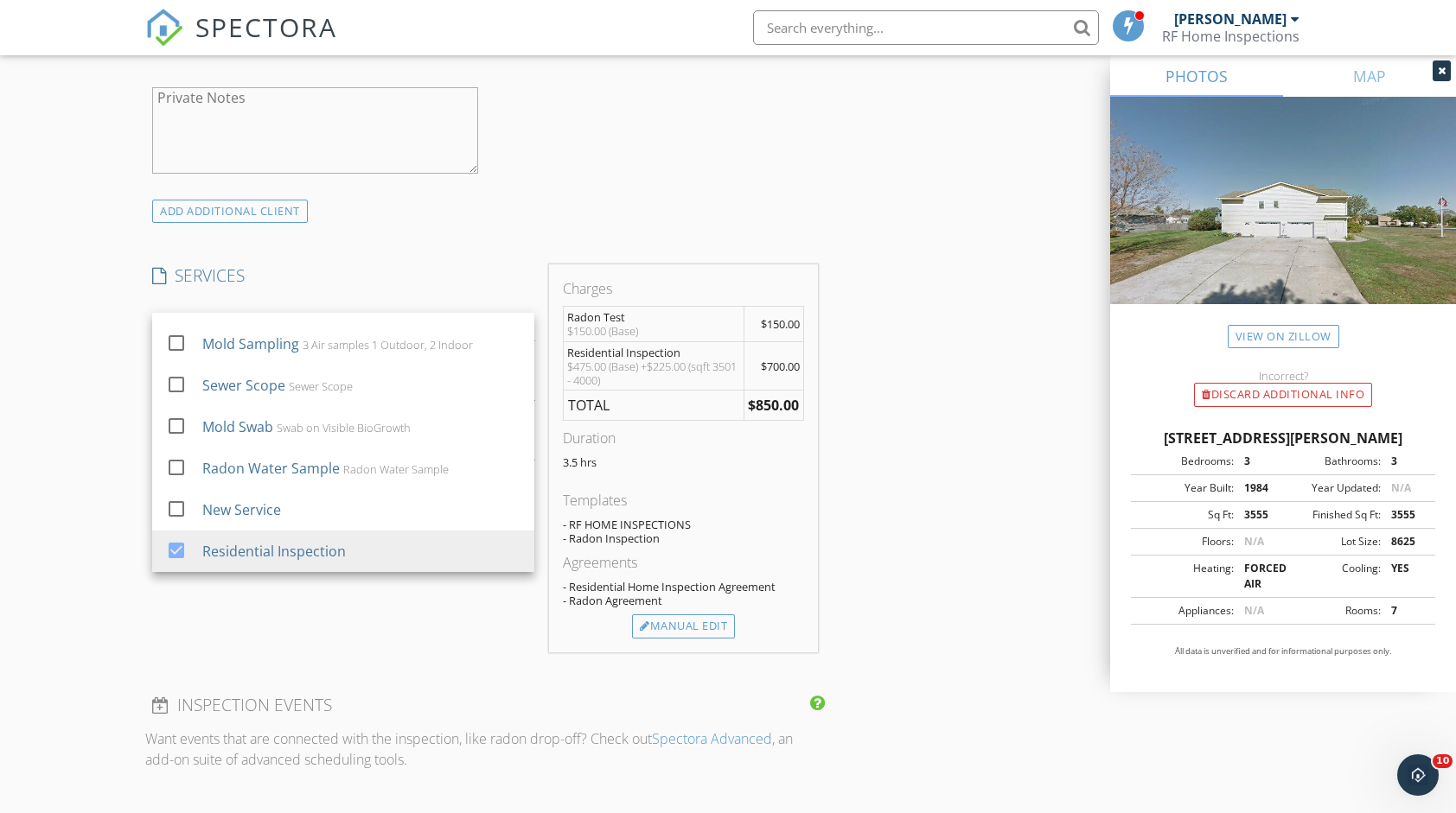
click at [878, 406] on div "INSPECTOR(S) check_box Richard Farrah PRIMARY Richard Farrah arrow_drop_down ch…" at bounding box center [728, 452] width 1165 height 2923
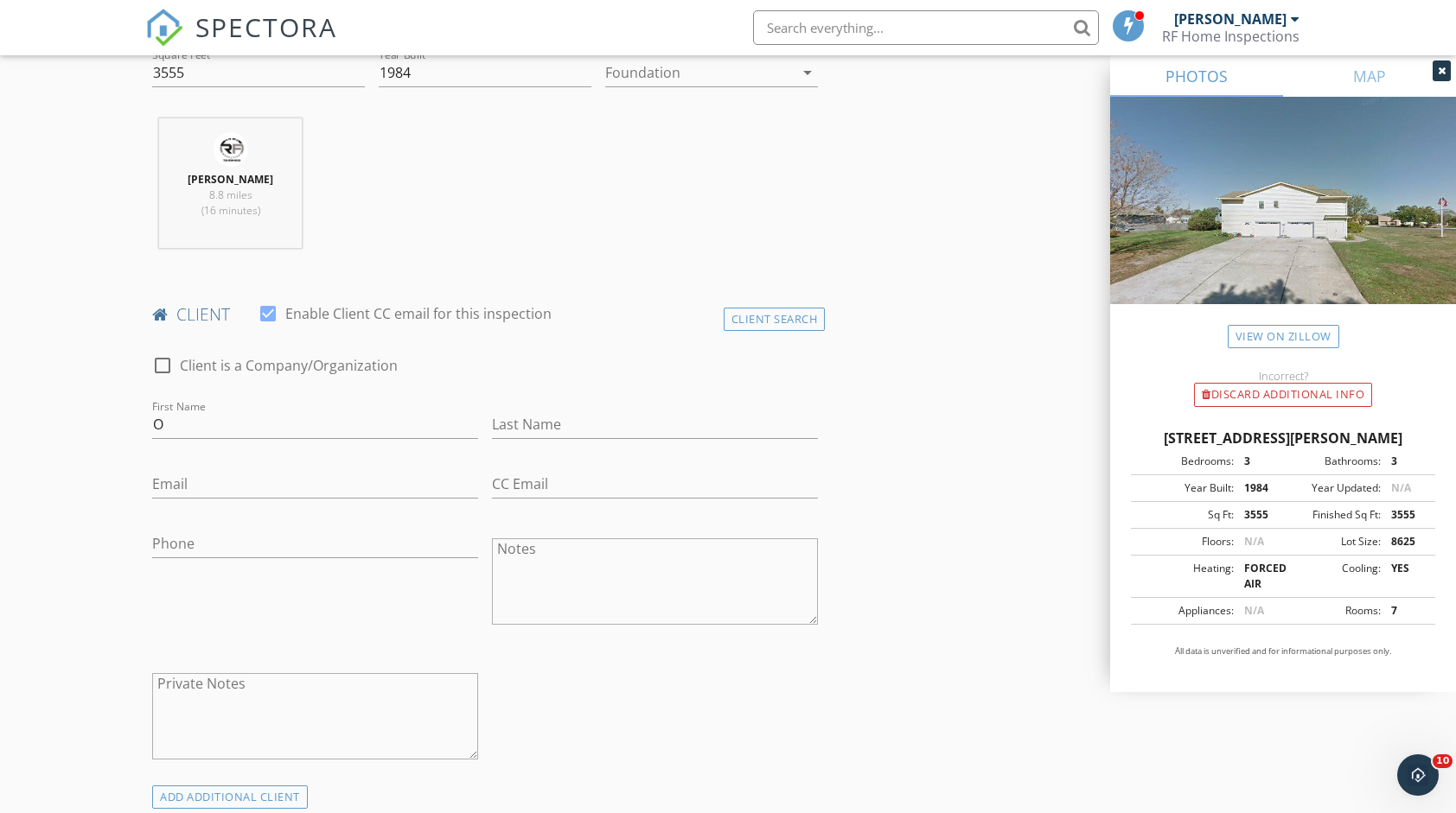
scroll to position [605, 0]
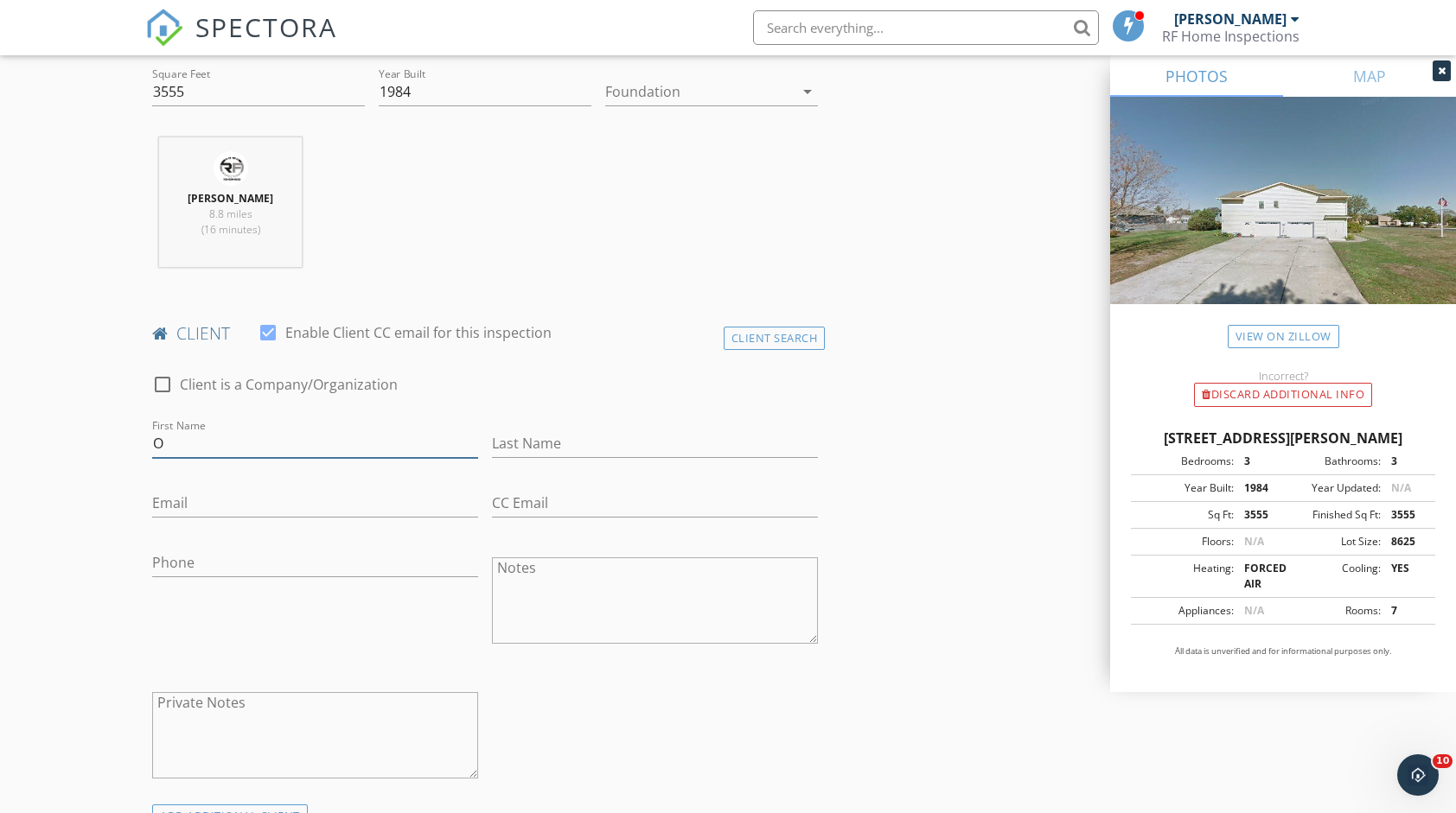
click at [194, 439] on input "O" at bounding box center [316, 443] width 326 height 29
type input "Oz"
click at [531, 429] on input "Last Name" at bounding box center [655, 443] width 326 height 29
type input "Saar"
click at [317, 493] on input "Email" at bounding box center [316, 503] width 326 height 29
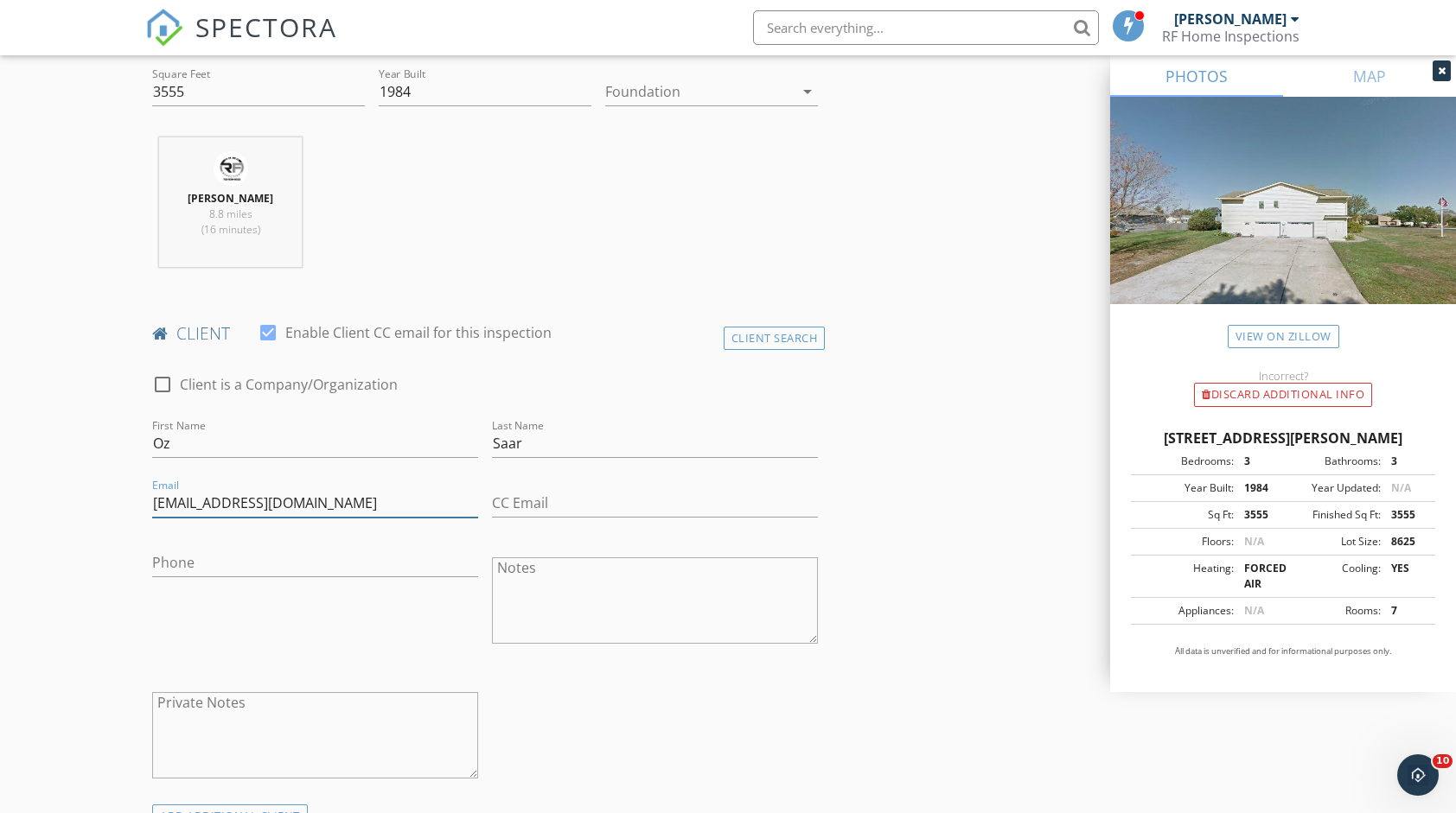
type input "oz_saar@yahoo.com"
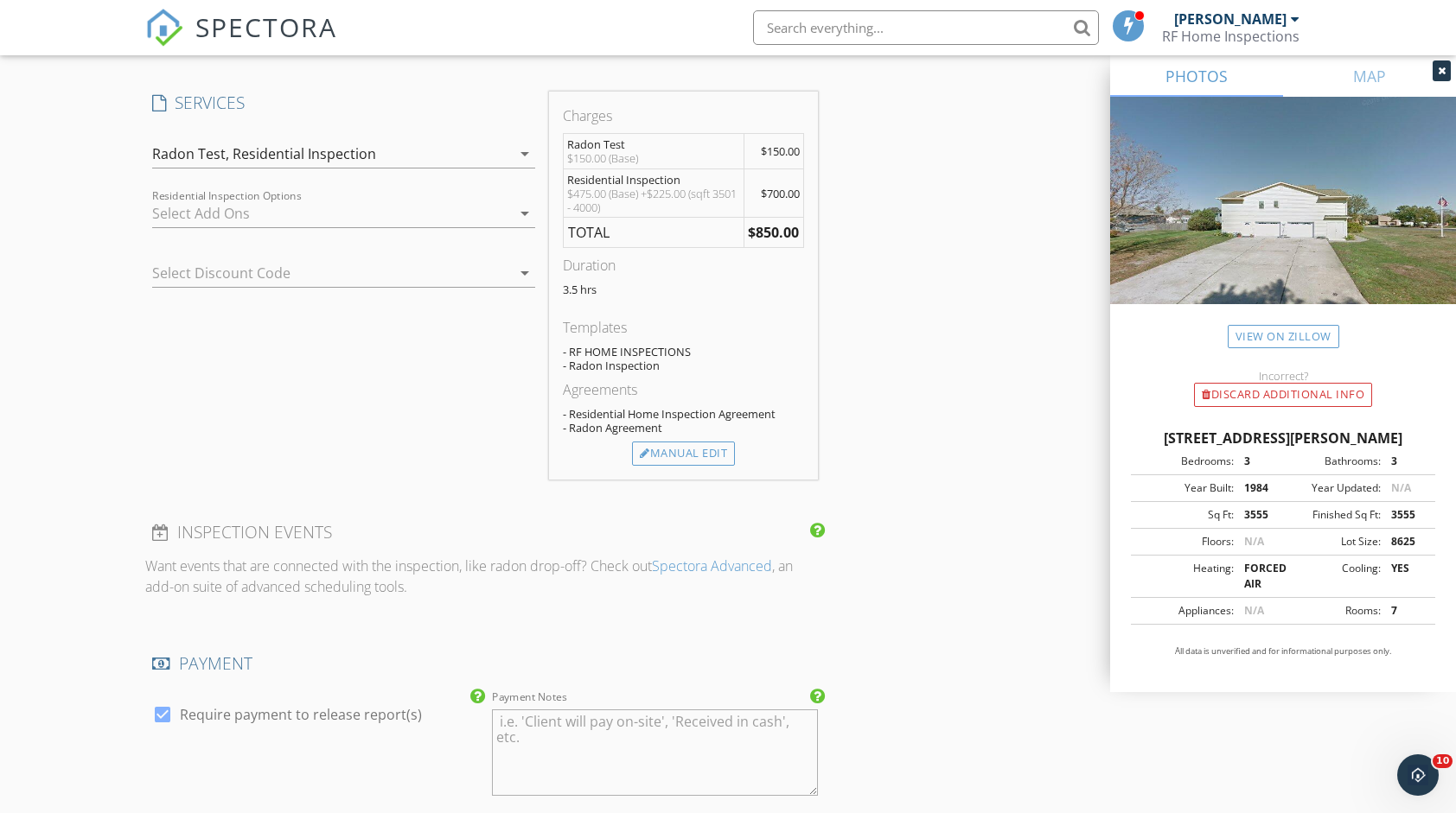
scroll to position [1729, 0]
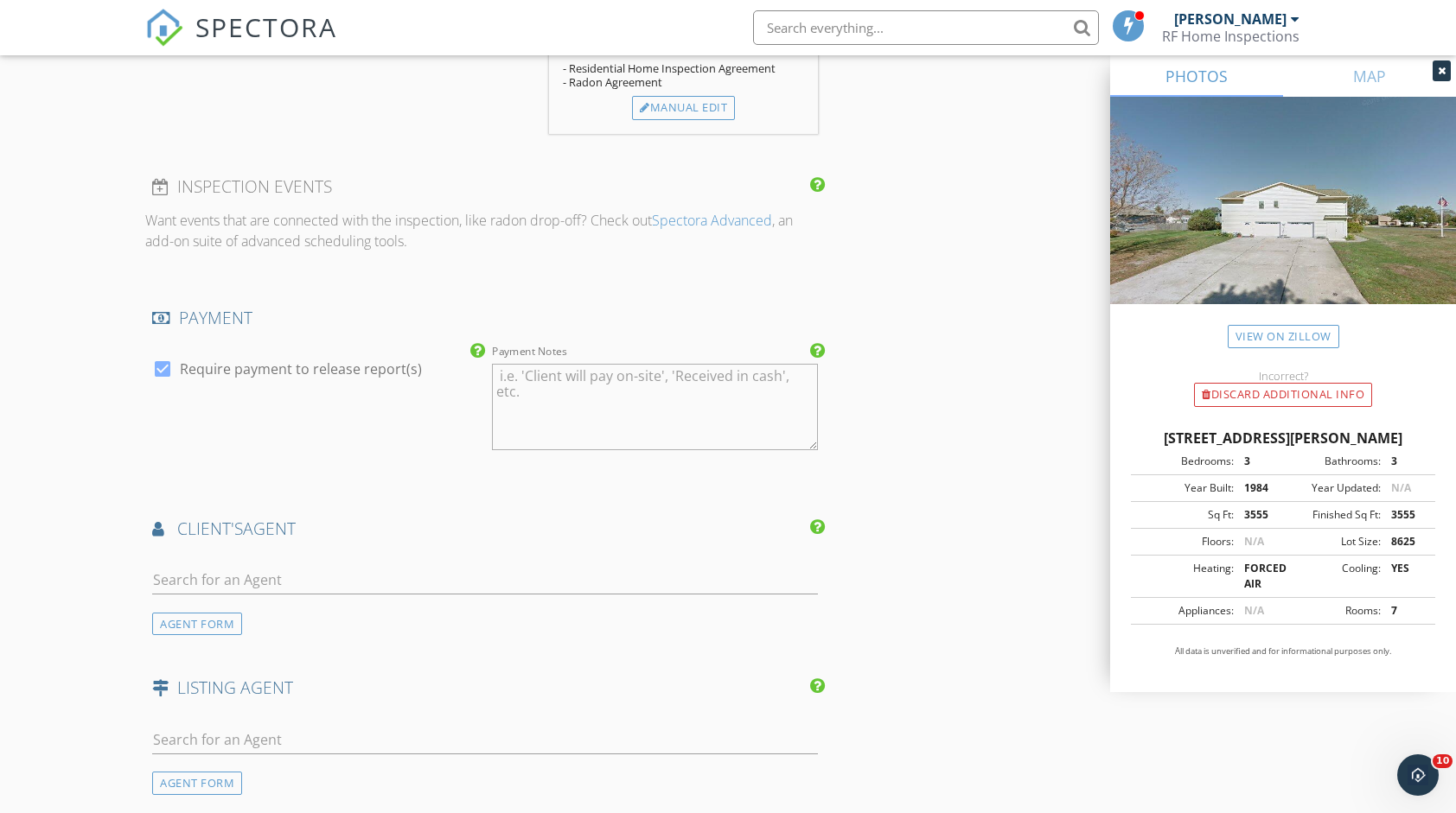
type input "862-703-8827"
click at [542, 387] on textarea "Payment Notes" at bounding box center [655, 406] width 326 height 87
type textarea "check, venmo"
click at [224, 620] on div "AGENT FORM" at bounding box center [197, 624] width 90 height 24
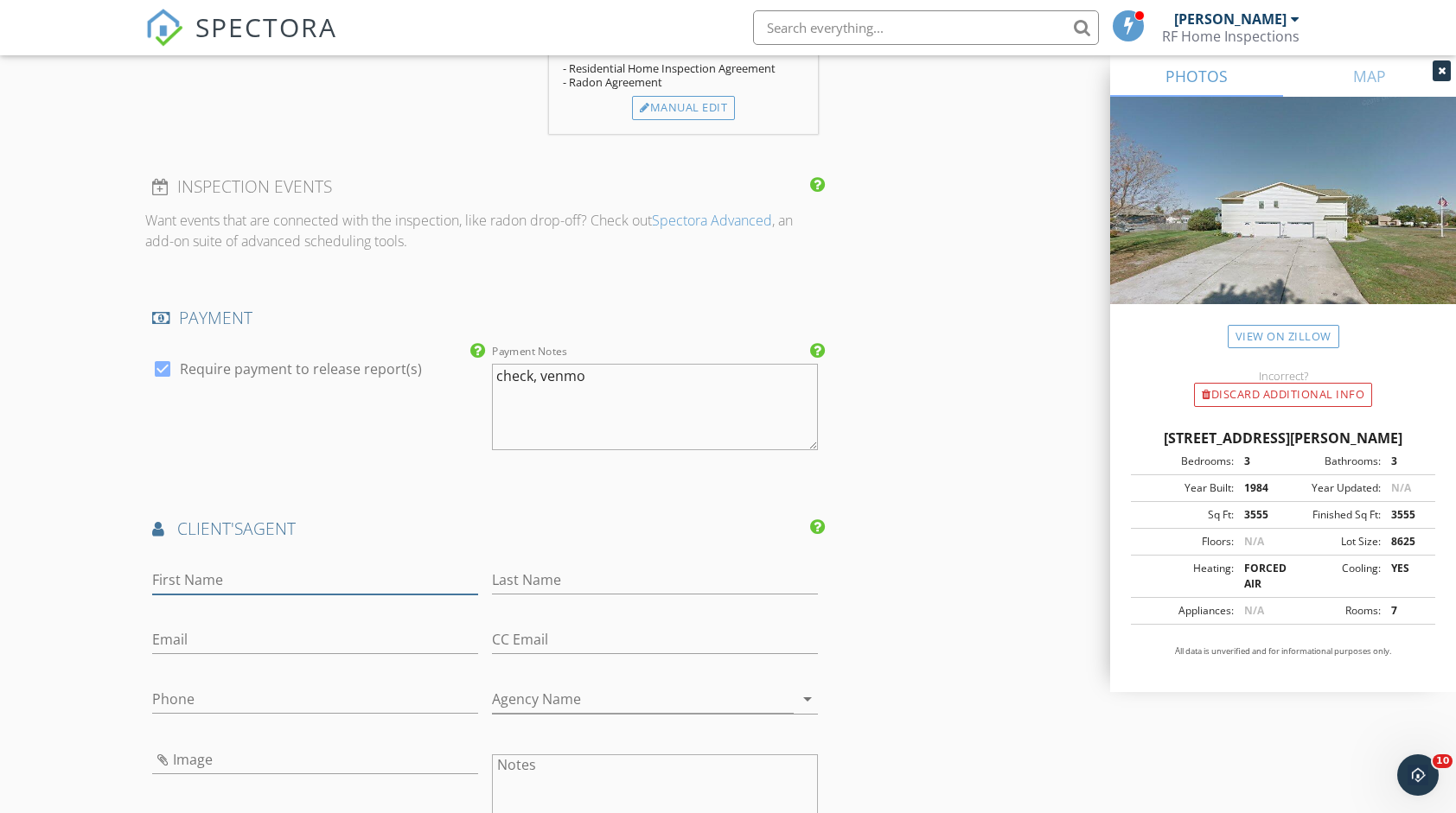
click at [255, 582] on input "First Name" at bounding box center [316, 580] width 326 height 29
type input "Patrice"
type input "George"
click at [254, 626] on input "Email" at bounding box center [316, 640] width 326 height 29
paste input "patrice.george@obrienrealtyllc.com"
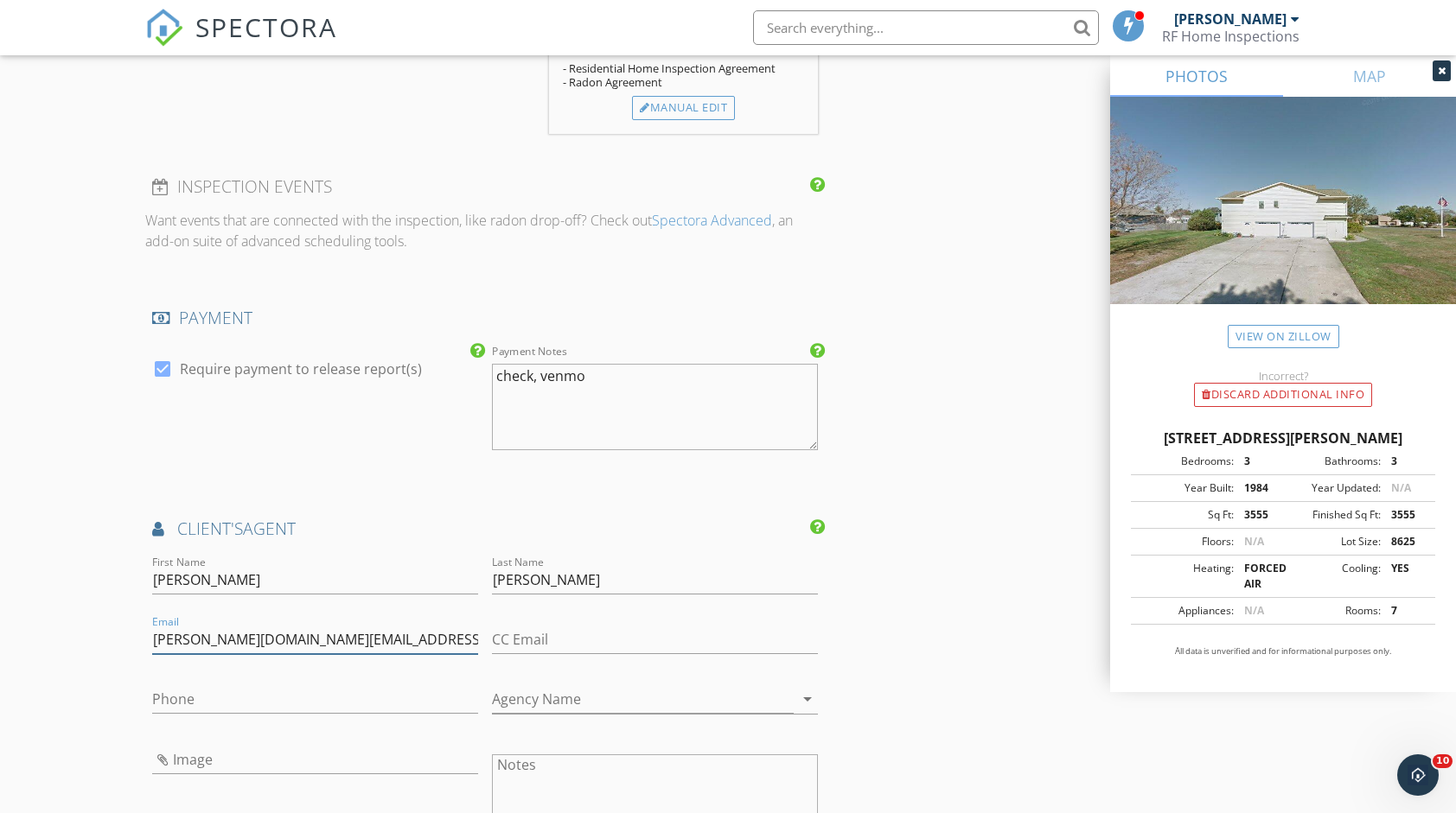
type input "patrice.george@obrienrealtyllc.com"
click at [387, 694] on input "Phone" at bounding box center [316, 699] width 326 height 29
type input "732-371-0333"
click at [572, 707] on input "Agency Name" at bounding box center [643, 699] width 302 height 29
type input "O'Brien Realty"
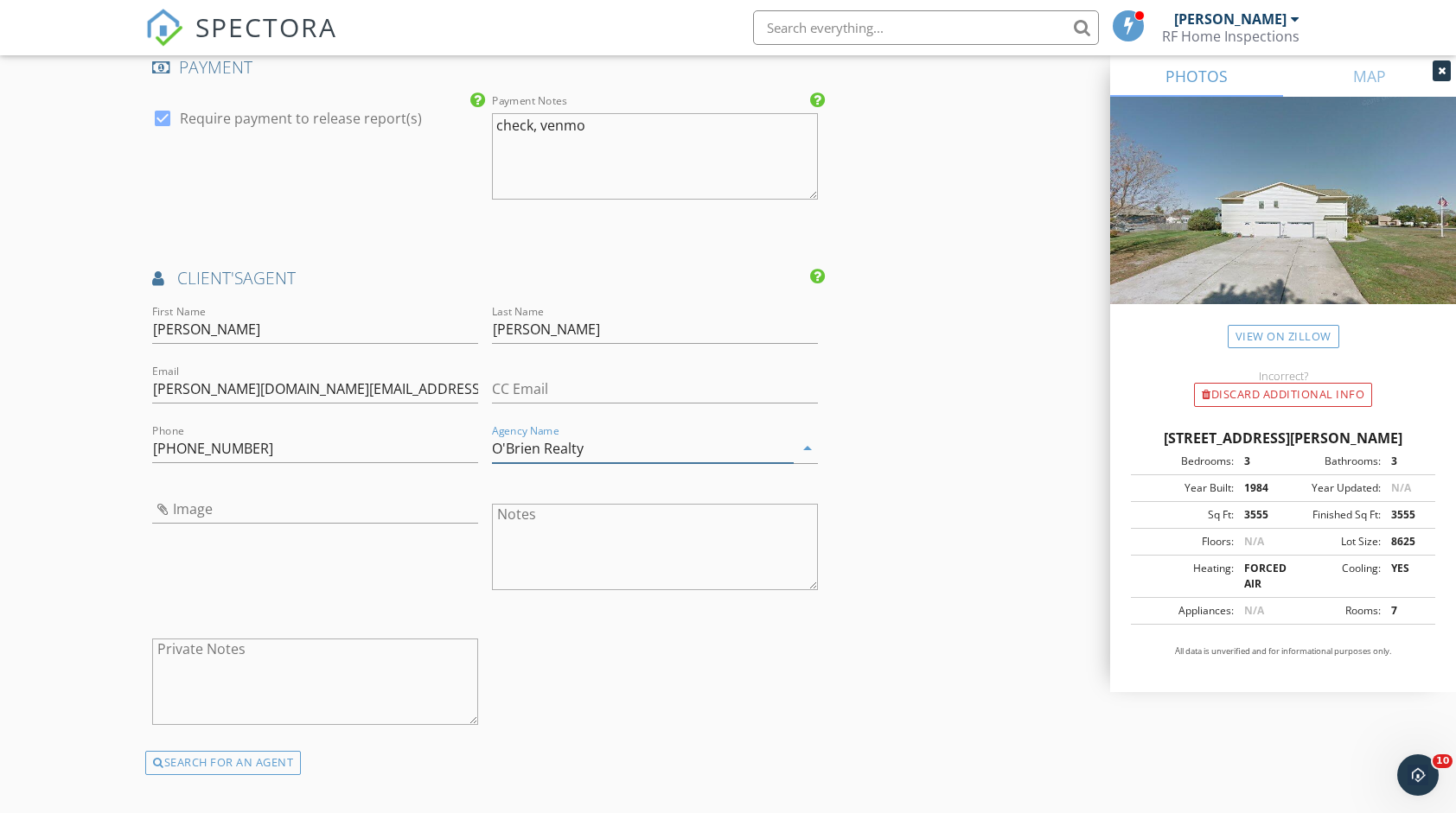
scroll to position [1988, 0]
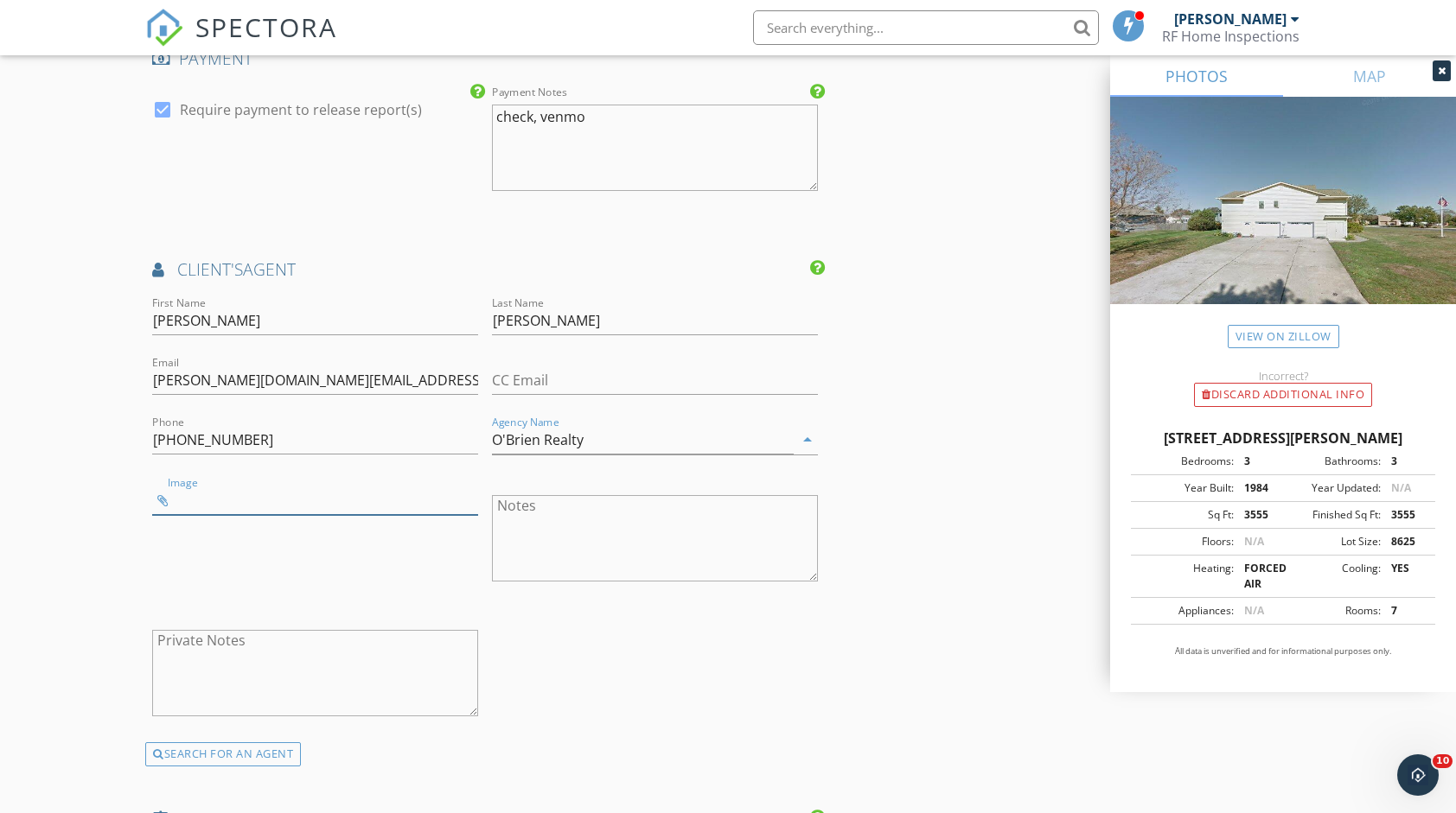
click at [202, 499] on input "Image" at bounding box center [316, 500] width 326 height 29
type input "patrice.jpg"
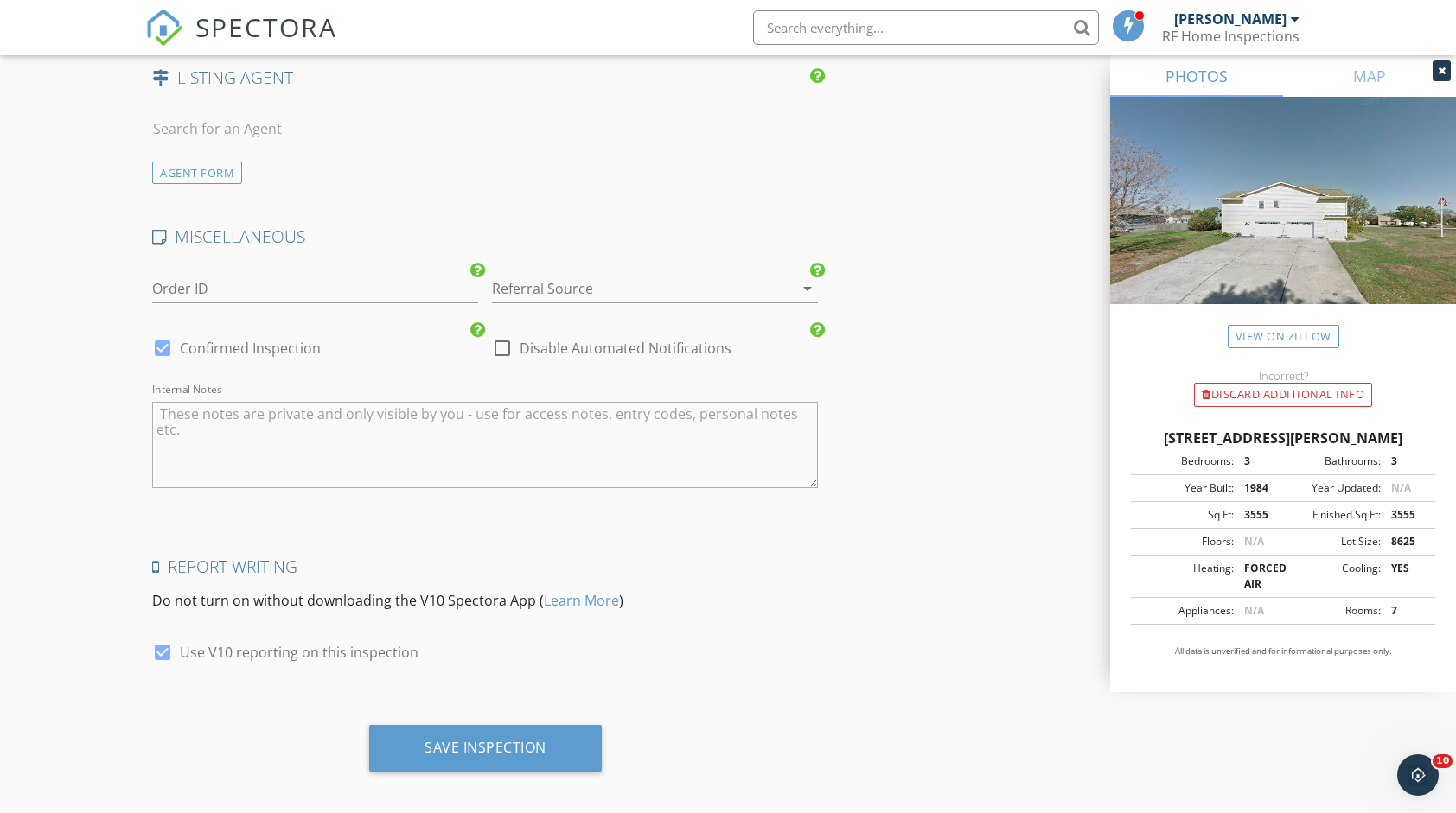
scroll to position [2734, 0]
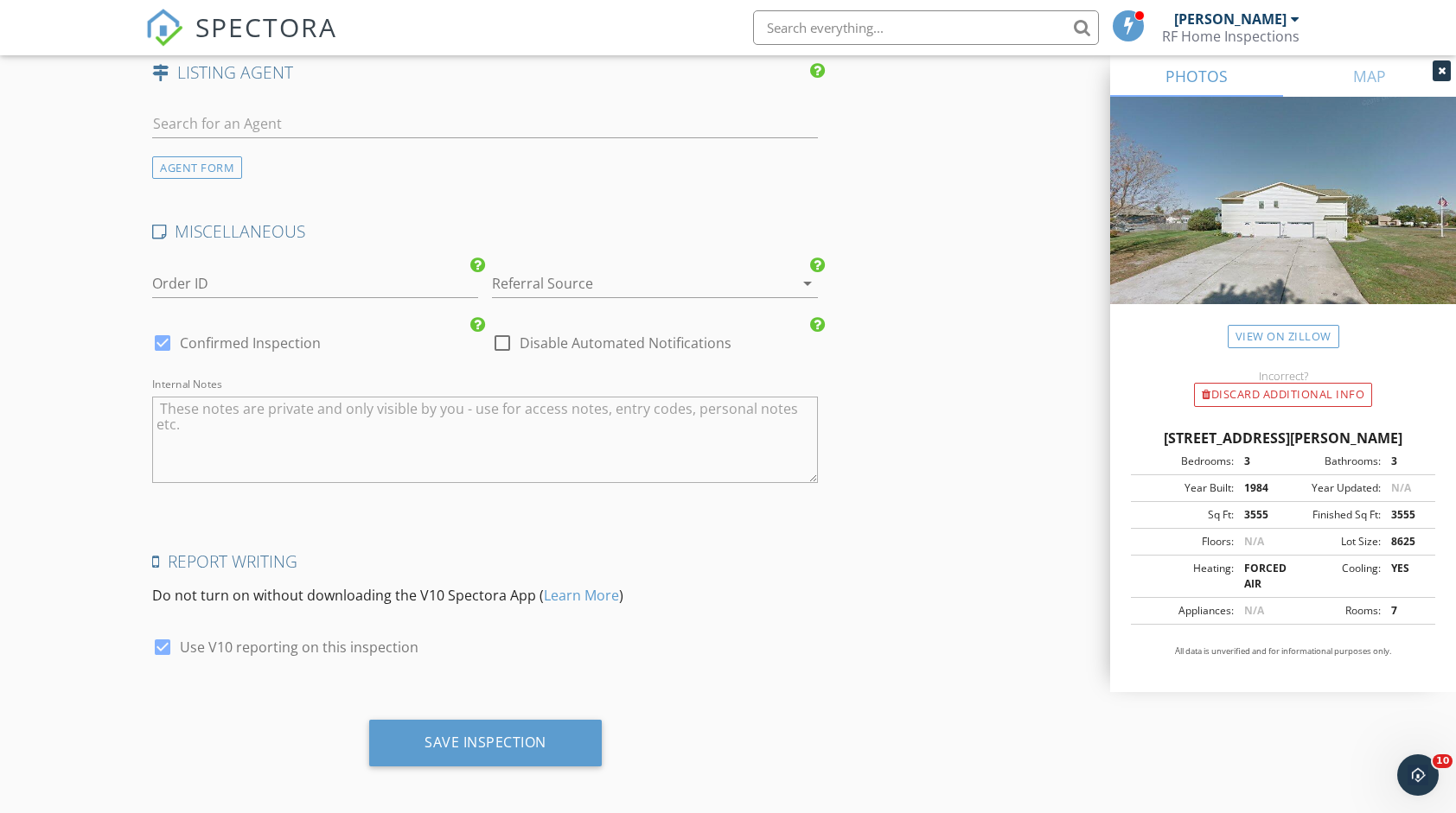
click at [1296, 211] on img at bounding box center [1283, 221] width 346 height 249
click at [1182, 151] on img at bounding box center [1283, 221] width 346 height 249
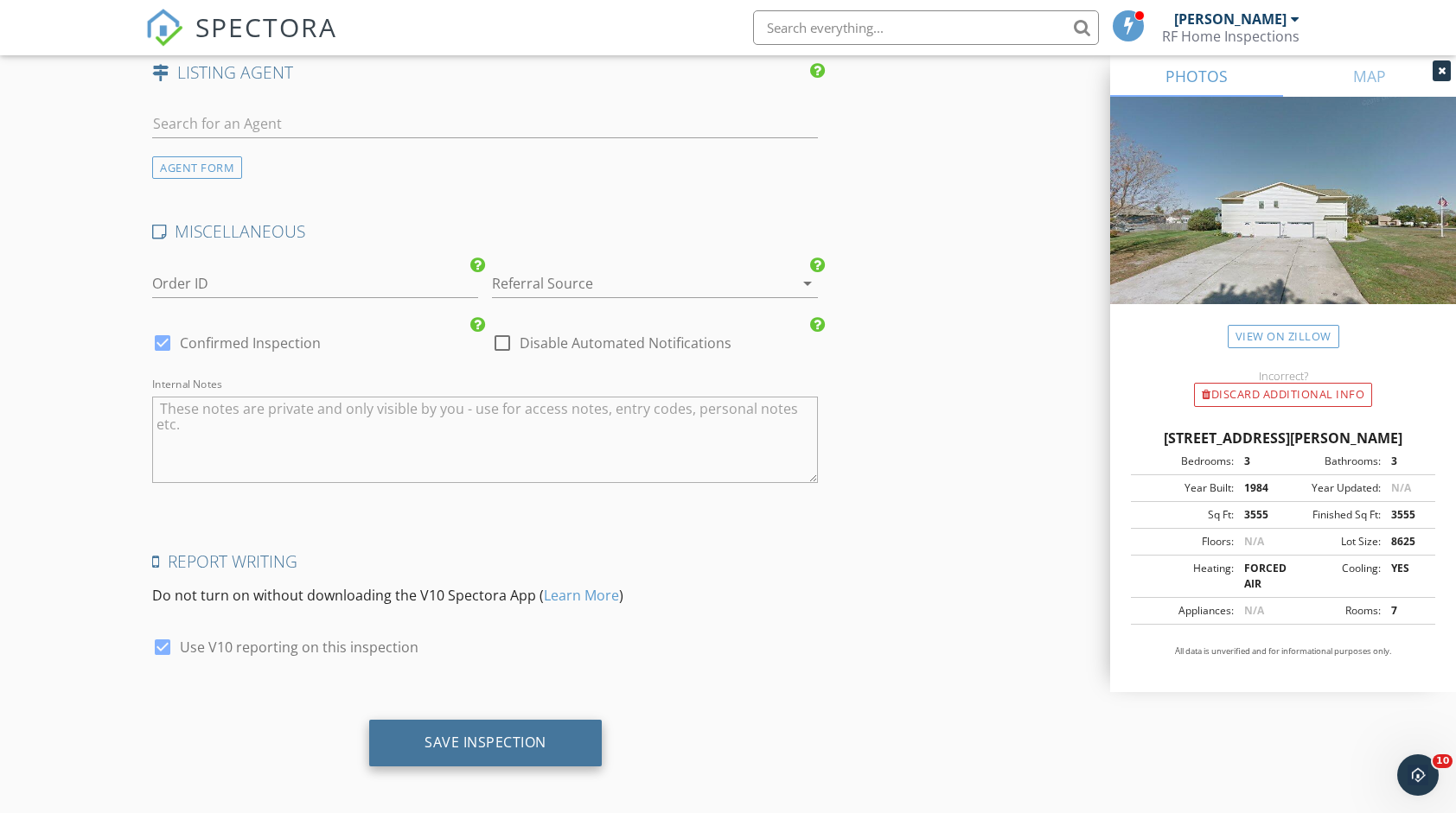
click at [534, 734] on div "Save Inspection" at bounding box center [485, 743] width 122 height 18
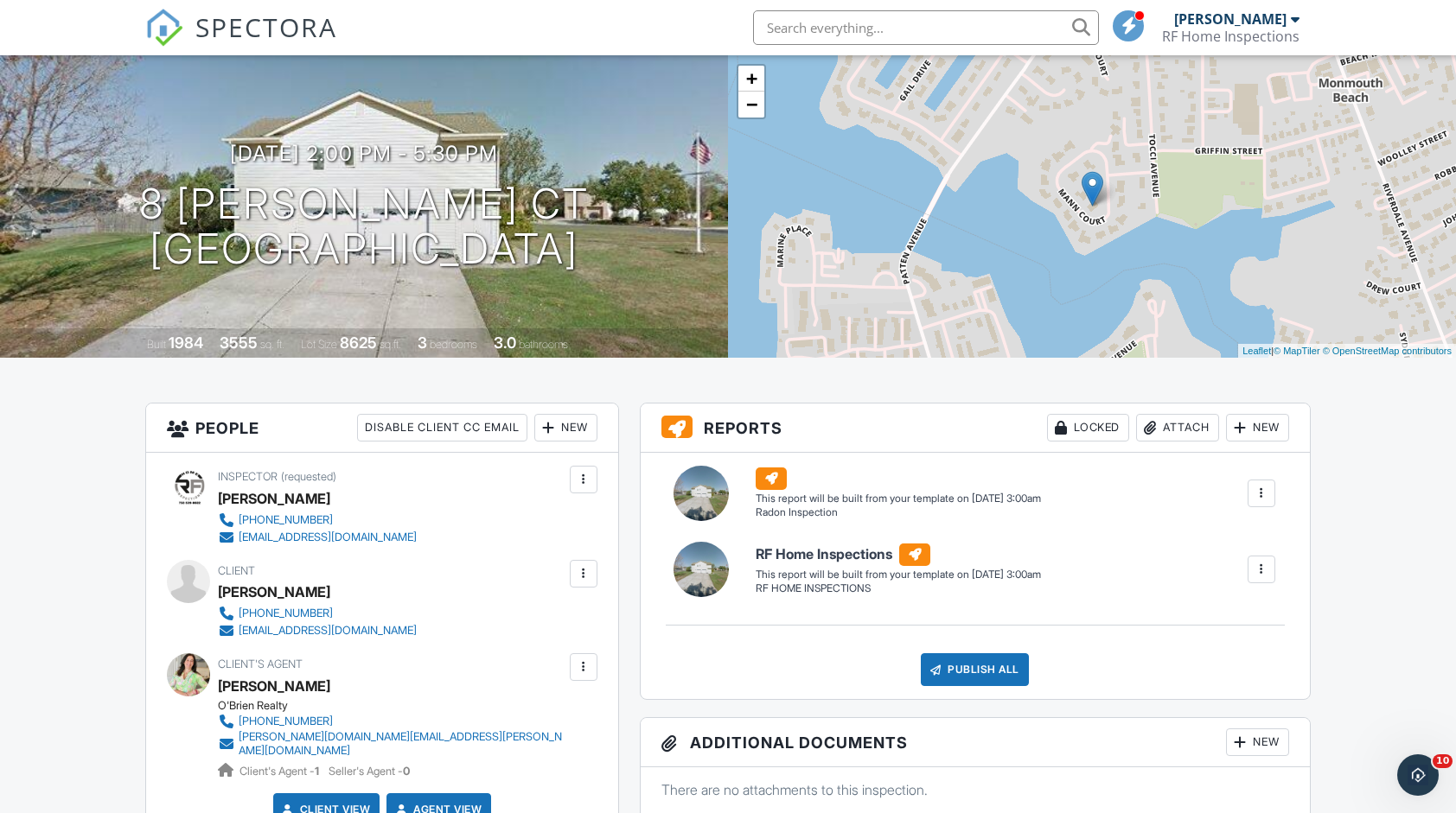
scroll to position [259, 0]
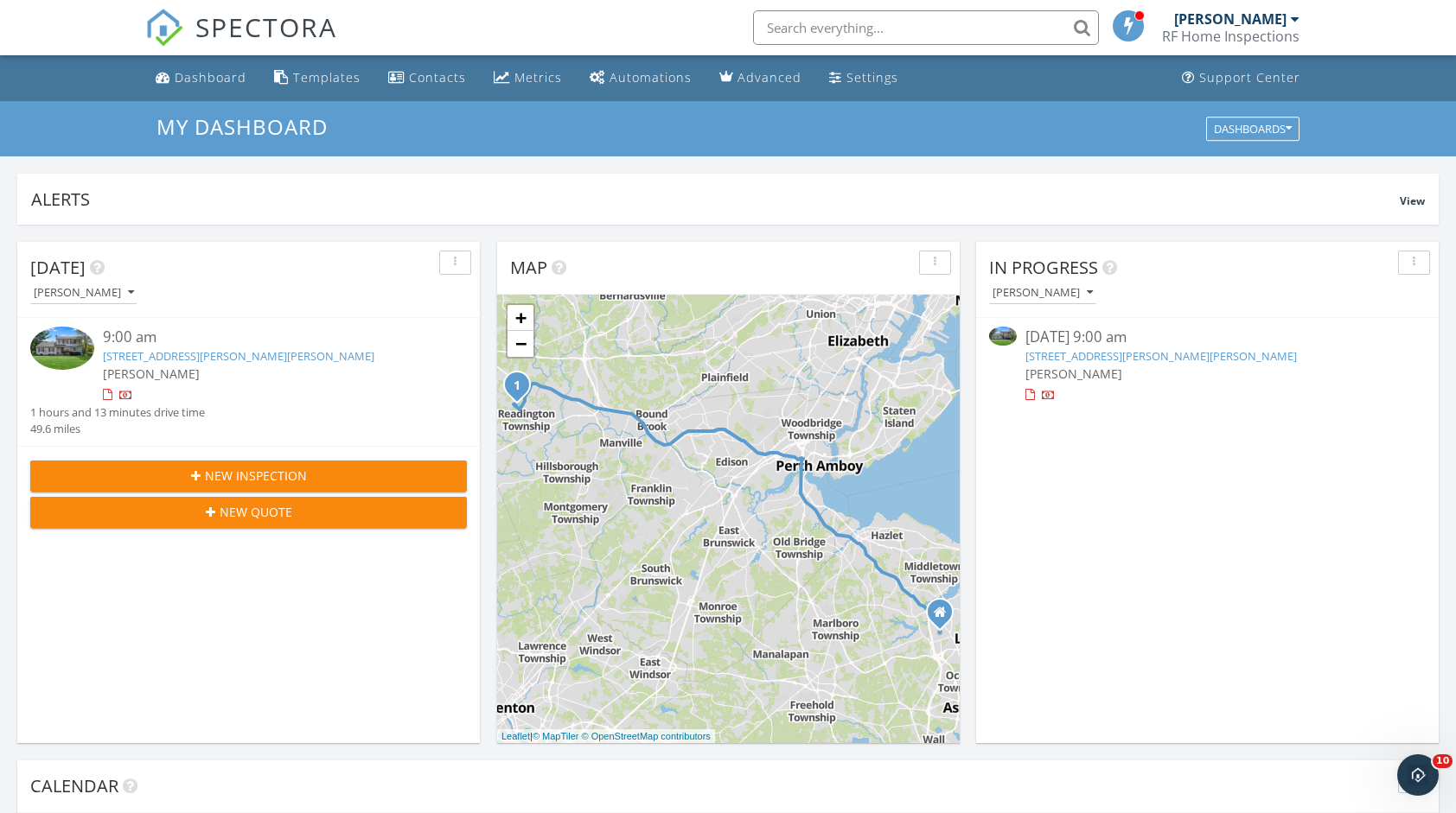
click at [270, 354] on link "3 Stillwell Rd , Whitehouse station, NJ 08889" at bounding box center [238, 357] width 272 height 16
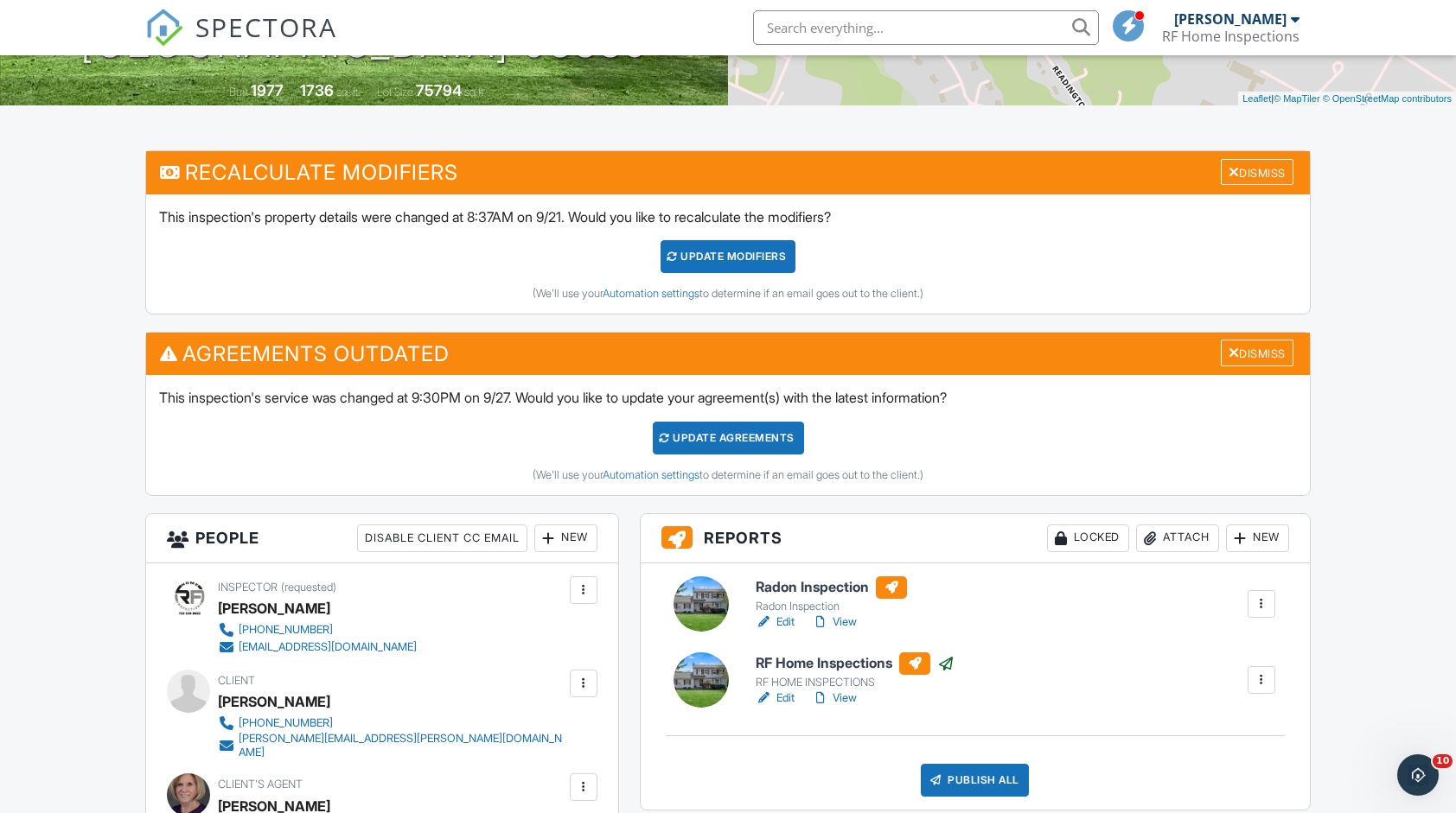
scroll to position [432, 0]
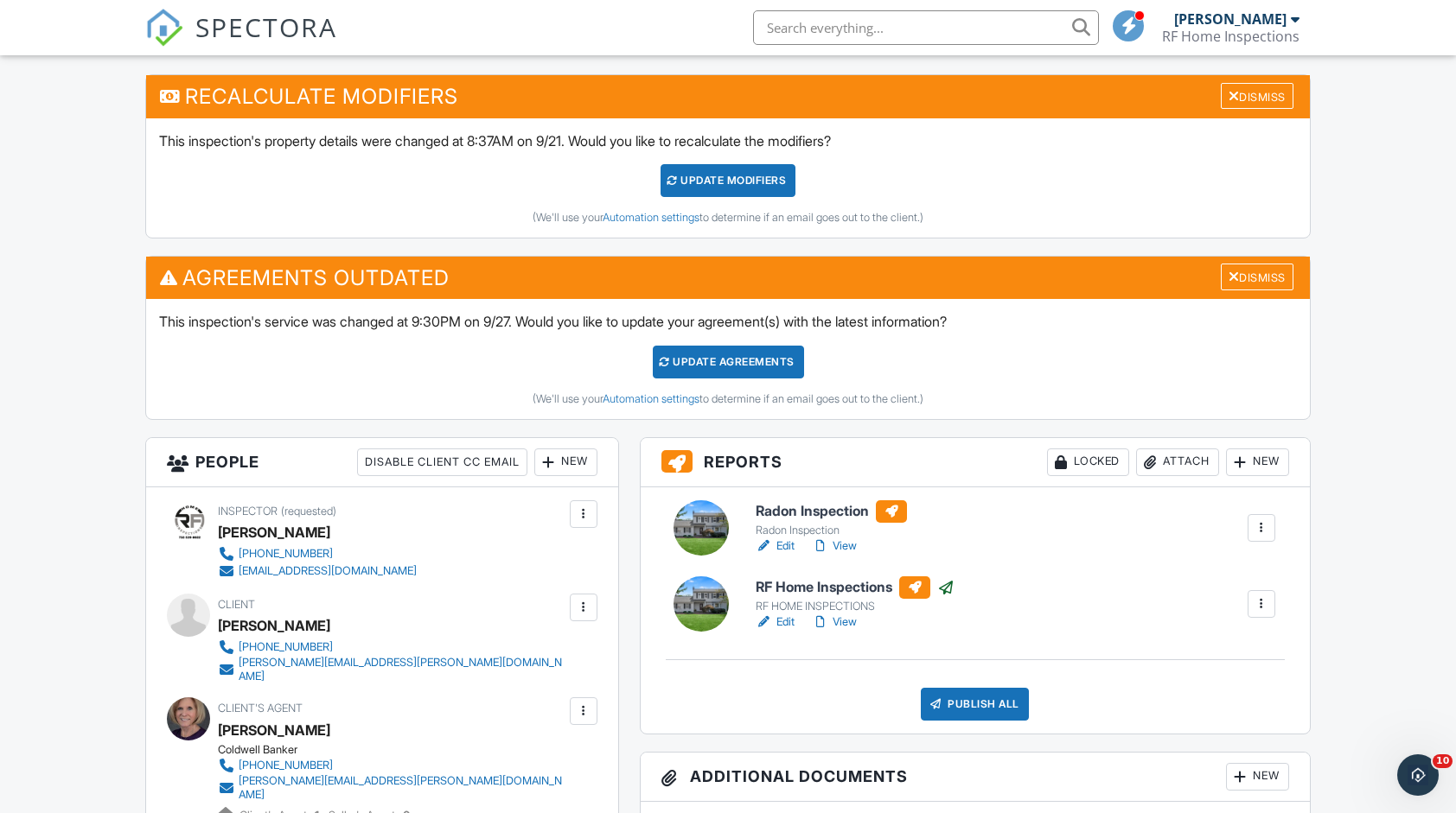
click at [925, 571] on div "Radon Inspection Radon Inspection Edit View Quick Publish Copy Delete RF Home I…" at bounding box center [976, 610] width 670 height 246
click at [917, 588] on div at bounding box center [915, 588] width 32 height 23
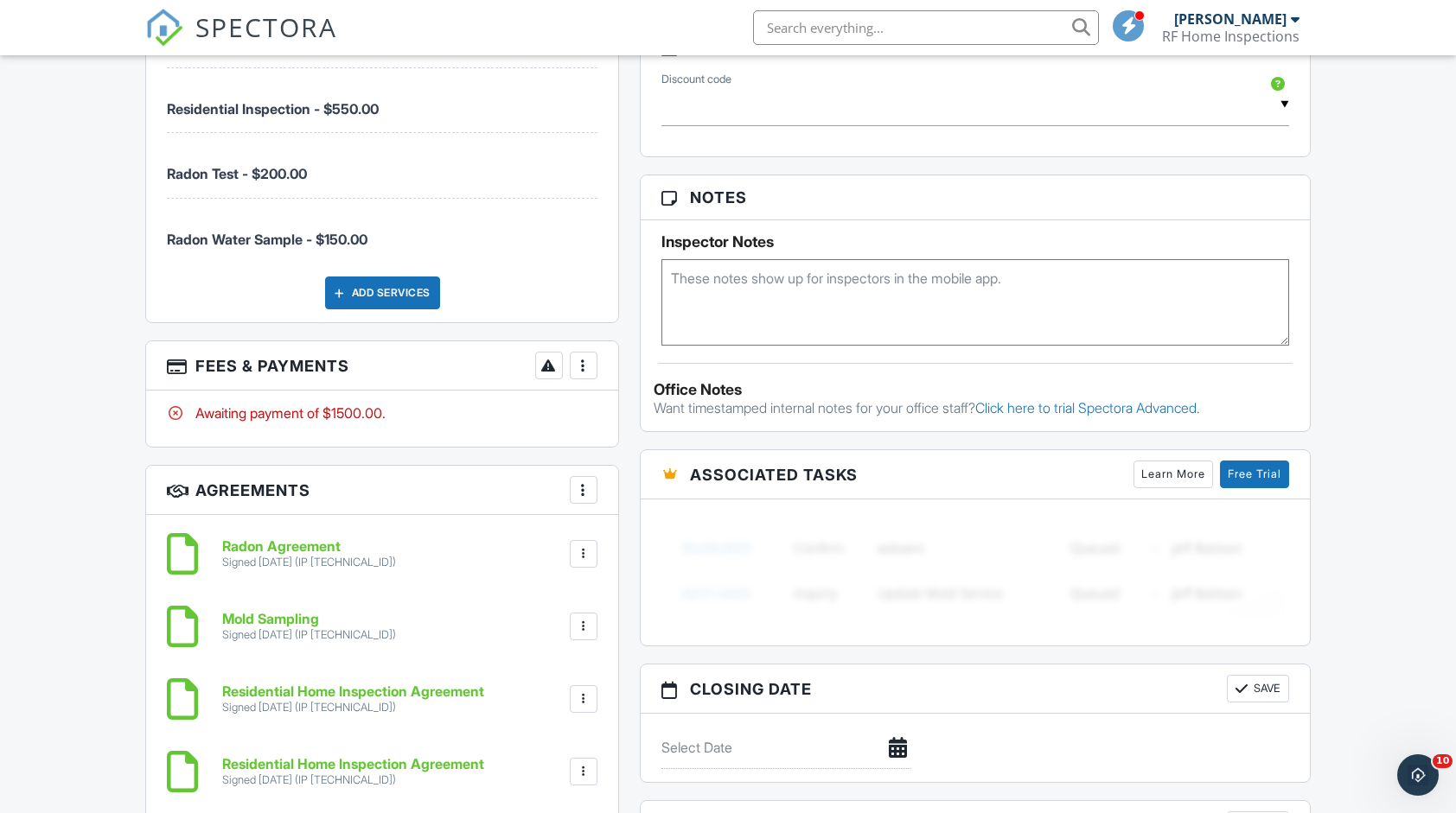
scroll to position [1469, 0]
click at [579, 355] on div at bounding box center [584, 364] width 18 height 18
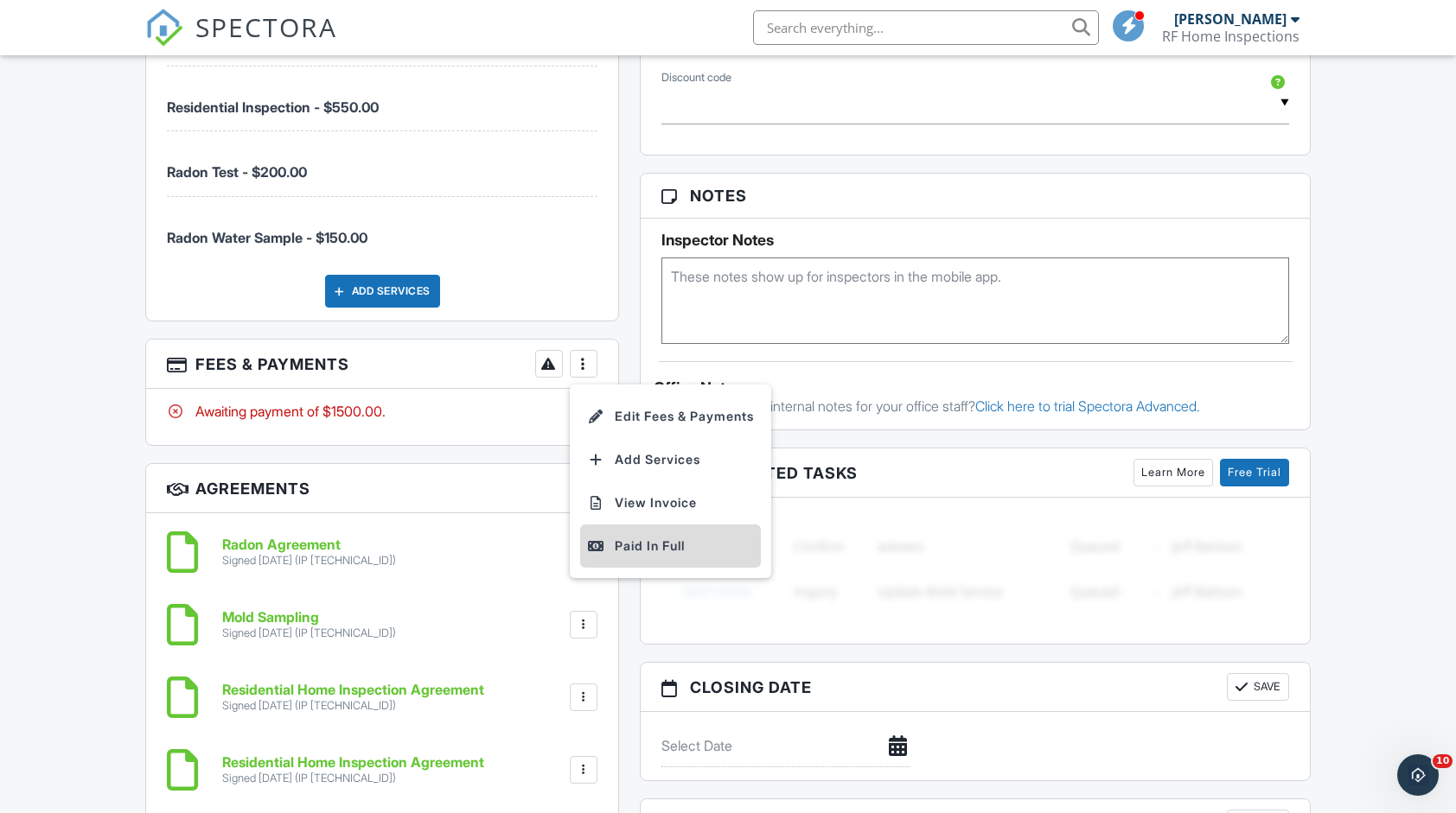
click at [658, 536] on div "Paid In Full" at bounding box center [671, 547] width 167 height 21
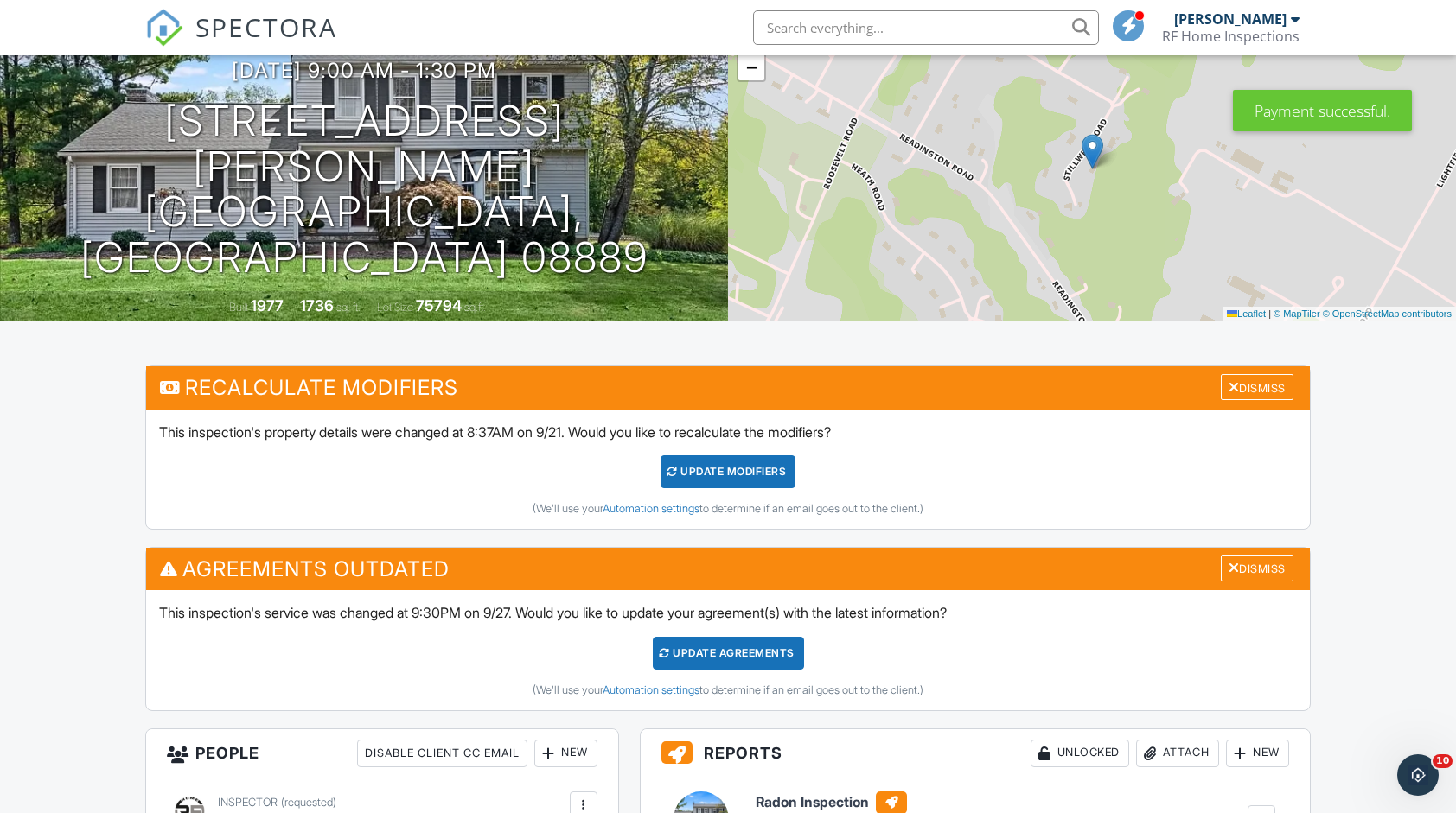
scroll to position [519, 0]
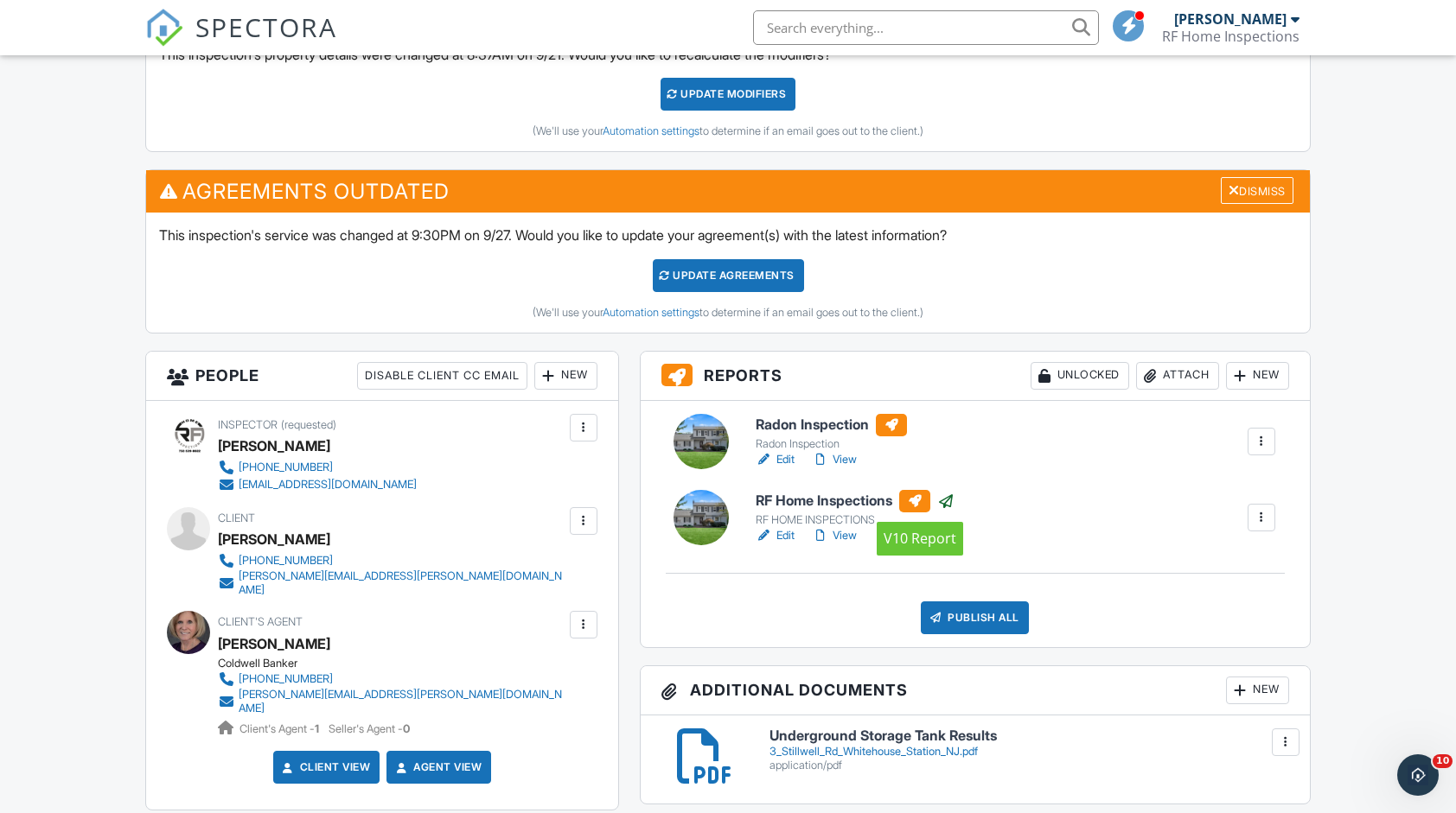
click at [920, 497] on div at bounding box center [915, 501] width 32 height 23
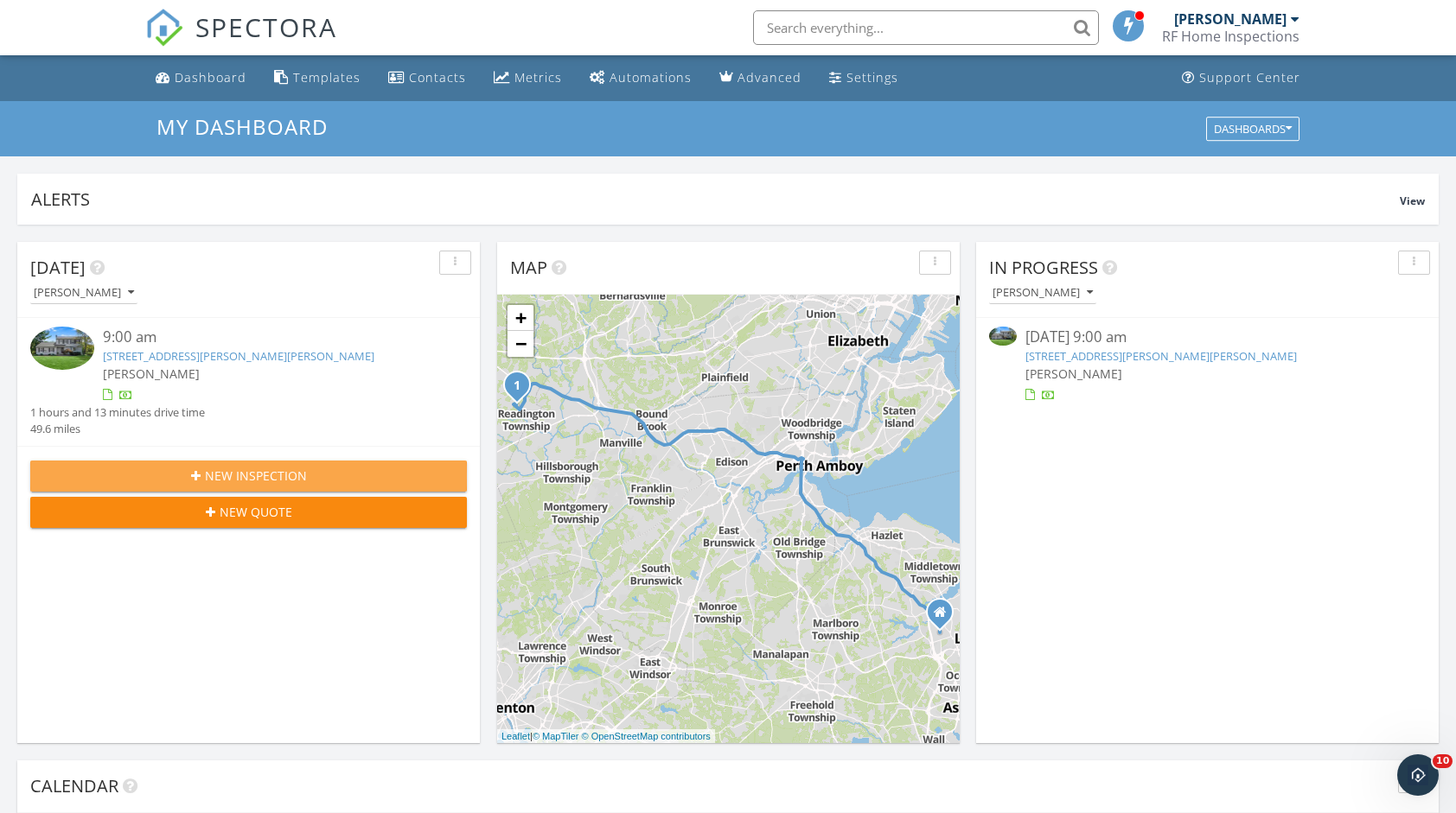
click at [224, 477] on span "New Inspection" at bounding box center [256, 476] width 102 height 18
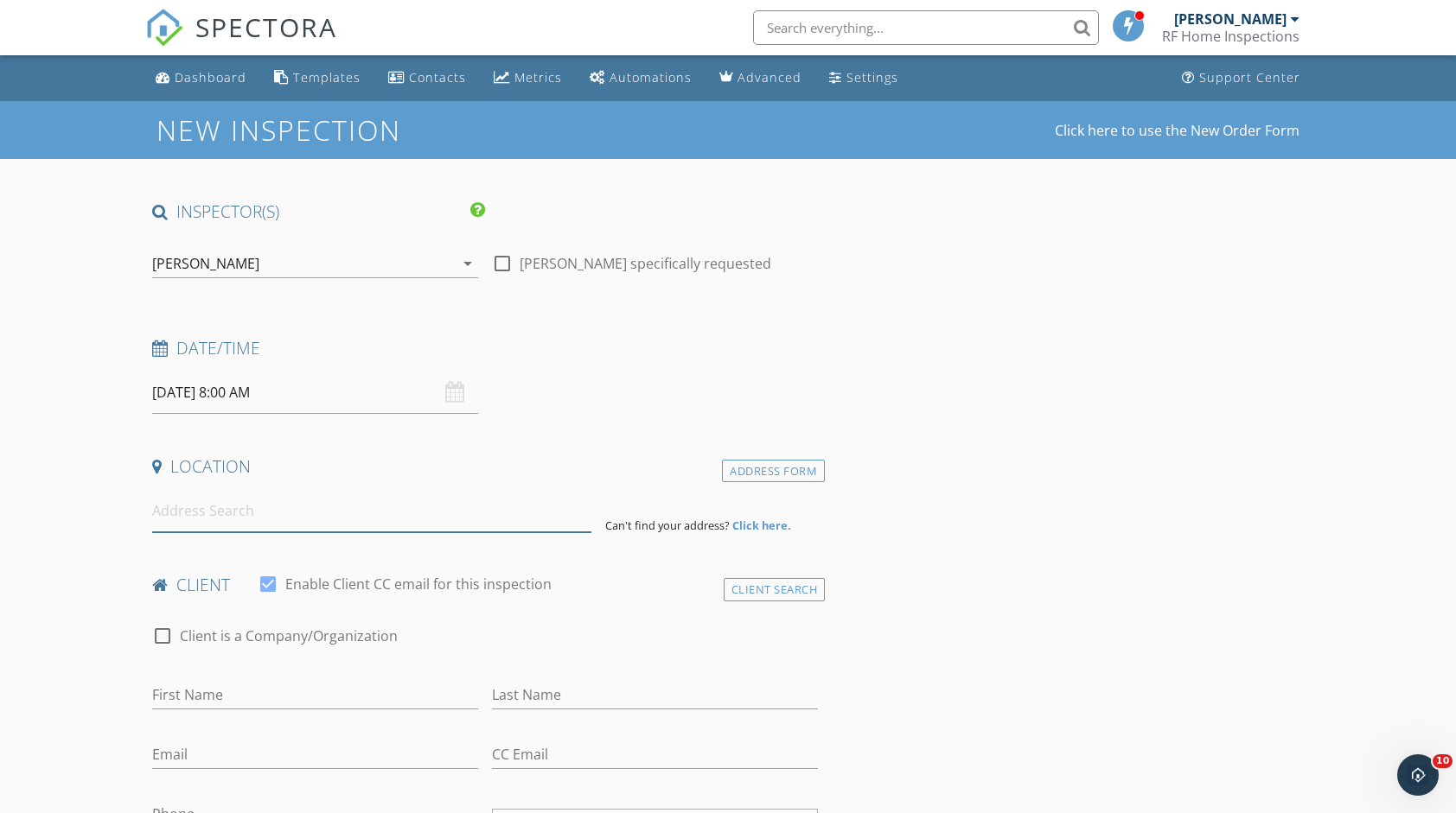
click at [245, 512] on input at bounding box center [372, 511] width 439 height 42
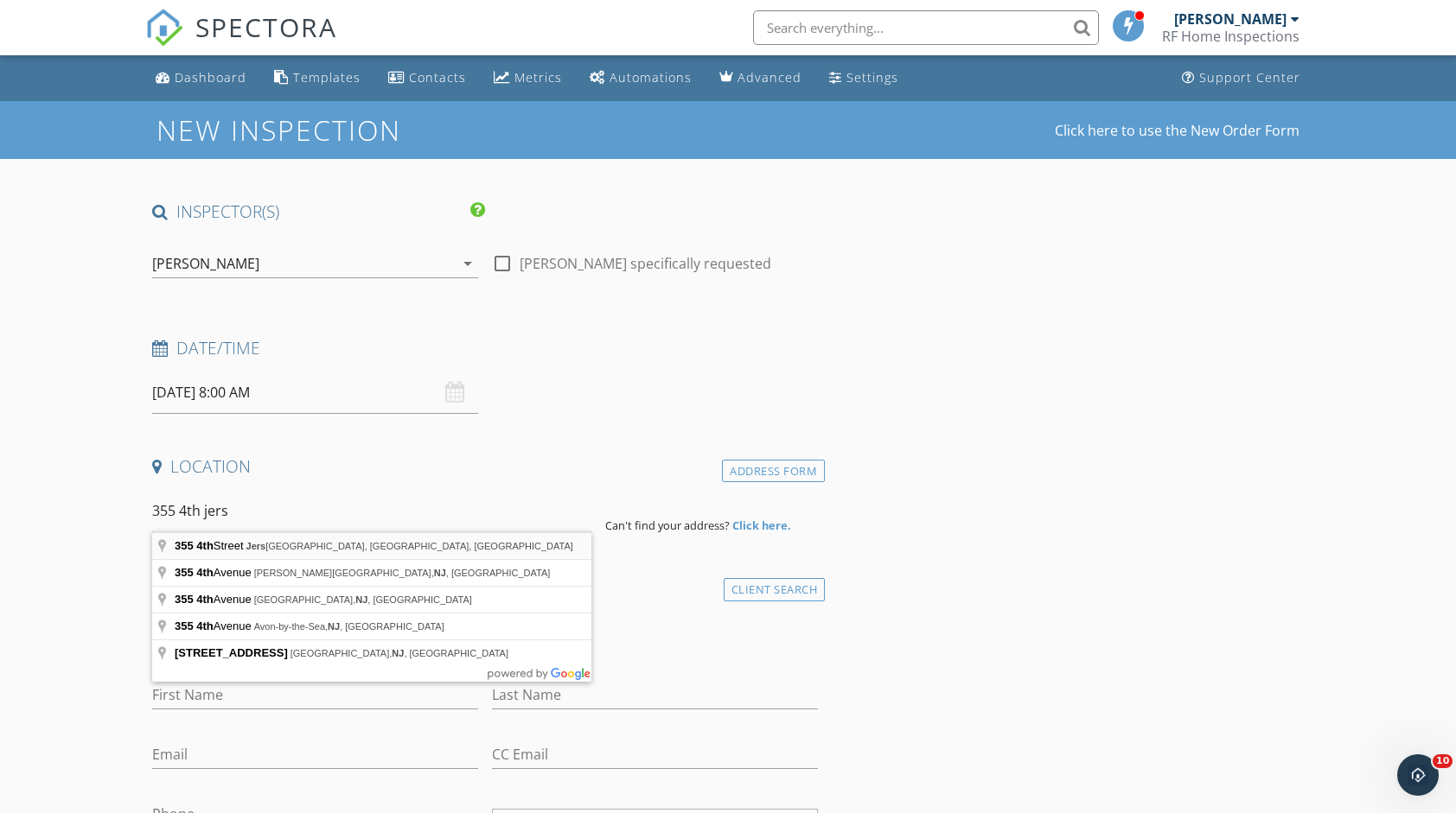
type input "[STREET_ADDRESS]"
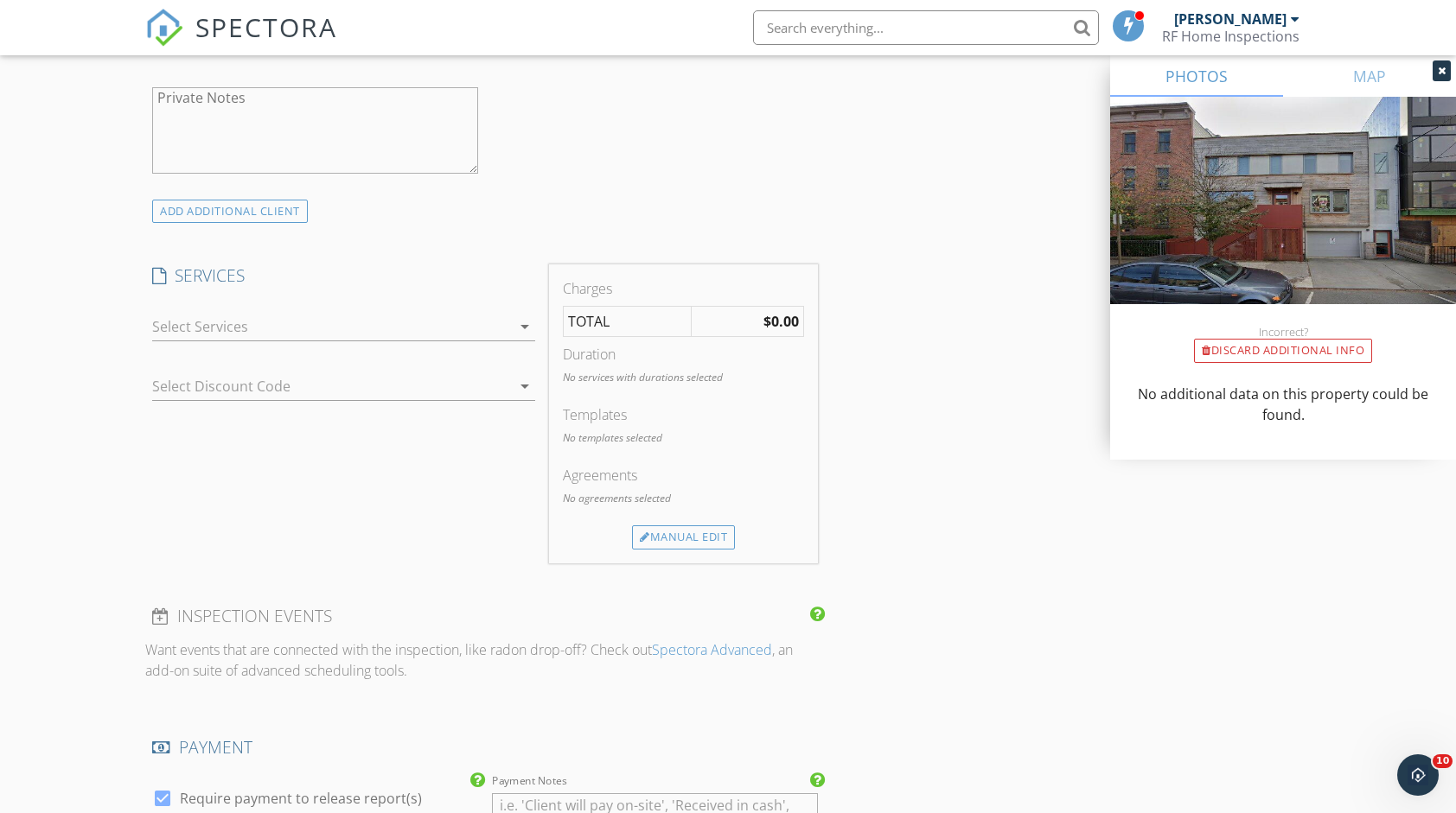
scroll to position [1210, 0]
click at [516, 322] on icon "arrow_drop_down" at bounding box center [525, 327] width 21 height 21
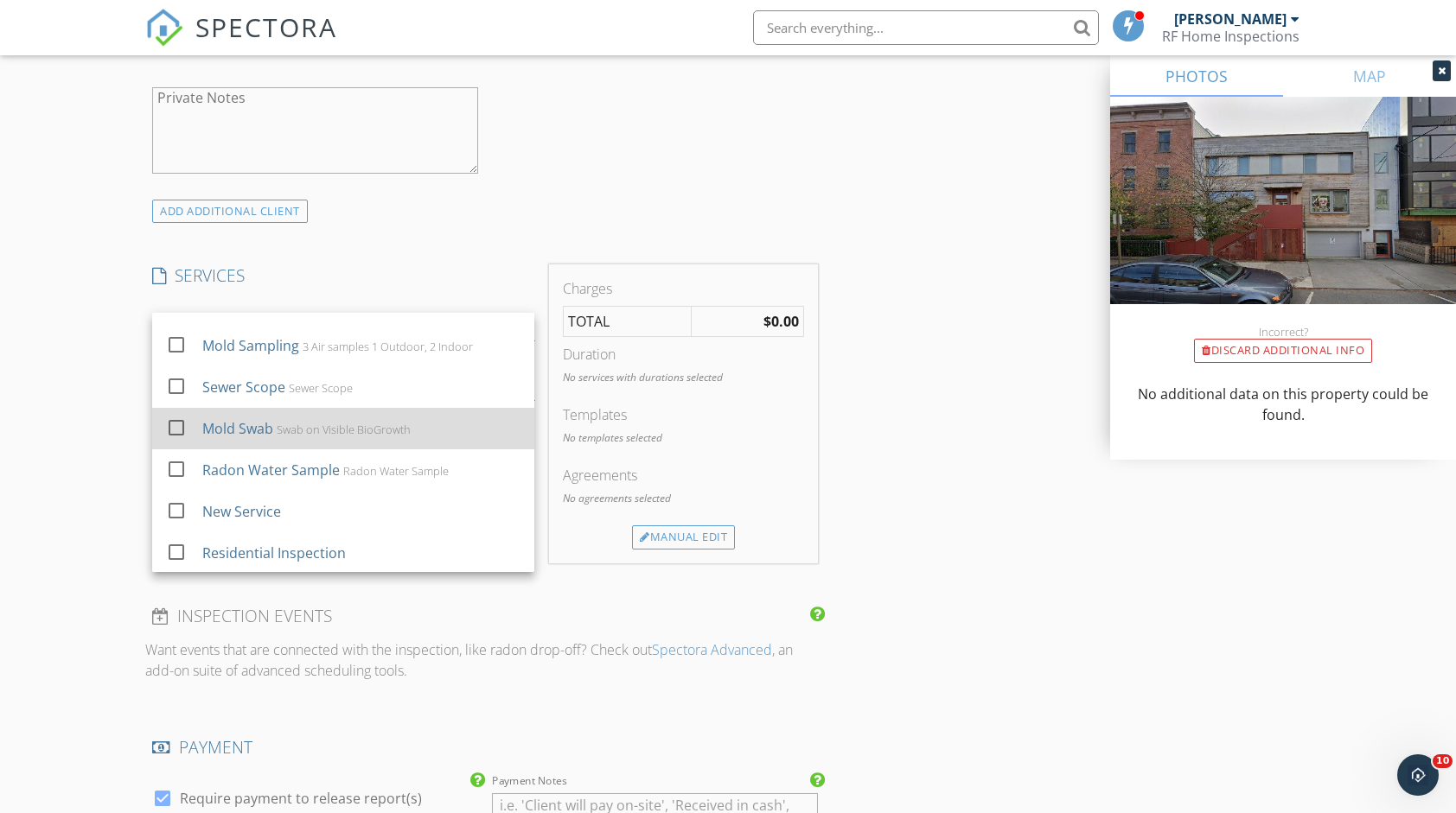
scroll to position [73, 0]
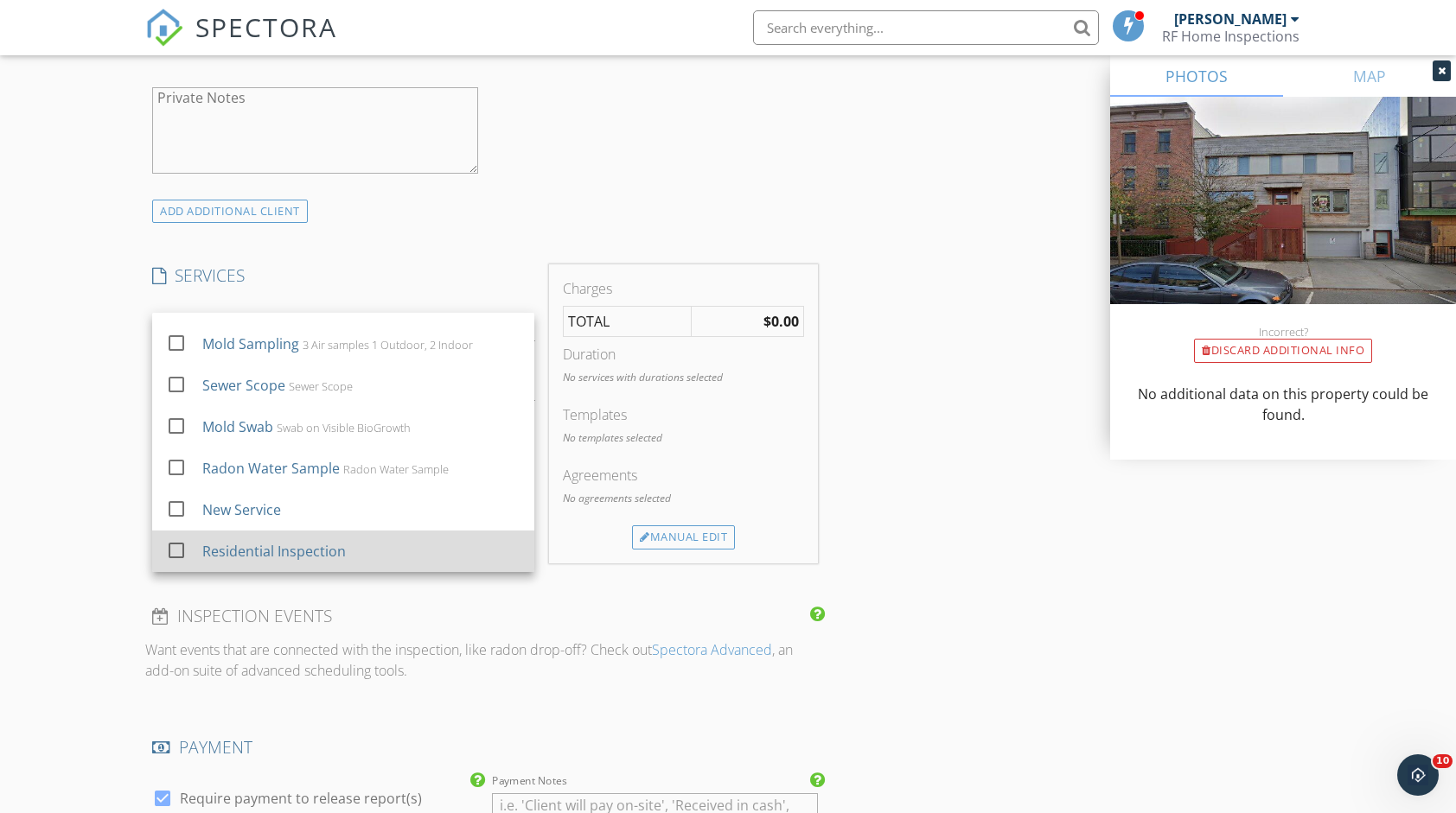
click at [343, 541] on div "Residential Inspection" at bounding box center [275, 552] width 144 height 21
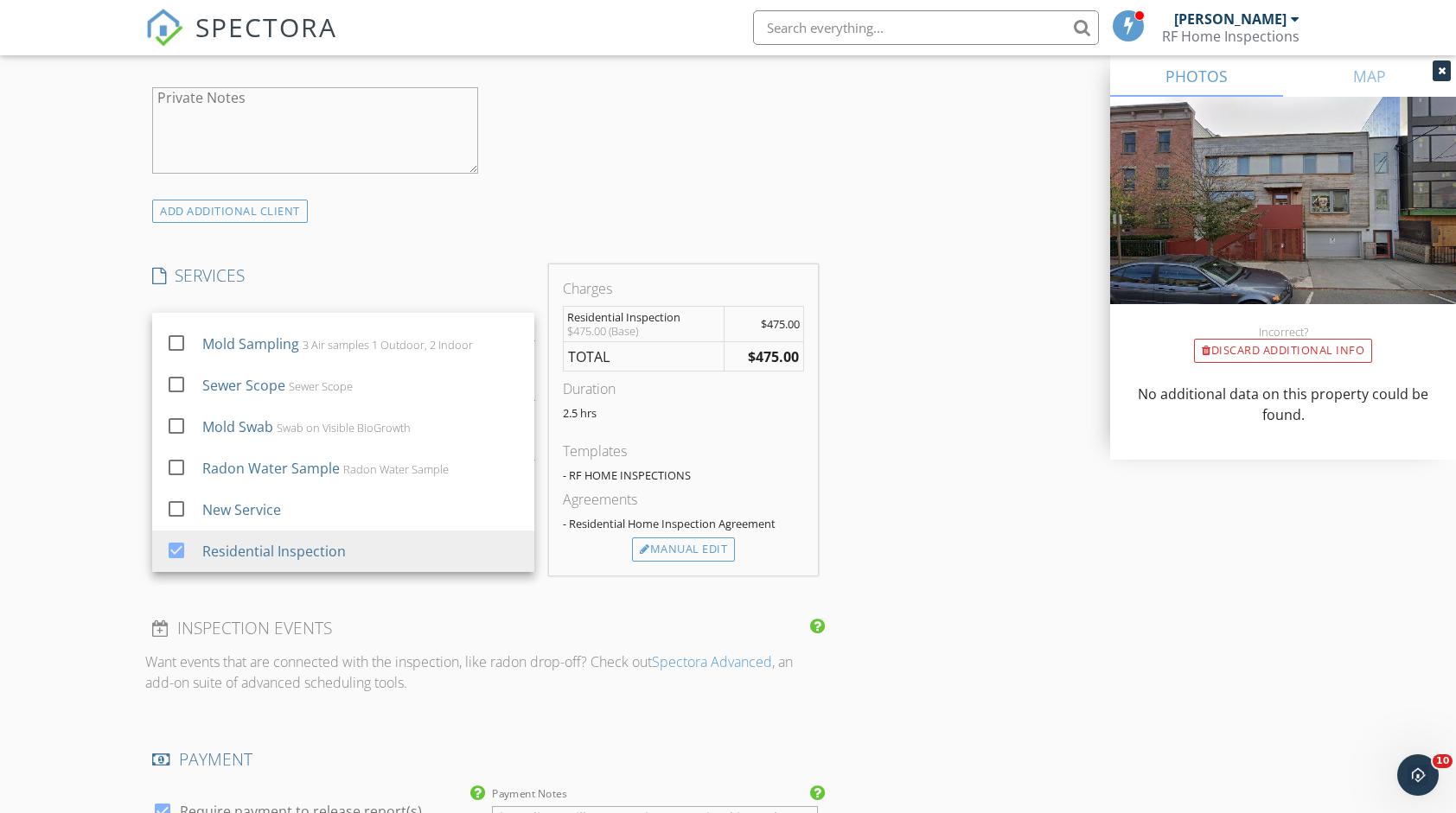
click at [969, 534] on div "INSPECTOR(S) check_box Richard Farrah PRIMARY Richard Farrah arrow_drop_down ch…" at bounding box center [728, 414] width 1165 height 2846
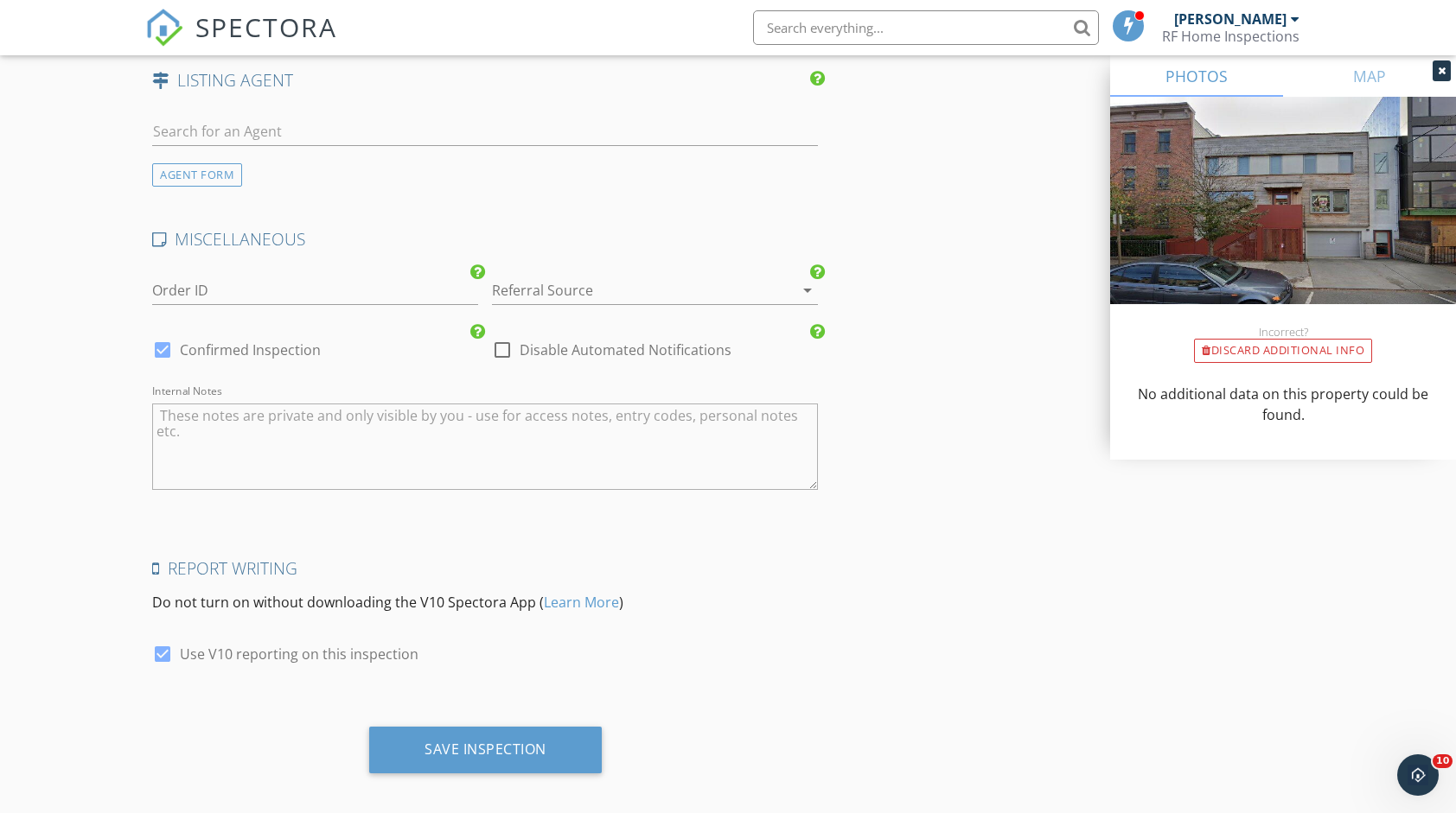
scroll to position [2269, 0]
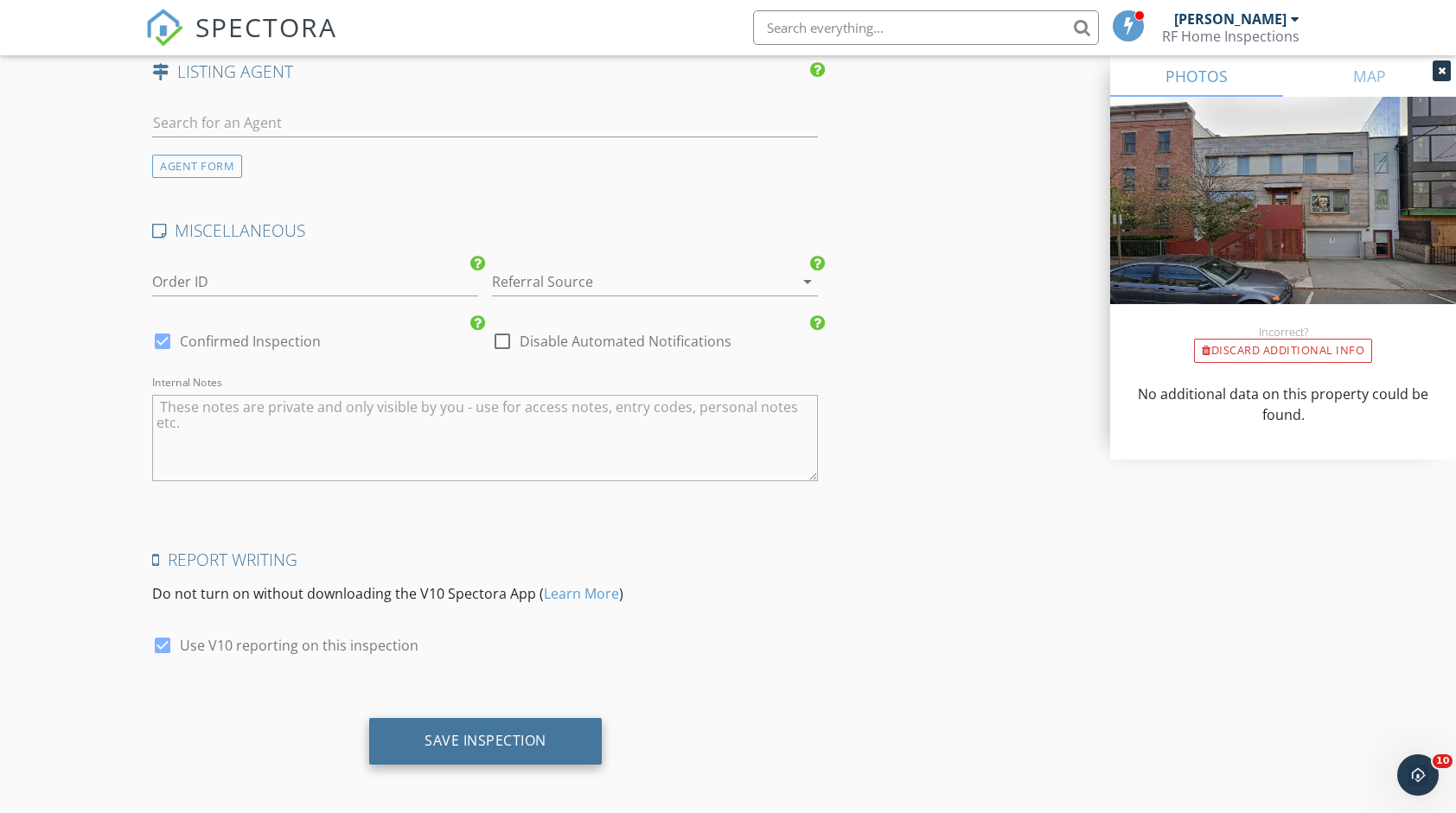
click at [543, 718] on div "Save Inspection" at bounding box center [485, 741] width 232 height 46
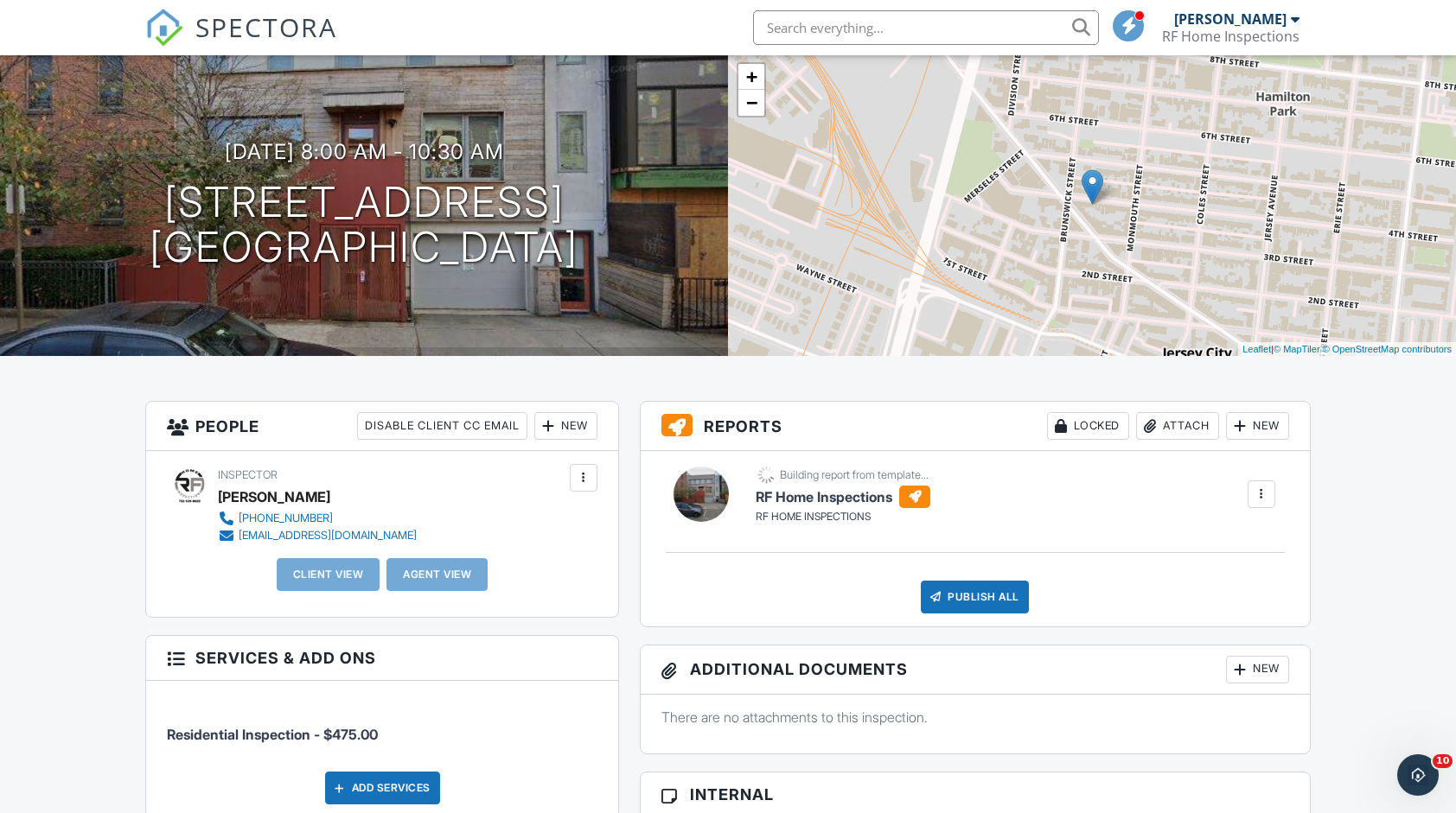
scroll to position [87, 0]
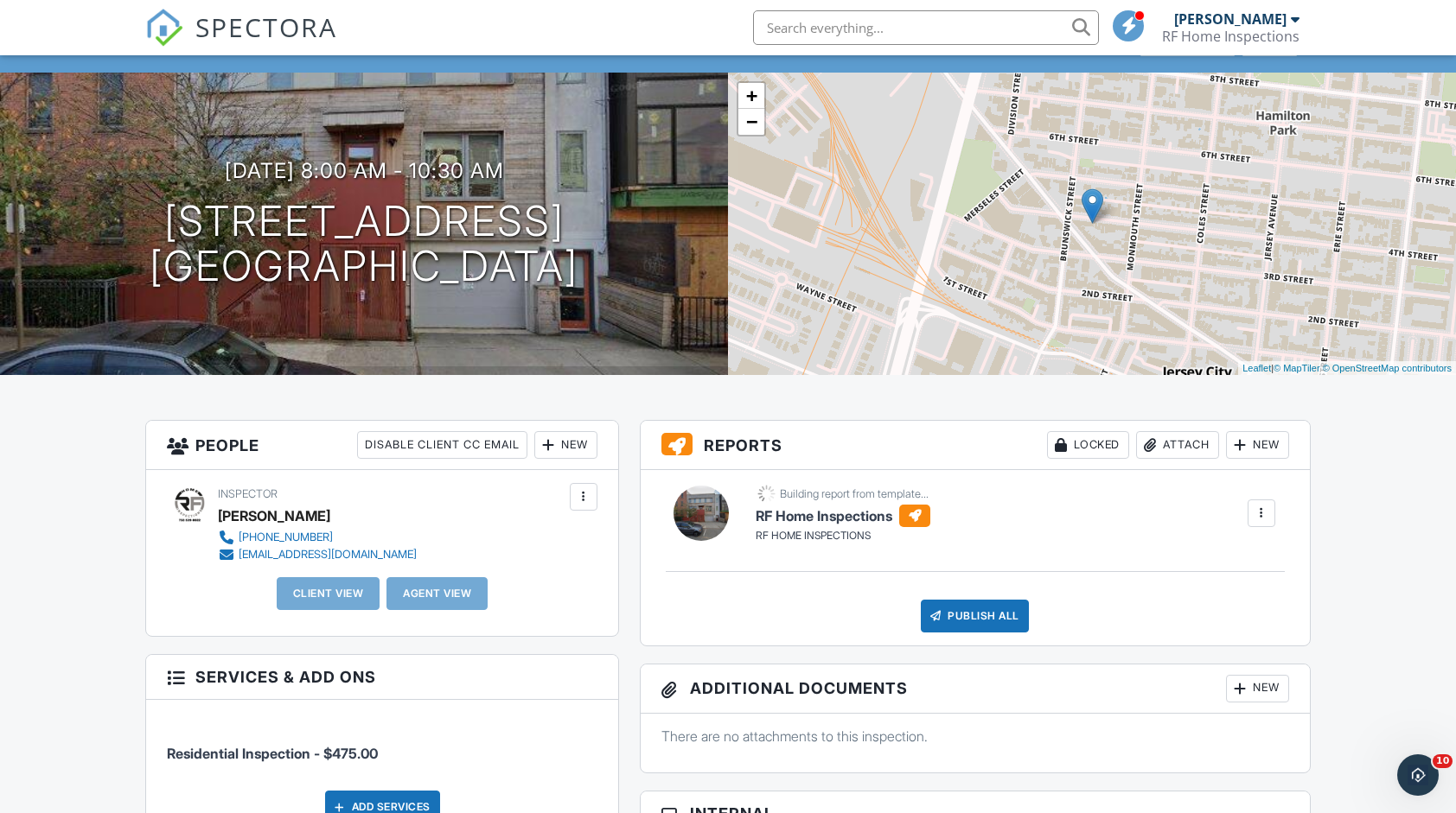
click at [909, 517] on div at bounding box center [915, 516] width 32 height 23
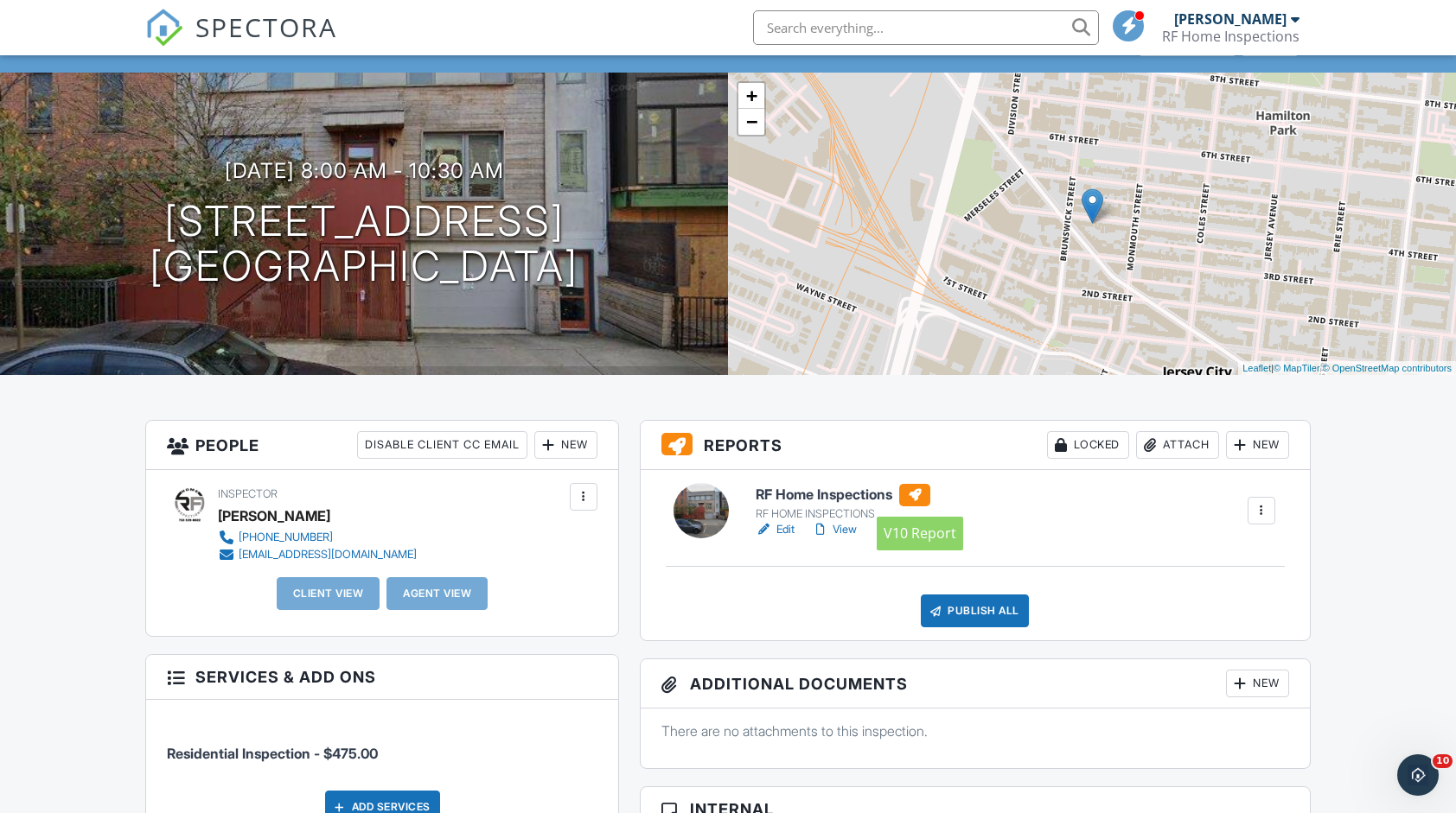
click at [924, 503] on div at bounding box center [915, 495] width 32 height 23
